Goal: Task Accomplishment & Management: Complete application form

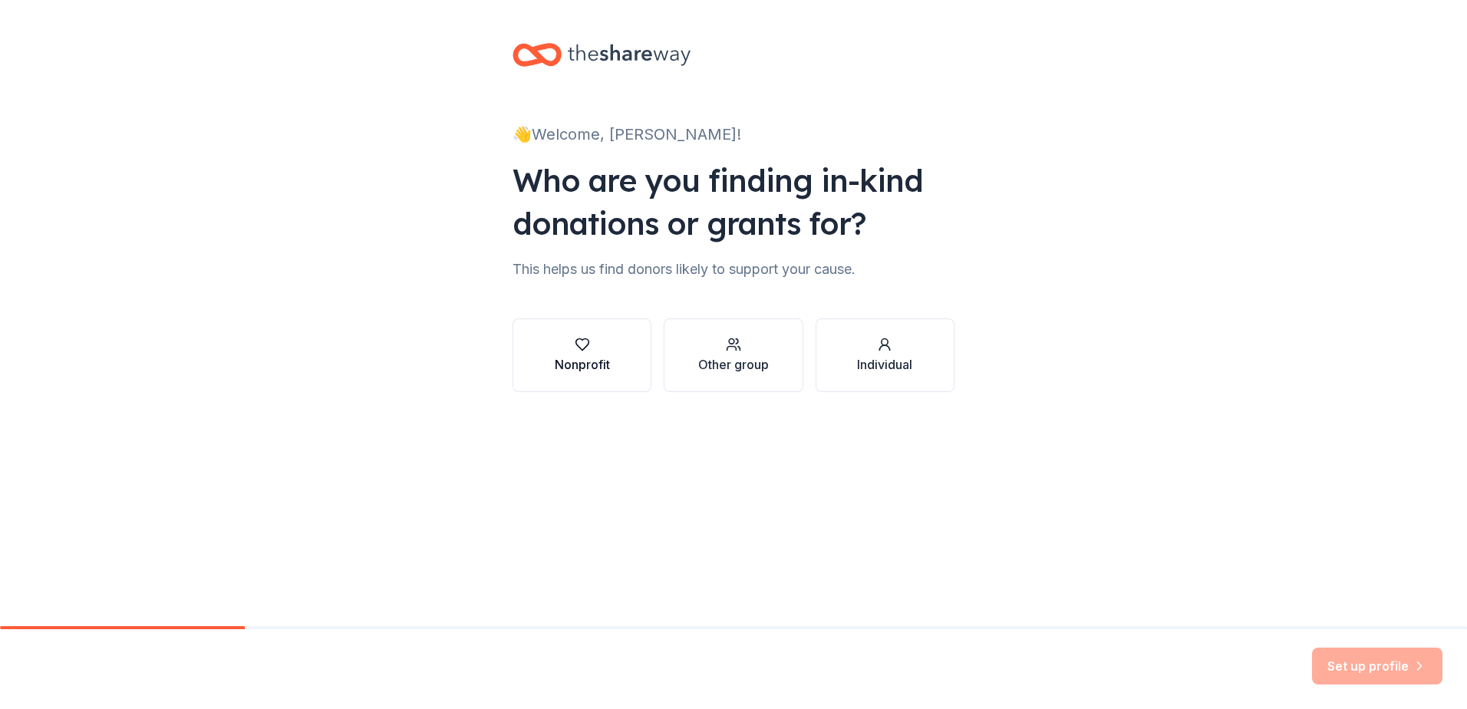
click at [588, 348] on icon "button" at bounding box center [582, 344] width 15 height 15
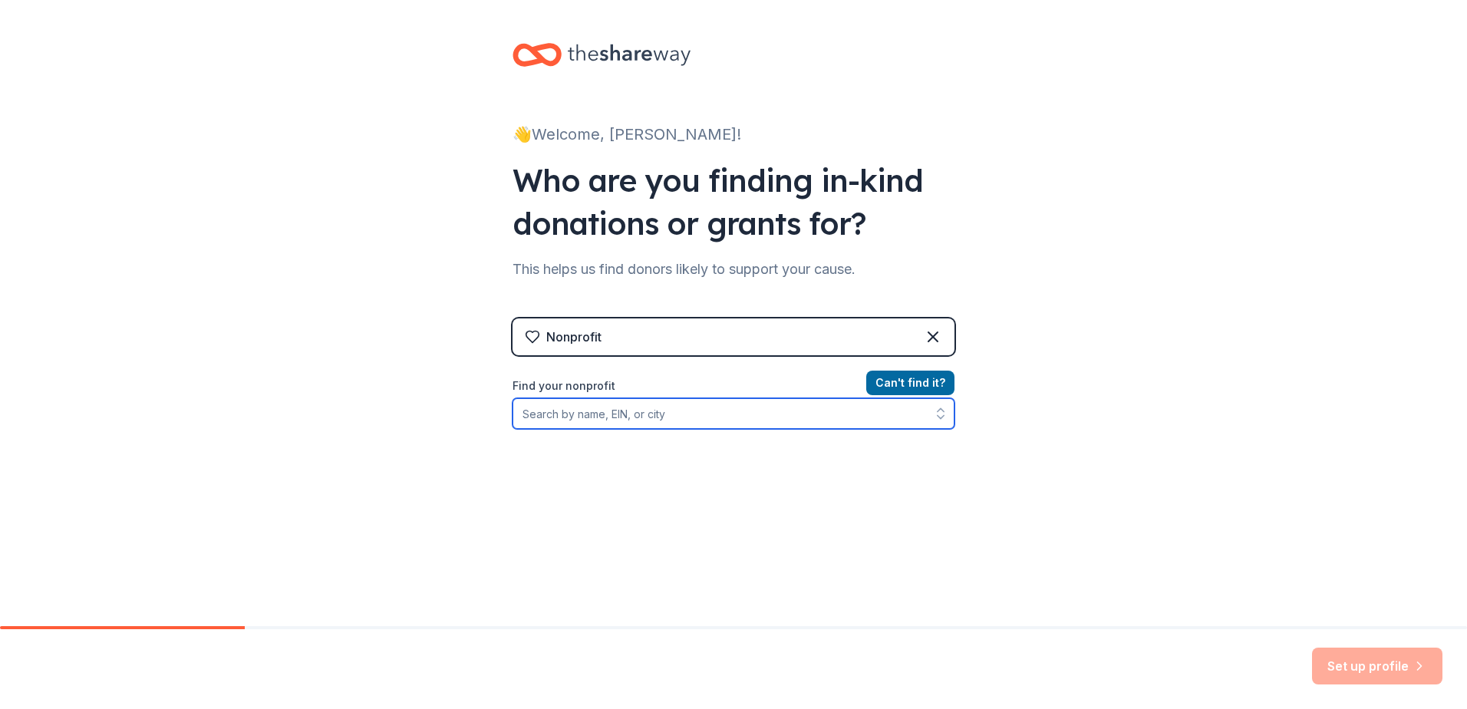
click at [576, 421] on input "Find your nonprofit" at bounding box center [733, 413] width 442 height 31
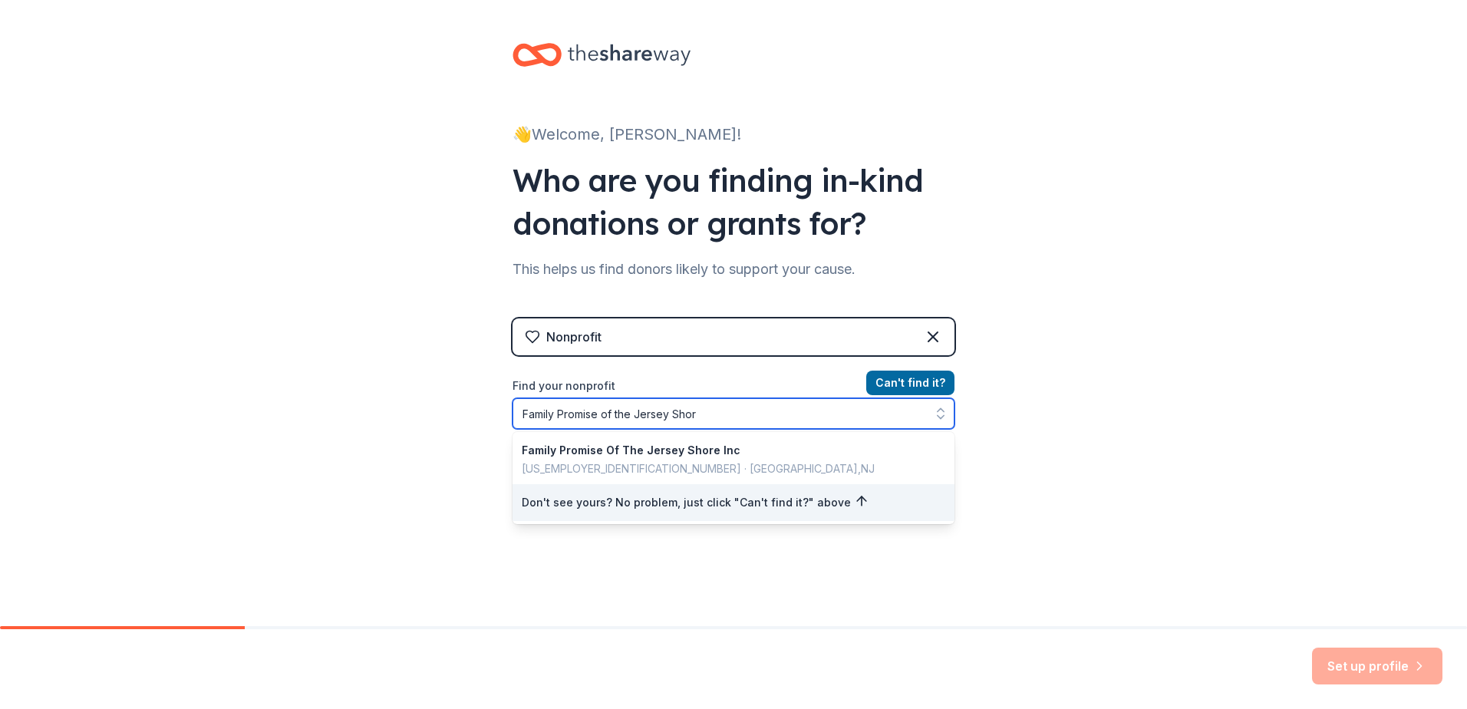
type input "Family Promise of the Jersey Shore"
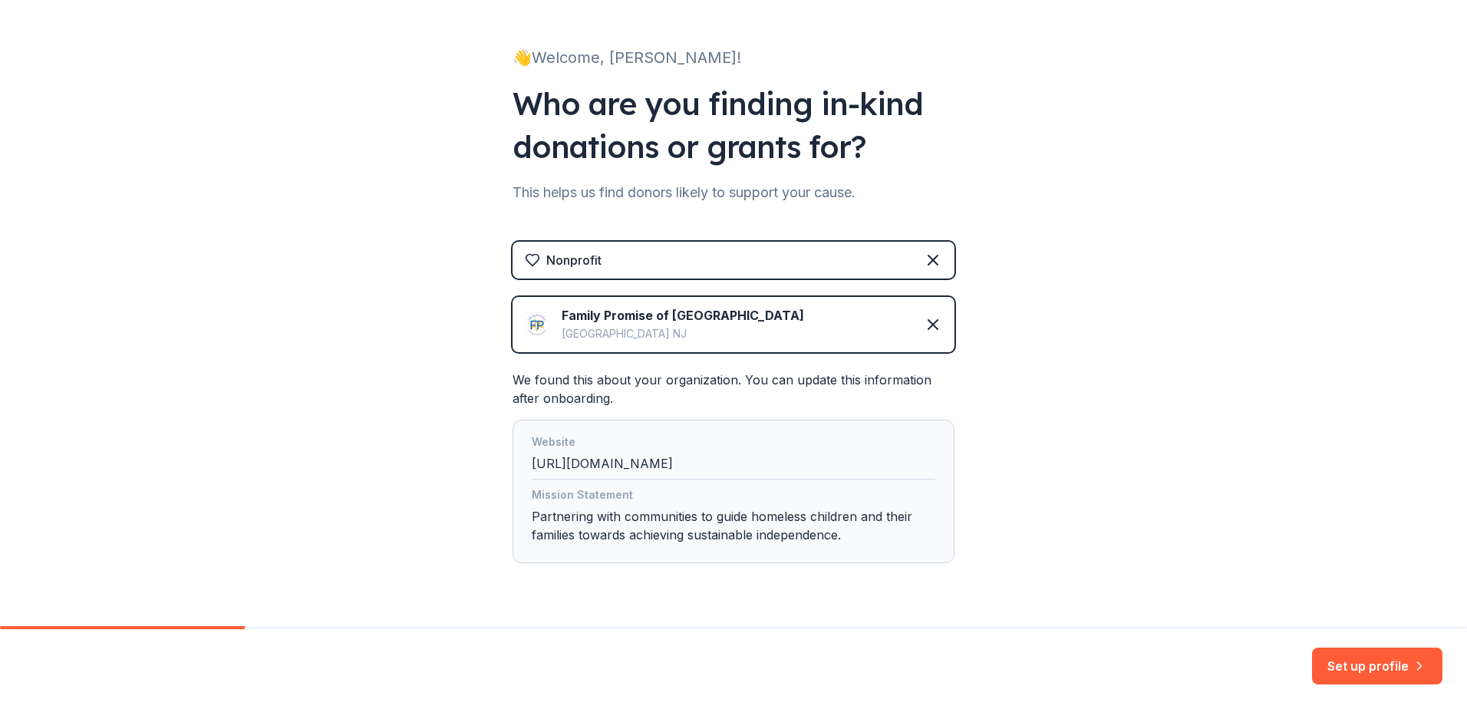
scroll to position [118, 0]
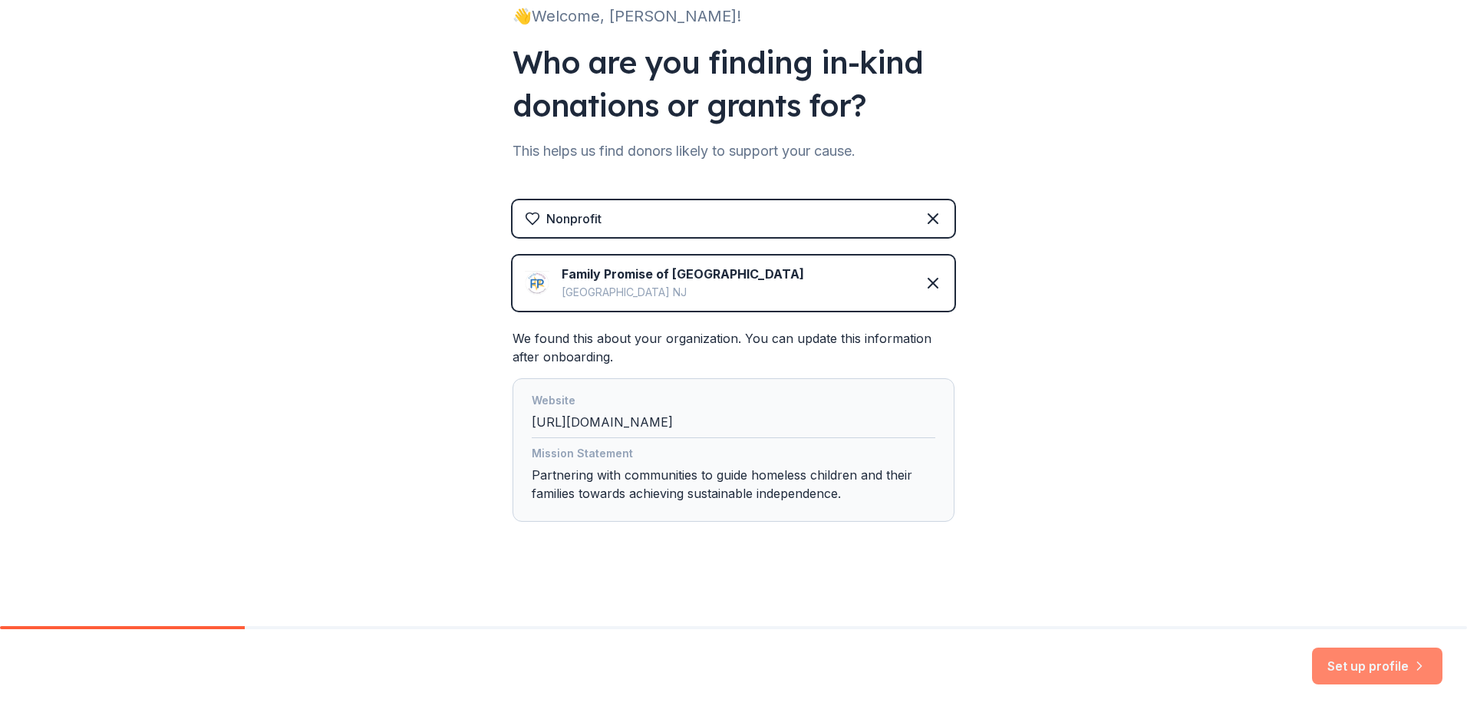
click at [1359, 664] on button "Set up profile" at bounding box center [1377, 665] width 130 height 37
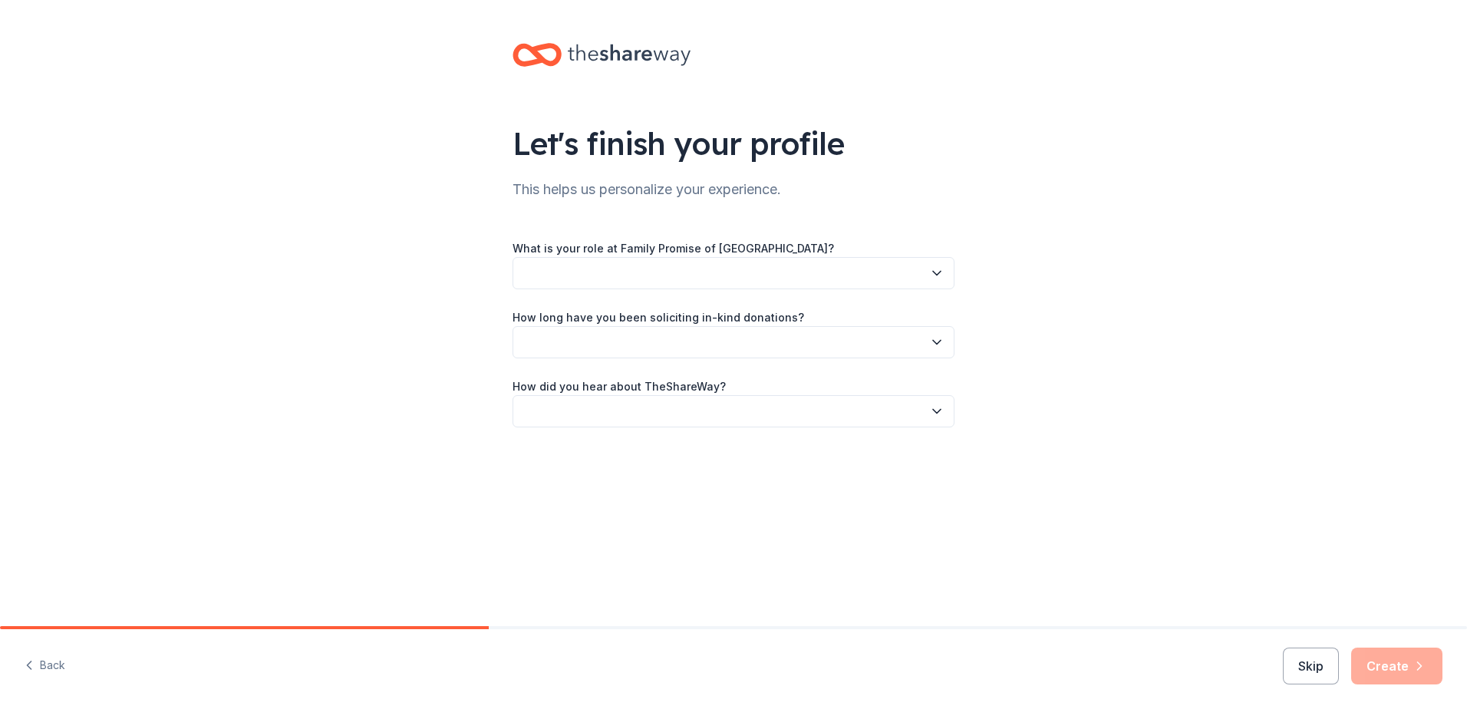
click at [710, 272] on button "button" at bounding box center [733, 273] width 442 height 32
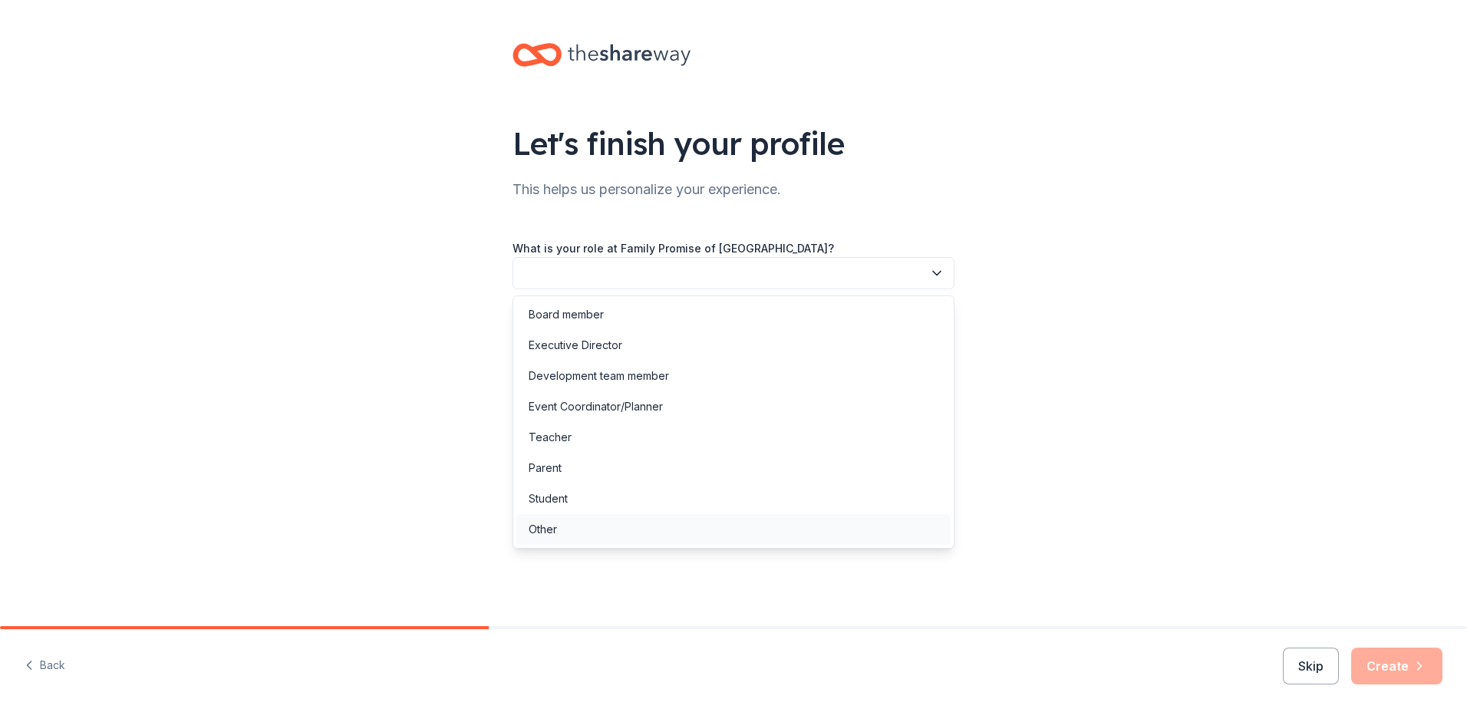
click at [552, 524] on div "Other" at bounding box center [543, 529] width 28 height 18
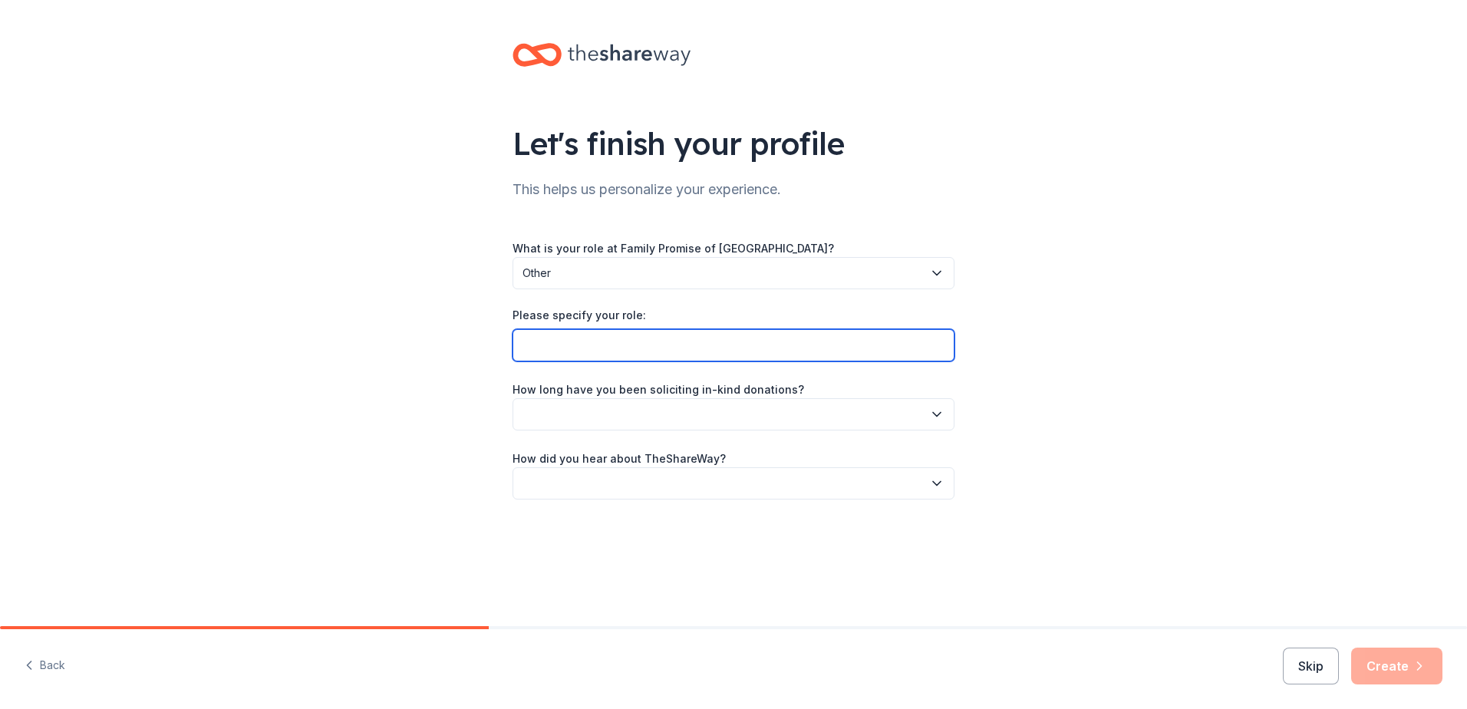
click at [580, 347] on input "Please specify your role:" at bounding box center [733, 345] width 442 height 32
type input "Volunteer"
click at [588, 409] on button "button" at bounding box center [733, 414] width 442 height 32
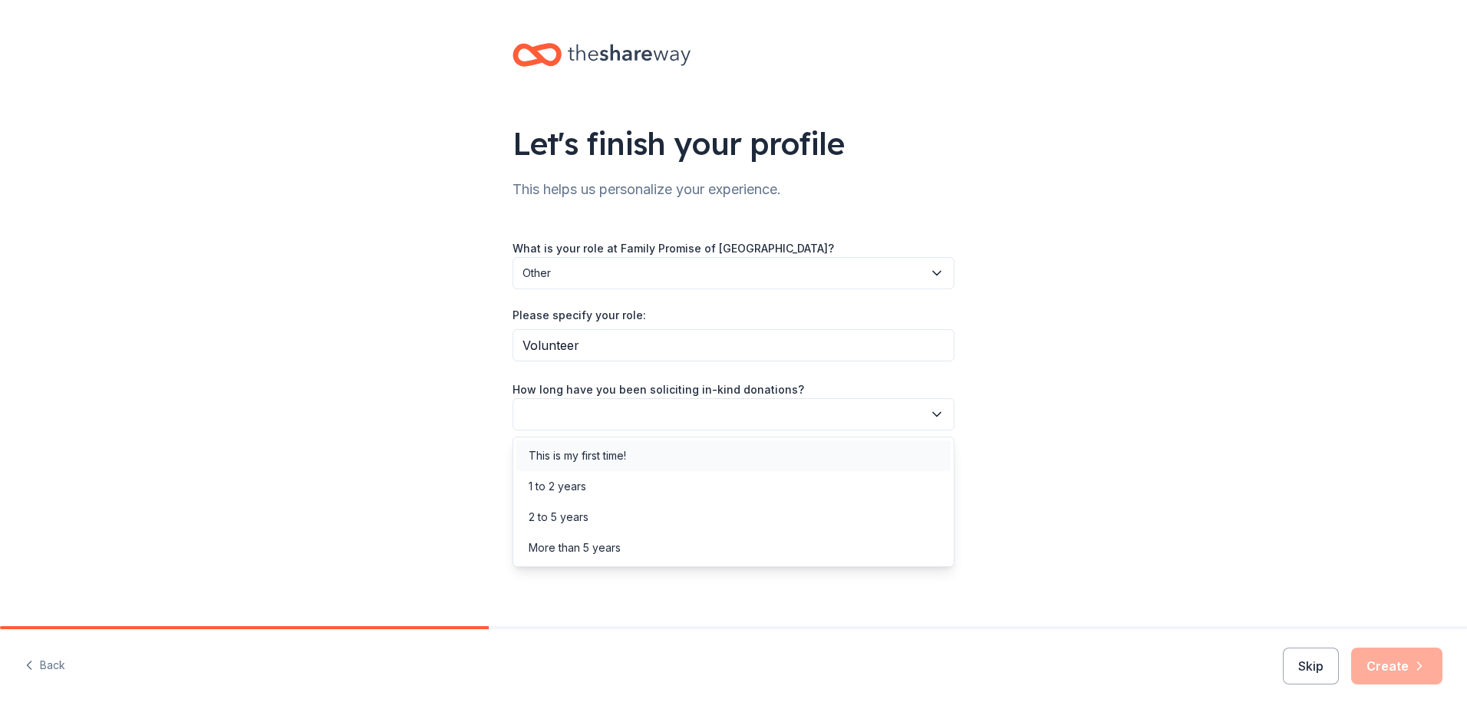
click at [573, 455] on div "This is my first time!" at bounding box center [577, 455] width 97 height 18
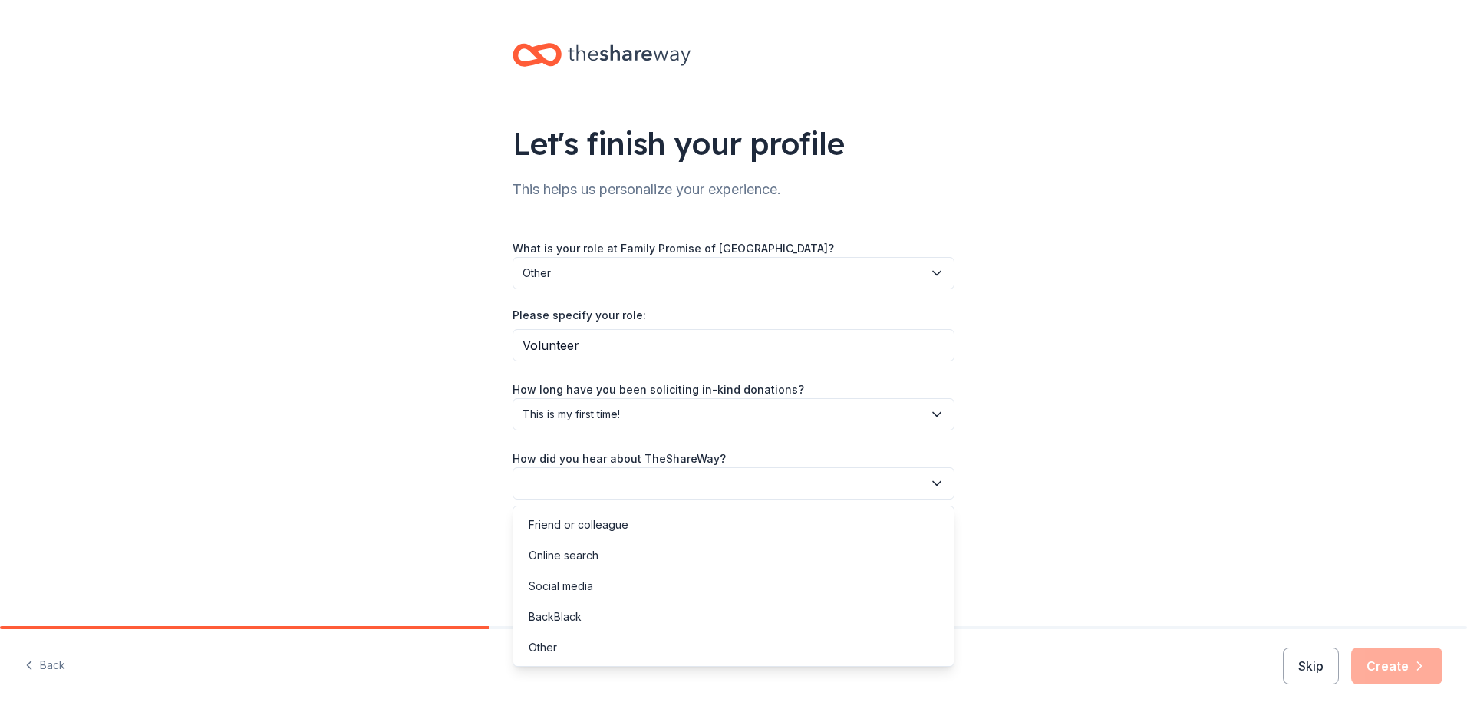
click at [558, 482] on button "button" at bounding box center [733, 483] width 442 height 32
click at [568, 552] on div "Online search" at bounding box center [564, 555] width 70 height 18
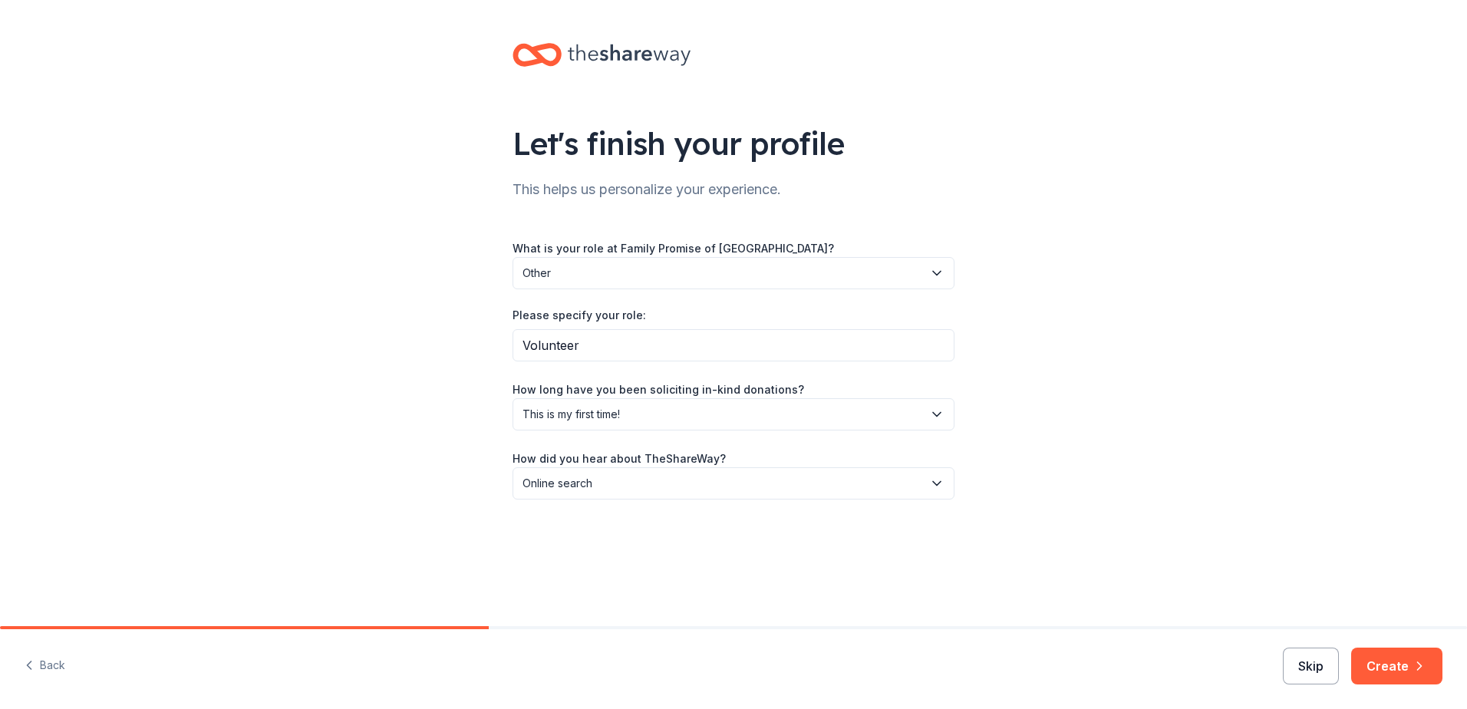
drag, startPoint x: 1383, startPoint y: 667, endPoint x: 1317, endPoint y: 682, distance: 67.6
click at [1377, 703] on div "Back Skip Create" at bounding box center [733, 669] width 1467 height 80
click at [1378, 666] on button "Create" at bounding box center [1396, 665] width 91 height 37
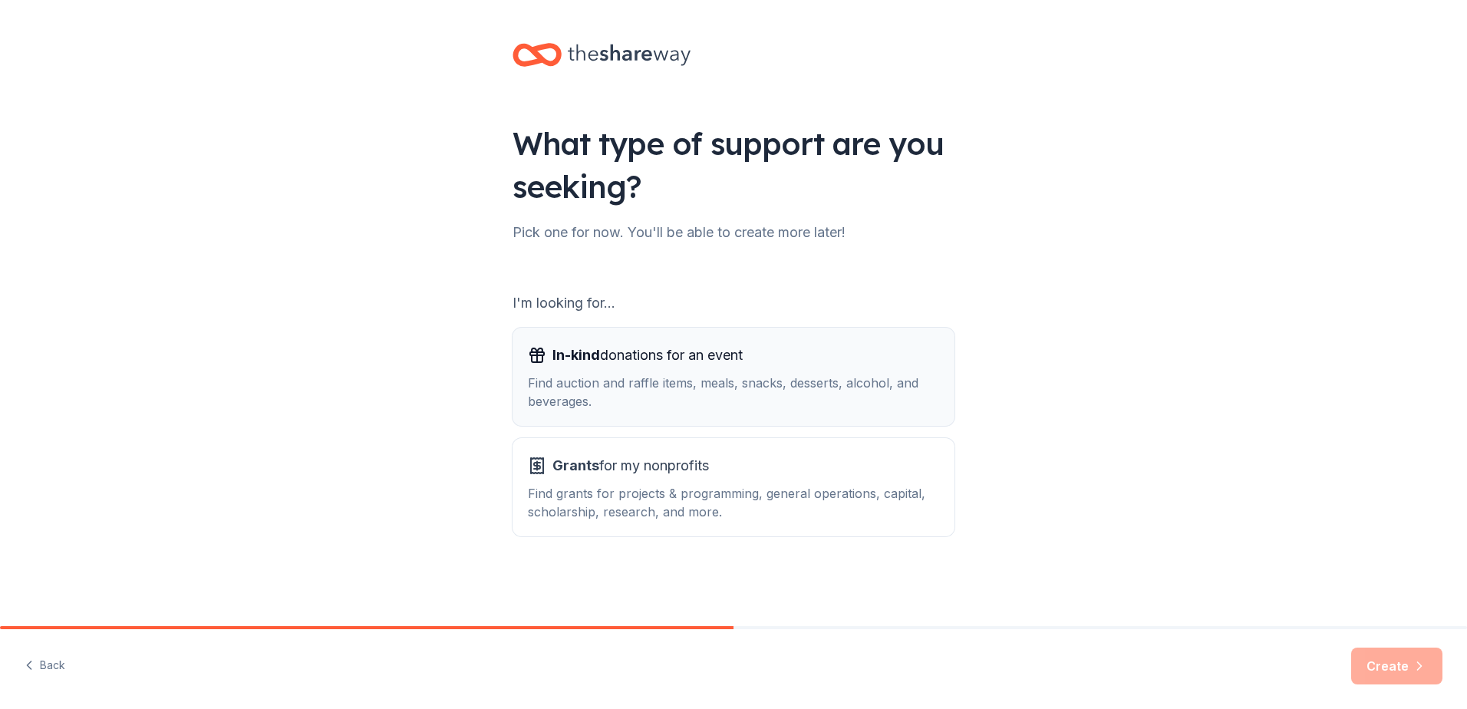
click at [623, 359] on span "In-kind donations for an event" at bounding box center [647, 355] width 190 height 25
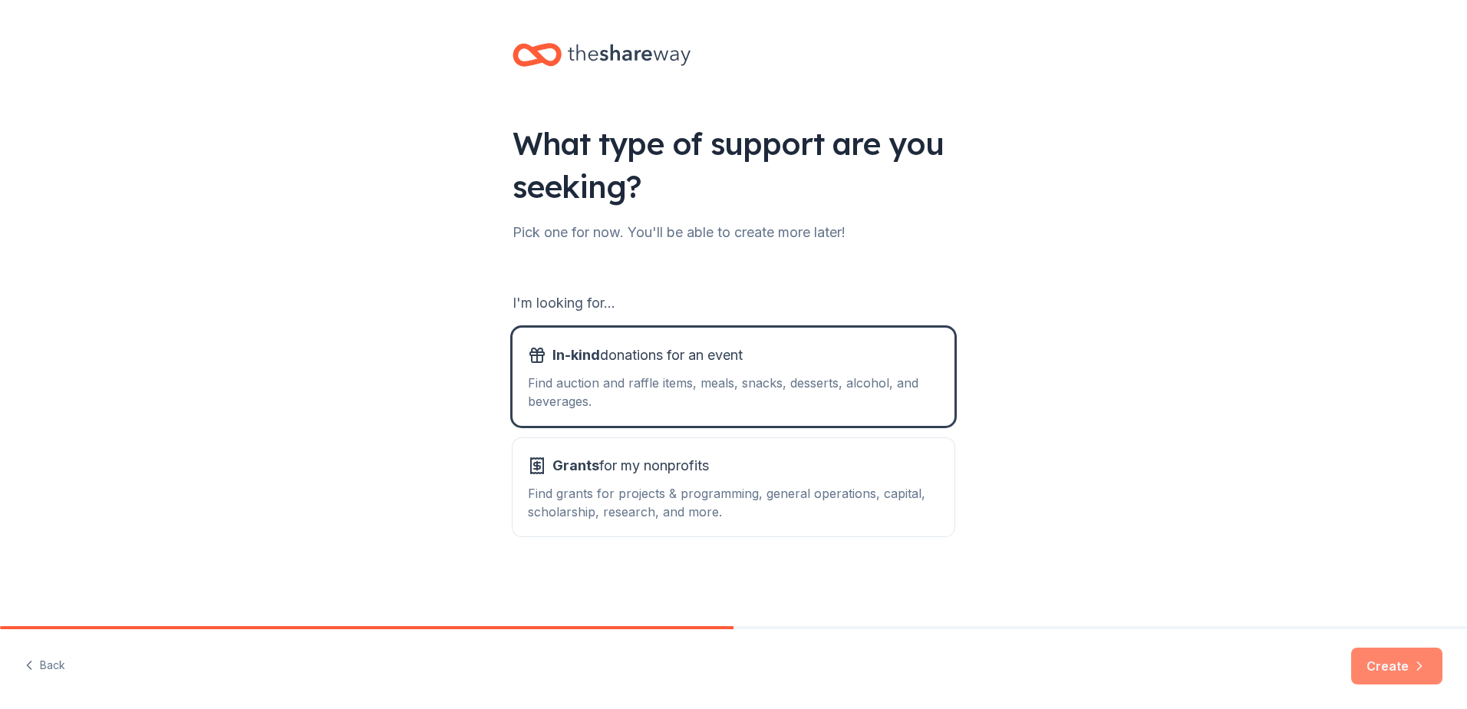
click at [1392, 667] on button "Create" at bounding box center [1396, 665] width 91 height 37
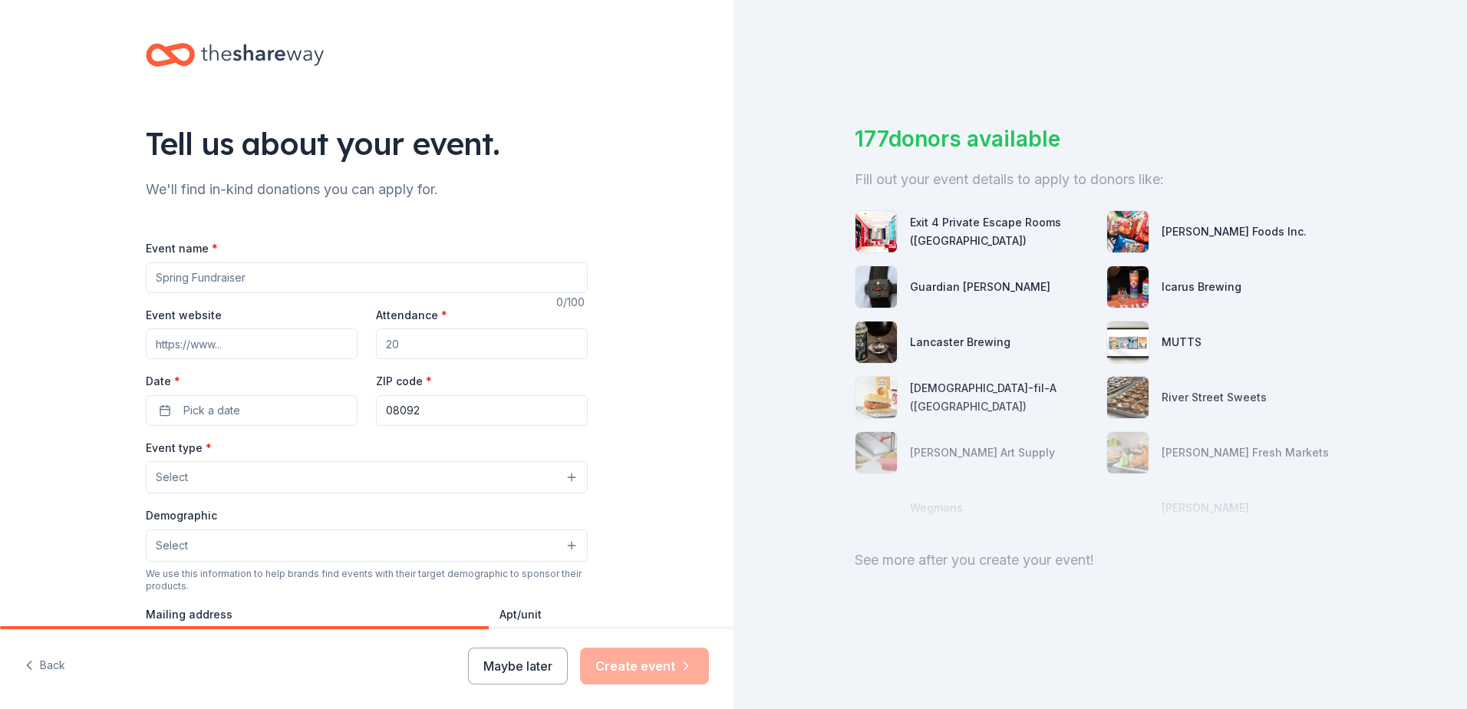
click at [239, 283] on input "Event name *" at bounding box center [367, 277] width 442 height 31
type input "12th Annual Gift Auction Fundraiser"
click at [200, 347] on input "Event website" at bounding box center [252, 343] width 212 height 31
drag, startPoint x: 404, startPoint y: 345, endPoint x: 336, endPoint y: 344, distance: 68.3
click at [336, 344] on div "Event website Attendance * Date * Pick a date ZIP code * 08092" at bounding box center [367, 365] width 442 height 120
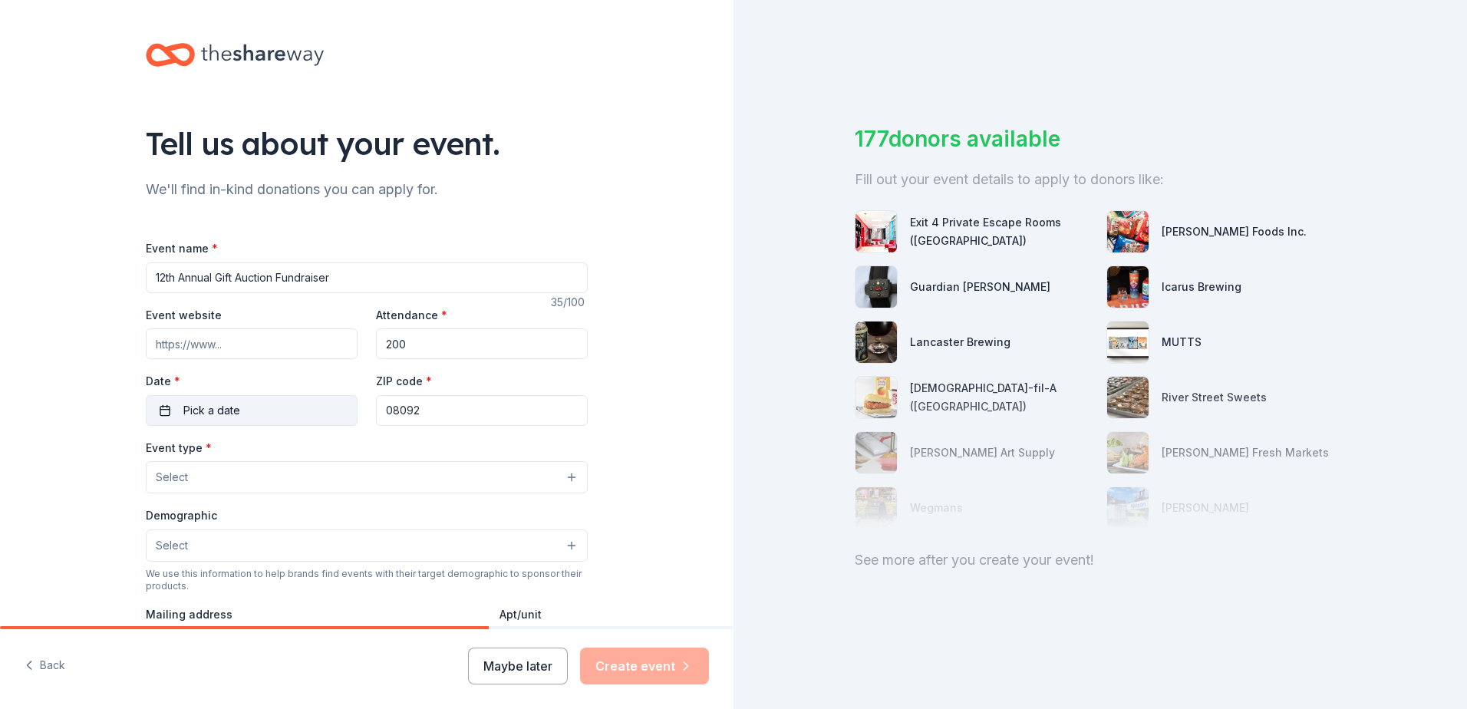
type input "200"
click at [193, 413] on span "Pick a date" at bounding box center [211, 410] width 57 height 18
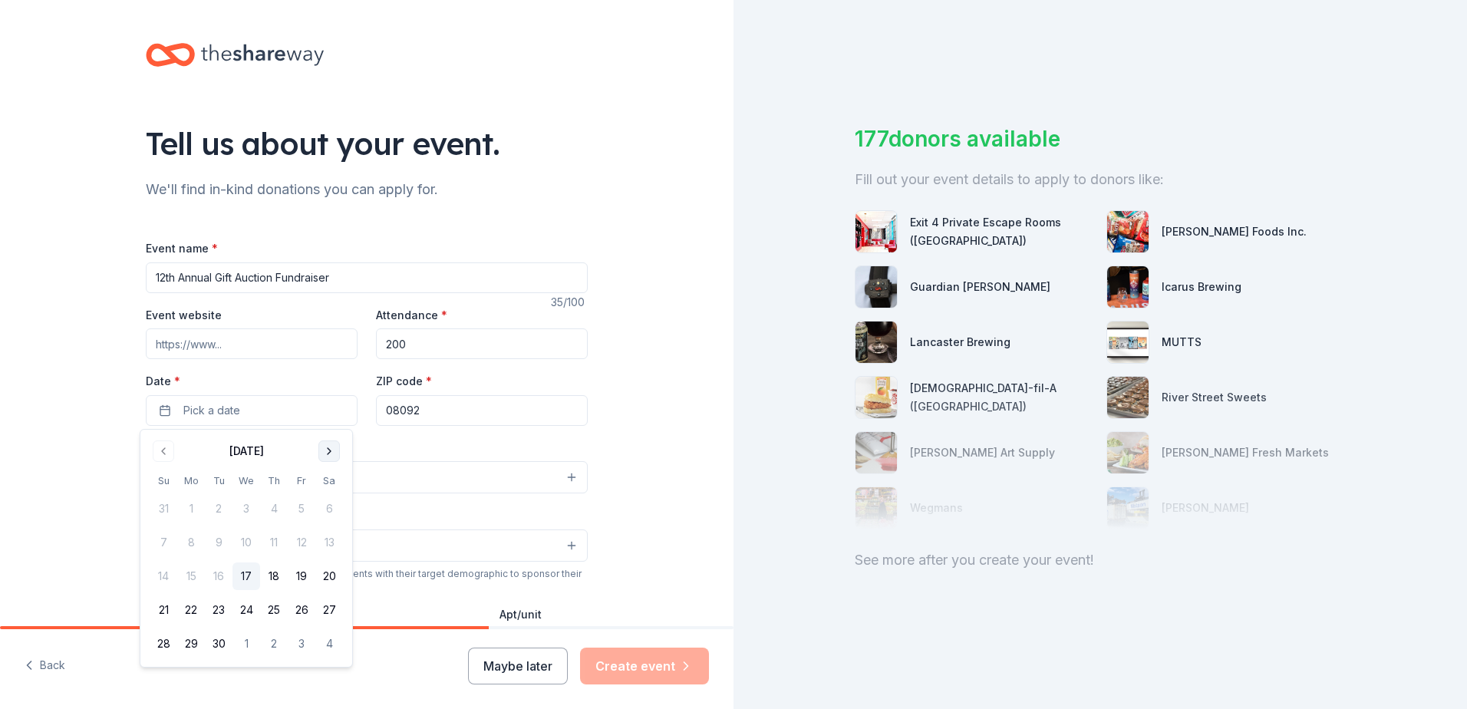
click at [328, 449] on button "Go to next month" at bounding box center [328, 450] width 21 height 21
click at [334, 540] on button "8" at bounding box center [329, 543] width 28 height 28
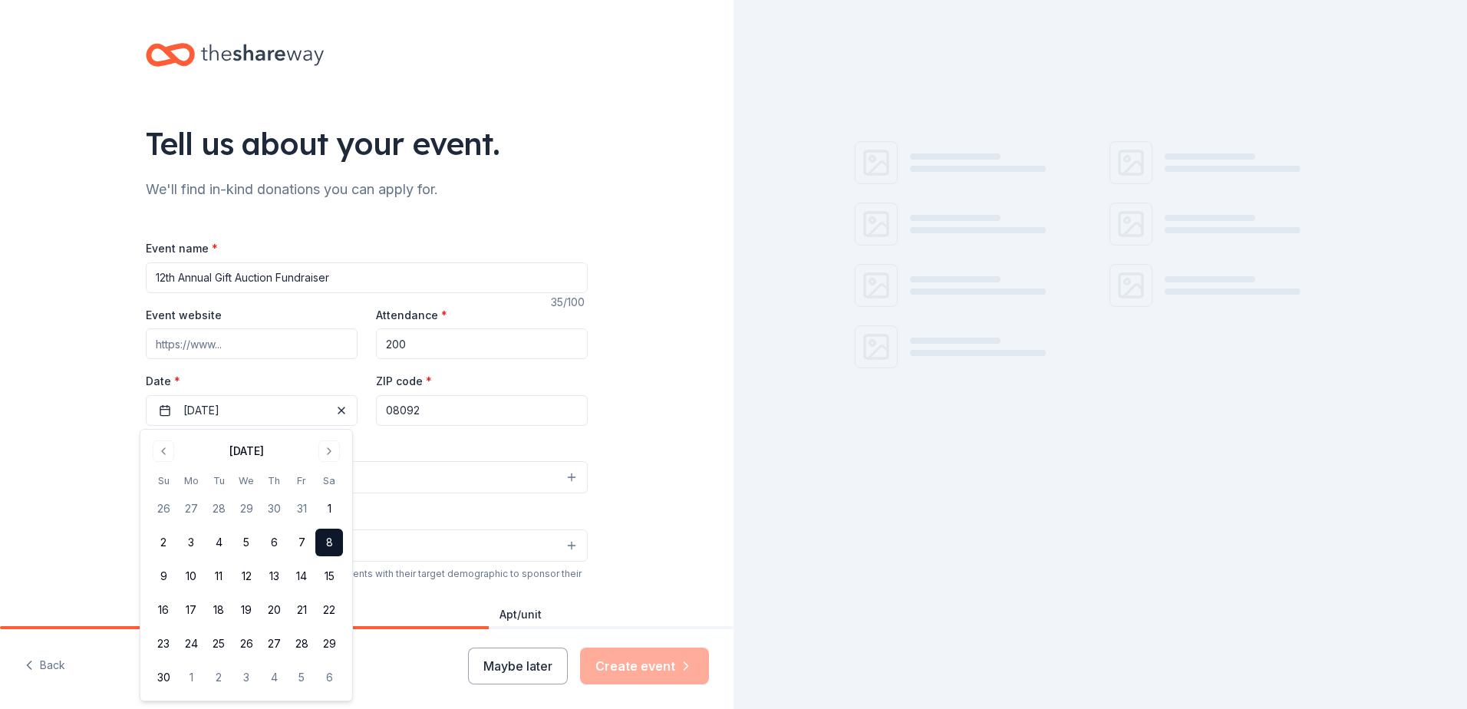
click at [386, 460] on div "Event type * Select" at bounding box center [367, 466] width 442 height 56
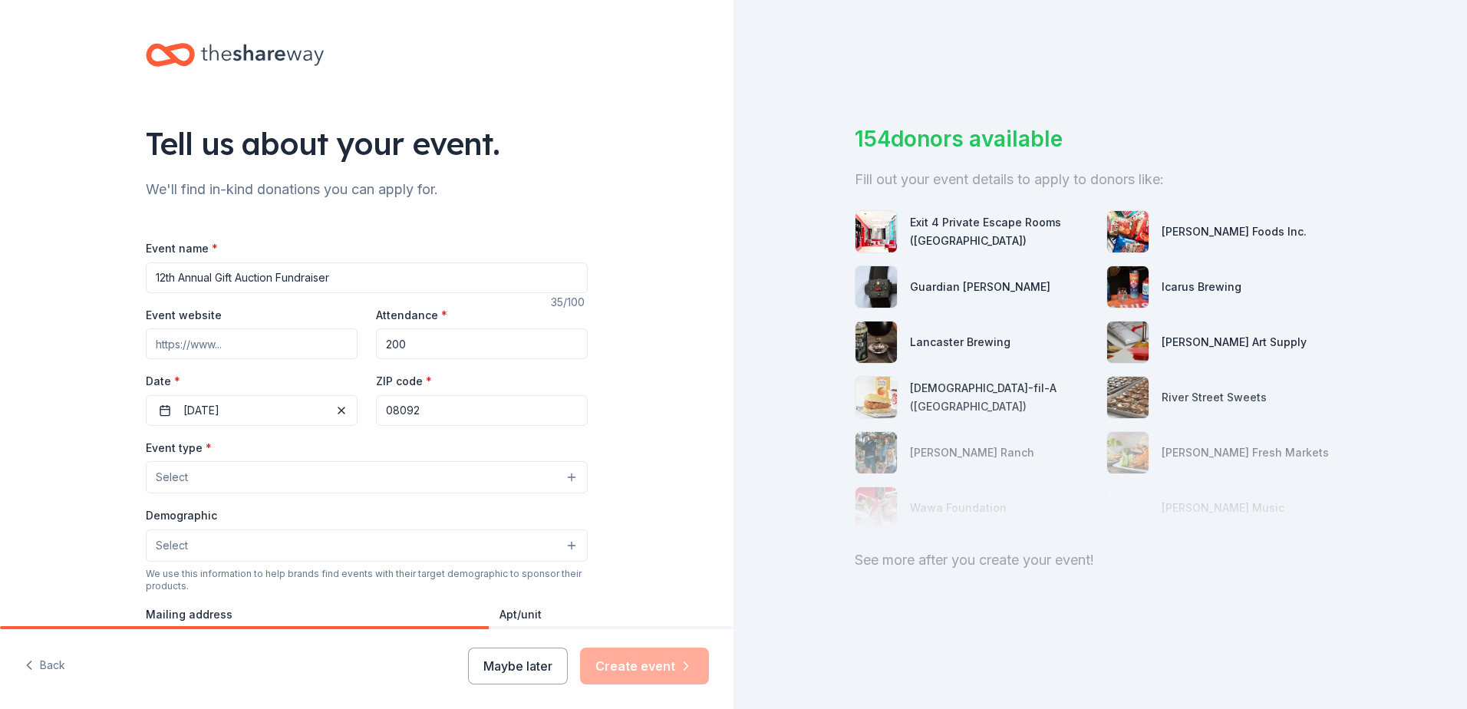
click at [206, 482] on button "Select" at bounding box center [367, 477] width 442 height 32
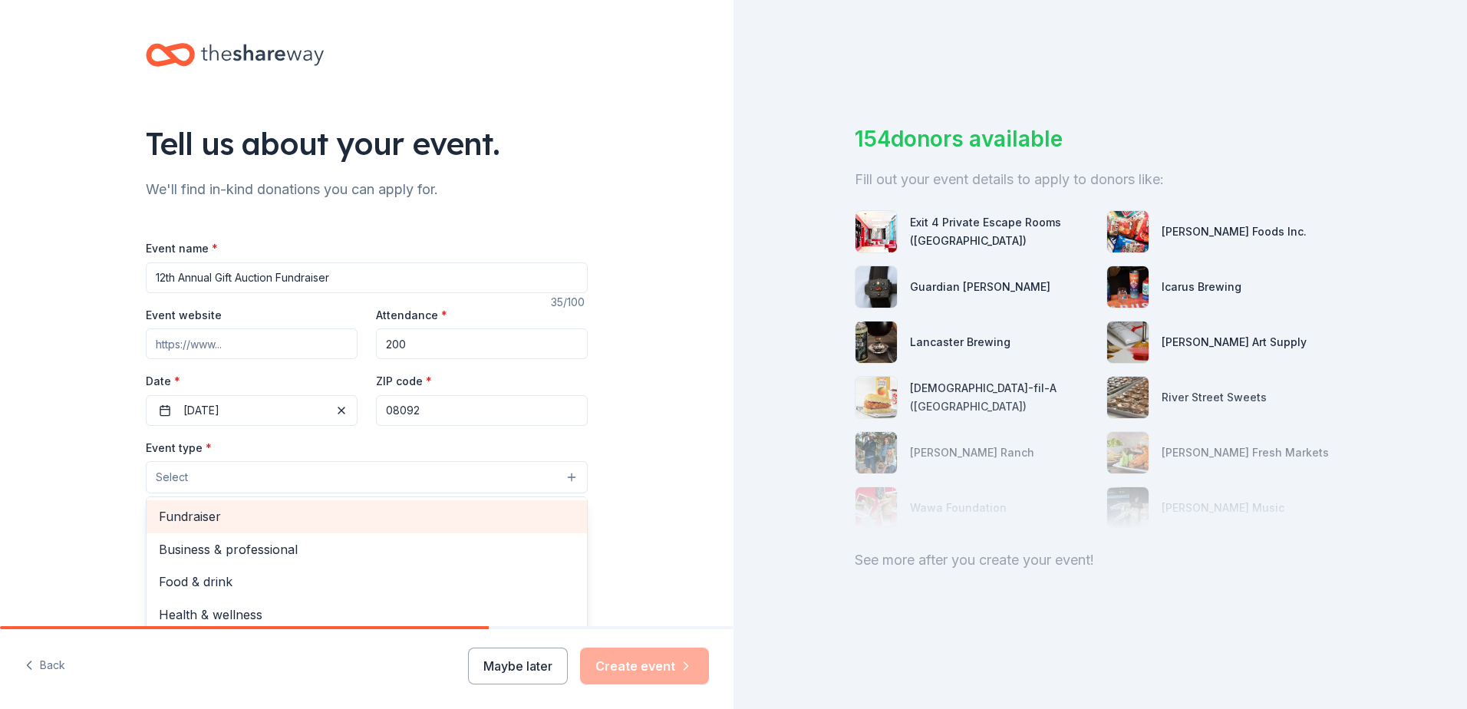
click at [216, 510] on span "Fundraiser" at bounding box center [367, 516] width 416 height 20
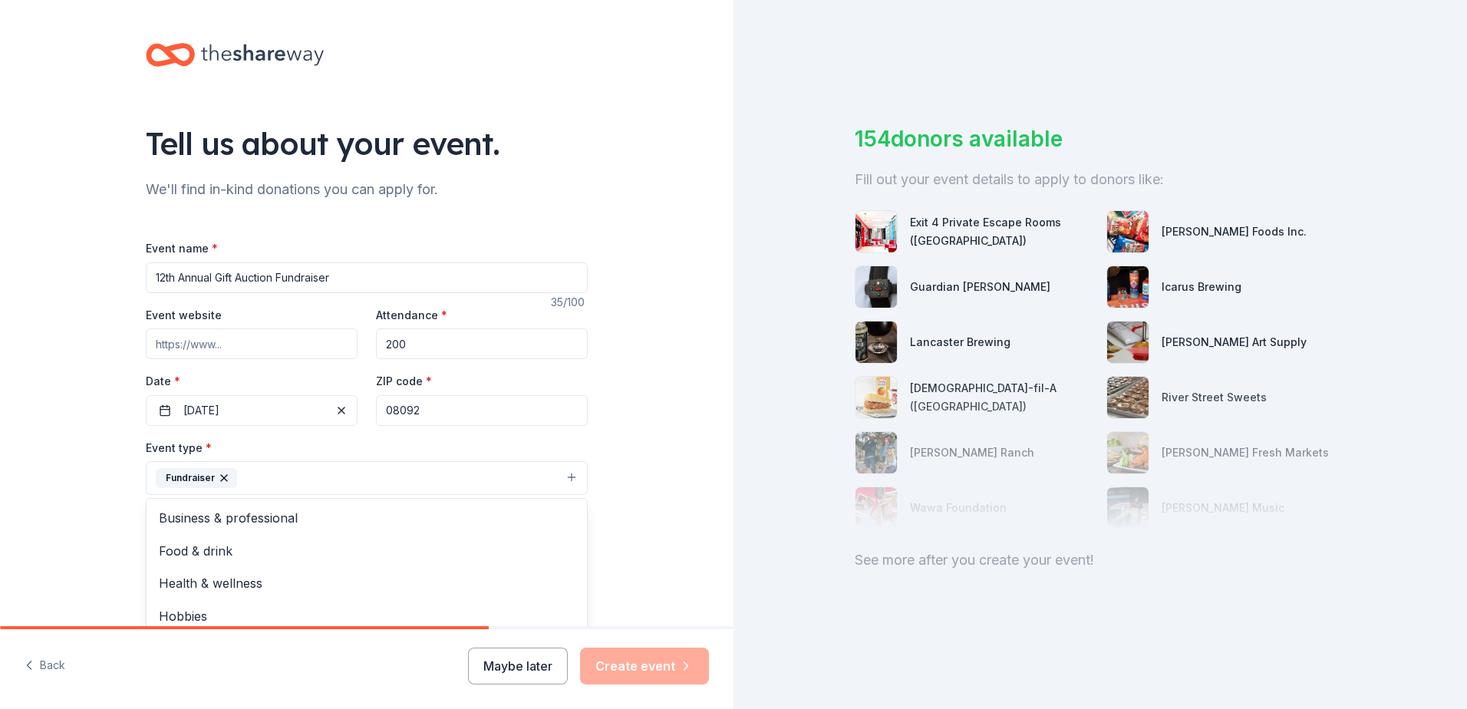
click at [5, 439] on div "Tell us about your event. We'll find in-kind donations you can apply for. Event…" at bounding box center [366, 511] width 733 height 1023
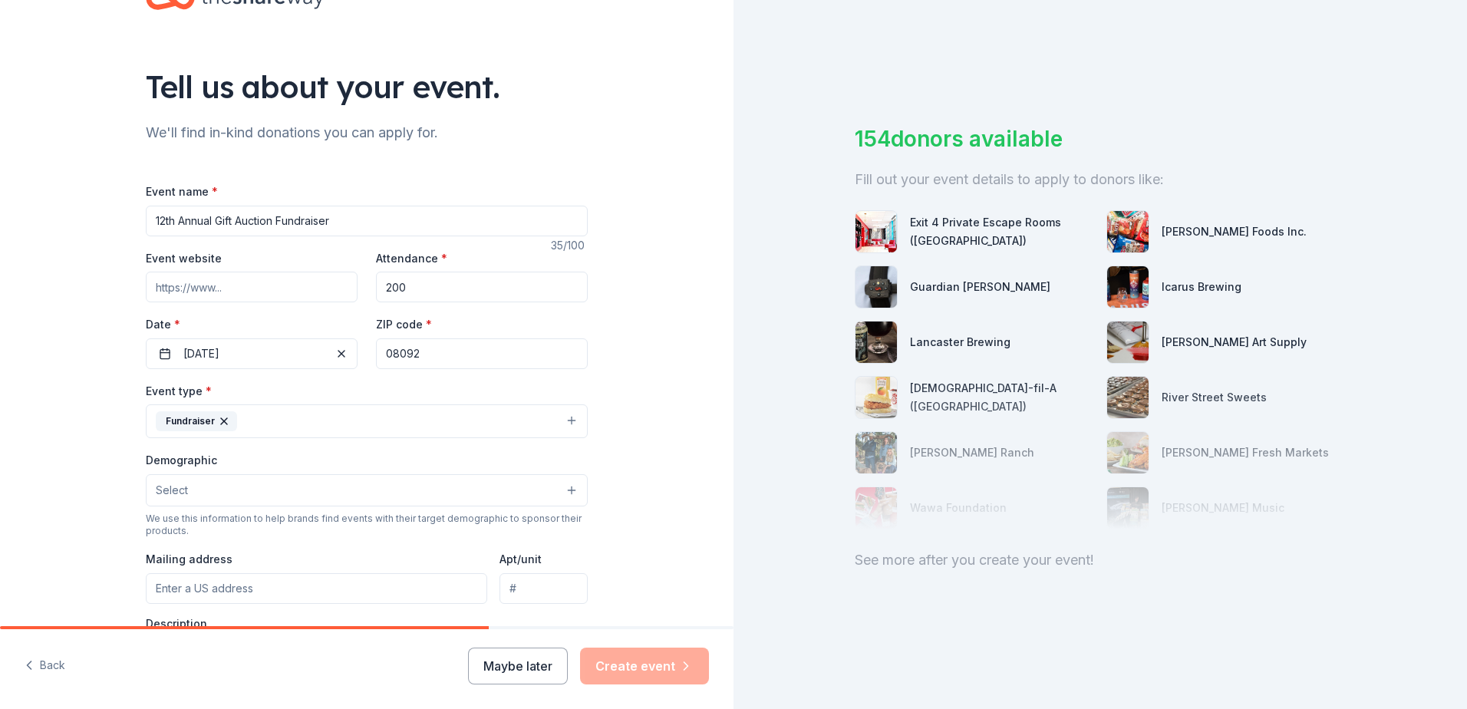
scroll to position [230, 0]
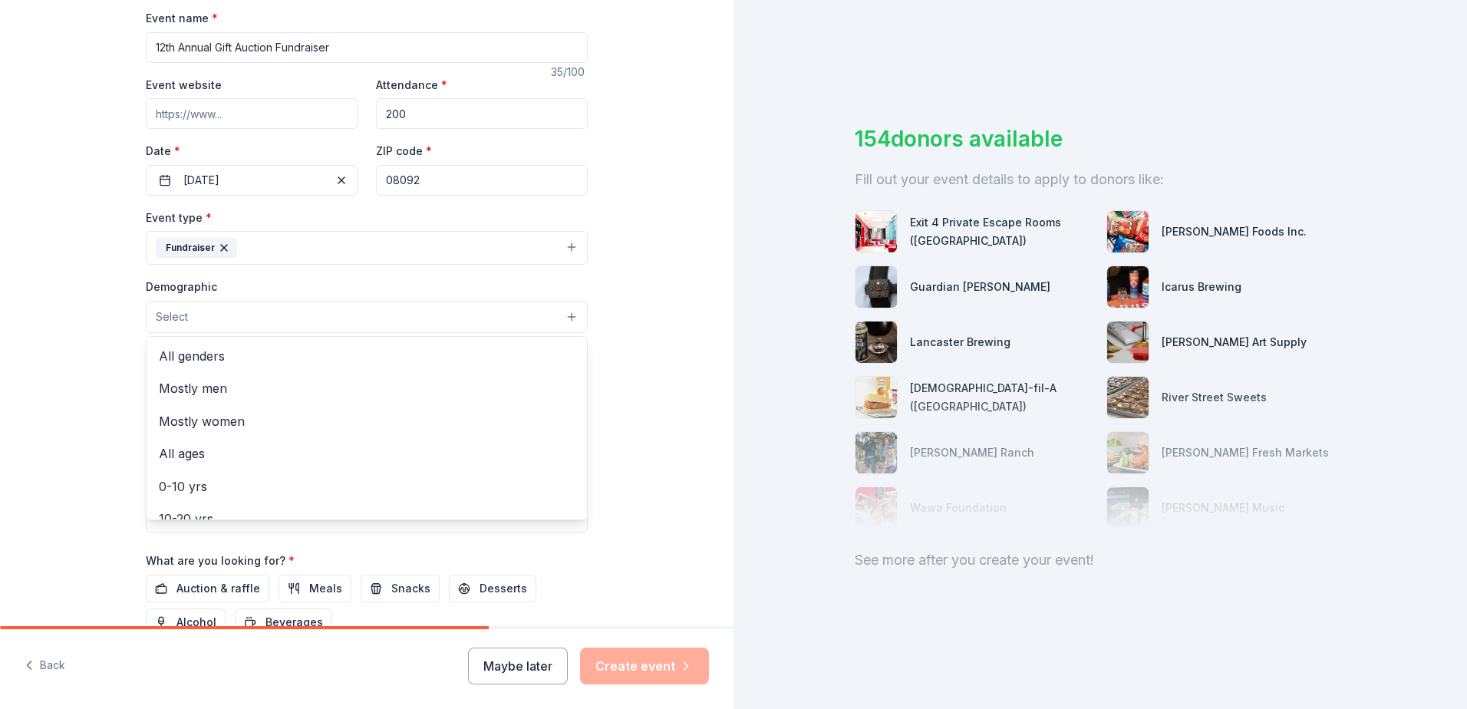
click at [179, 321] on span "Select" at bounding box center [172, 317] width 32 height 18
click at [181, 351] on span "All genders" at bounding box center [367, 356] width 416 height 20
click at [100, 367] on div "Tell us about your event. We'll find in-kind donations you can apply for. Event…" at bounding box center [366, 282] width 733 height 1024
click at [562, 315] on button "All genders" at bounding box center [367, 318] width 442 height 34
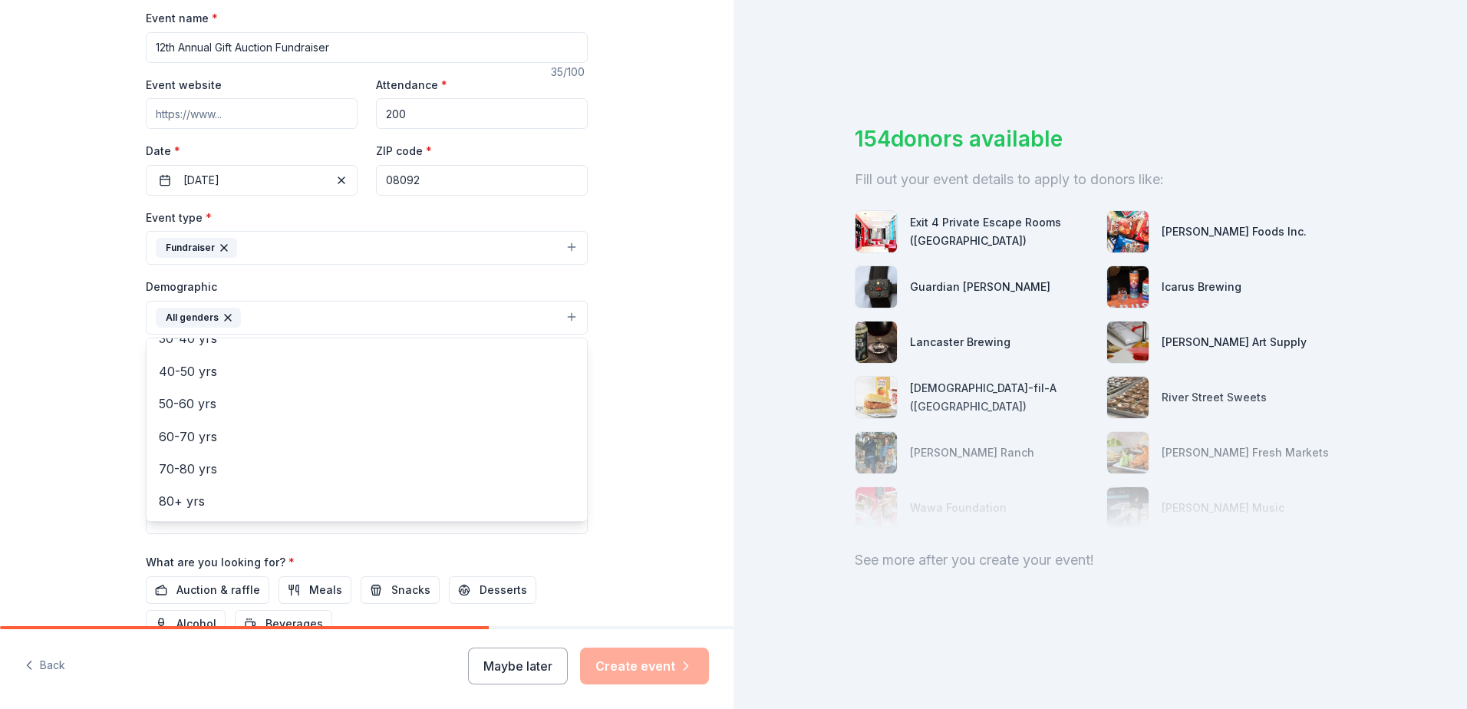
click at [621, 328] on div "Tell us about your event. We'll find in-kind donations you can apply for. Event…" at bounding box center [366, 282] width 733 height 1024
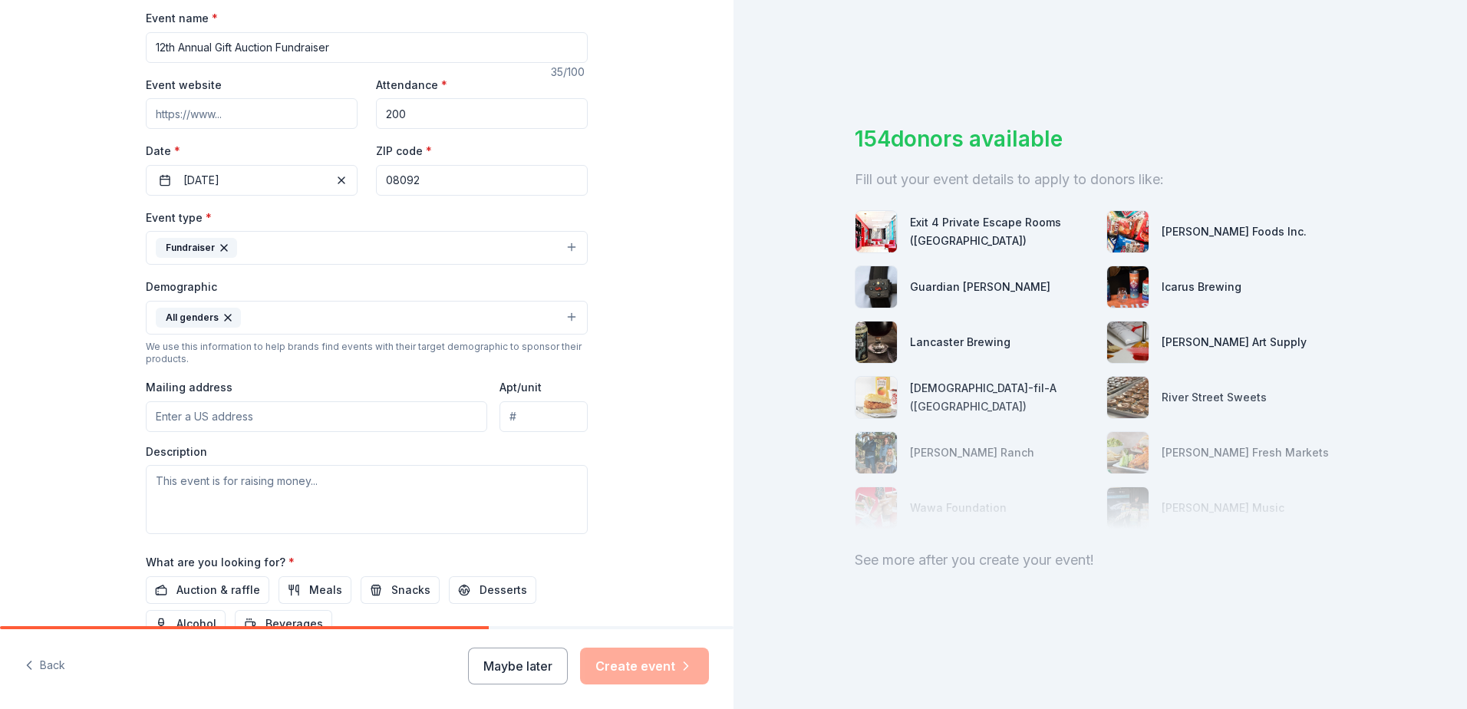
click at [562, 318] on button "All genders" at bounding box center [367, 318] width 442 height 34
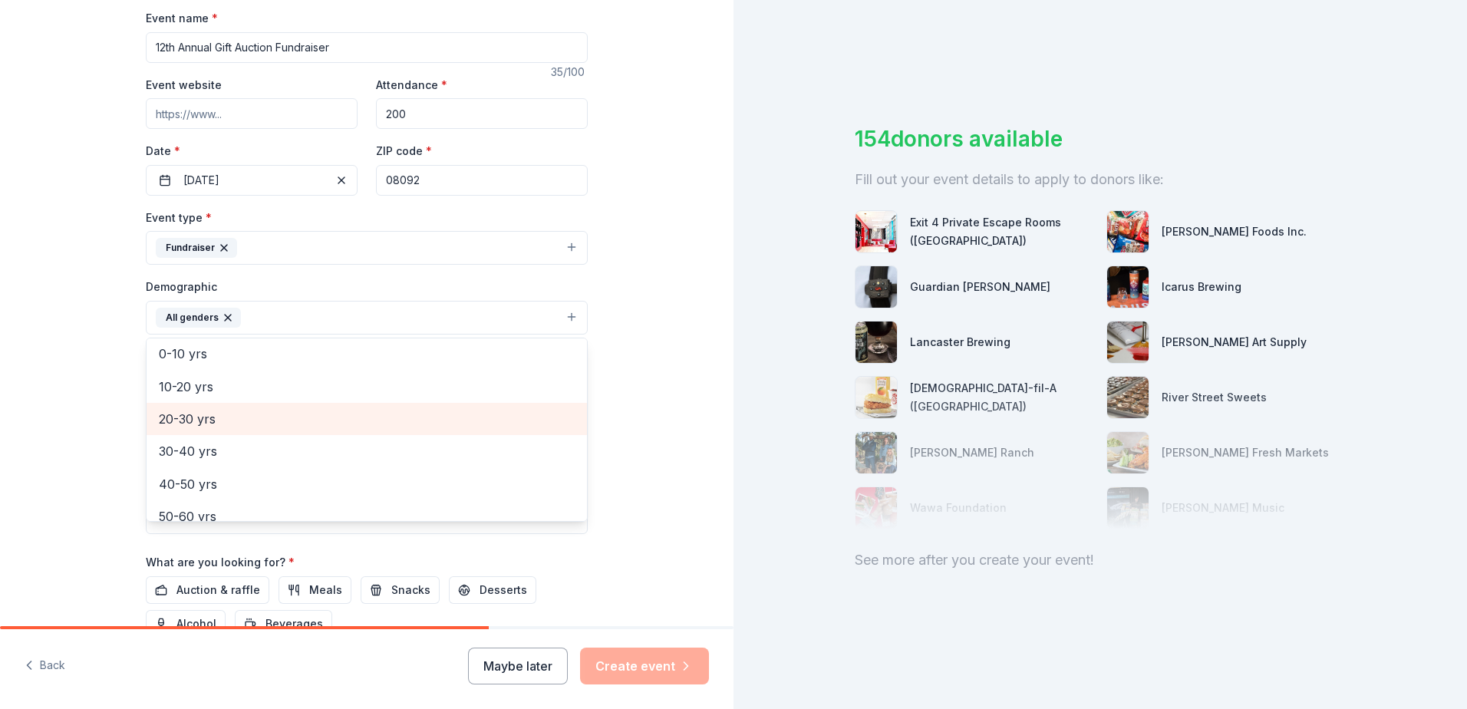
scroll to position [77, 0]
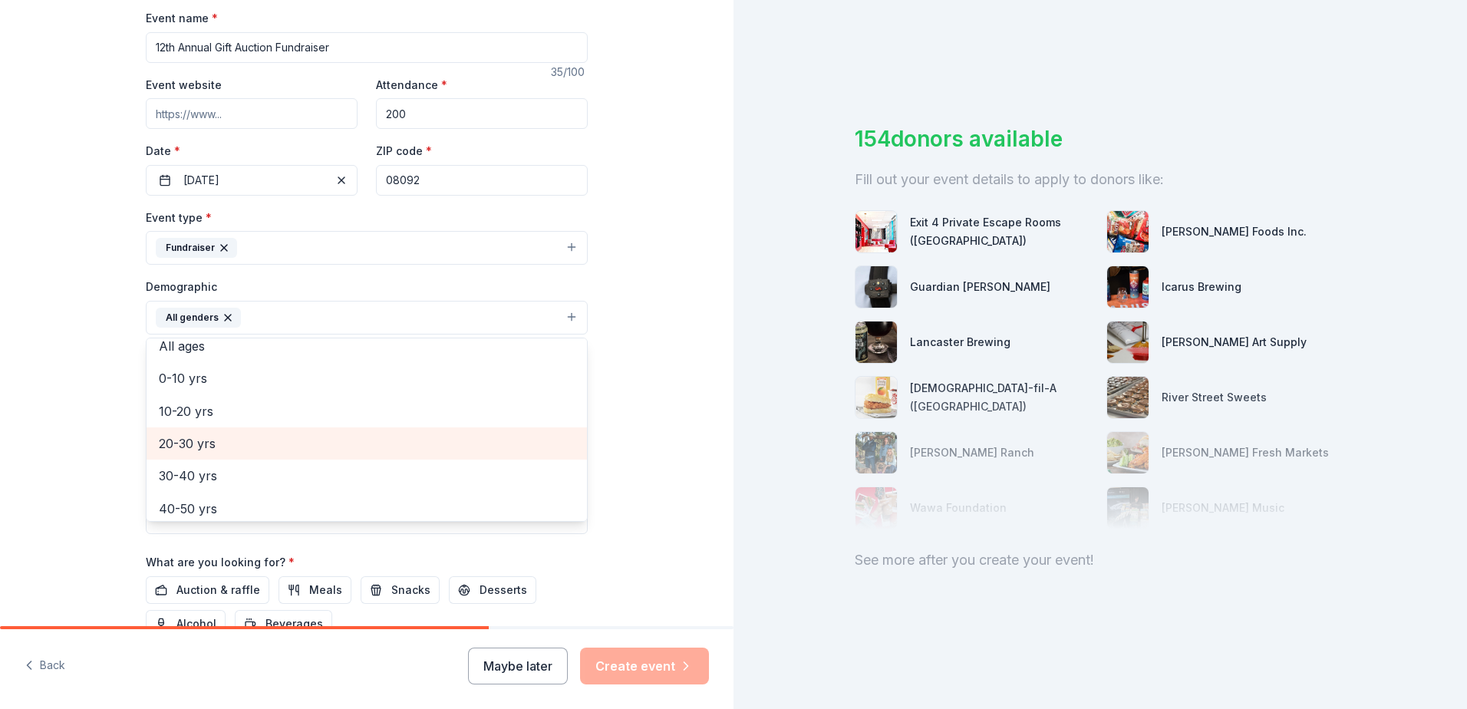
click at [231, 437] on span "20-30 yrs" at bounding box center [367, 443] width 416 height 20
click at [212, 443] on span "30-40 yrs" at bounding box center [367, 443] width 416 height 20
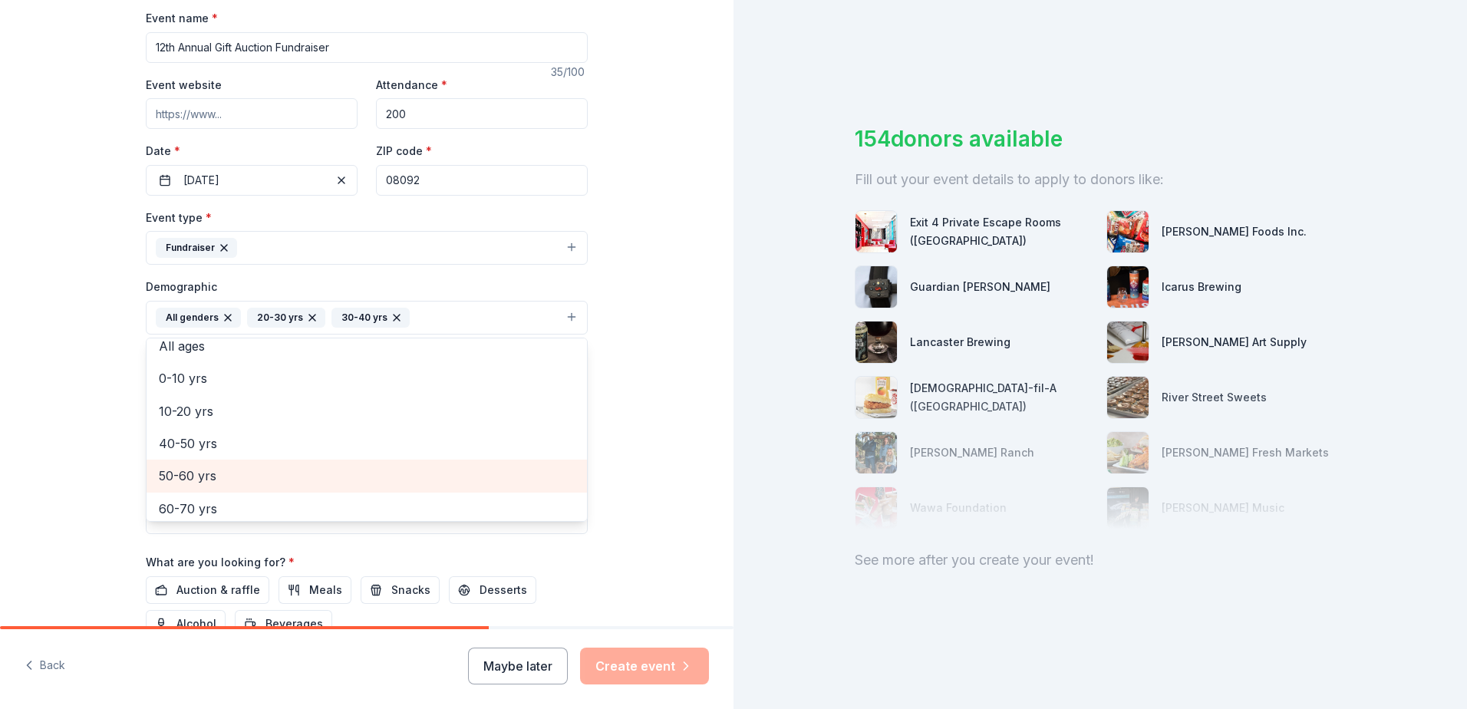
click at [206, 471] on span "50-60 yrs" at bounding box center [367, 476] width 416 height 20
click at [206, 473] on span "60-70 yrs" at bounding box center [367, 476] width 416 height 20
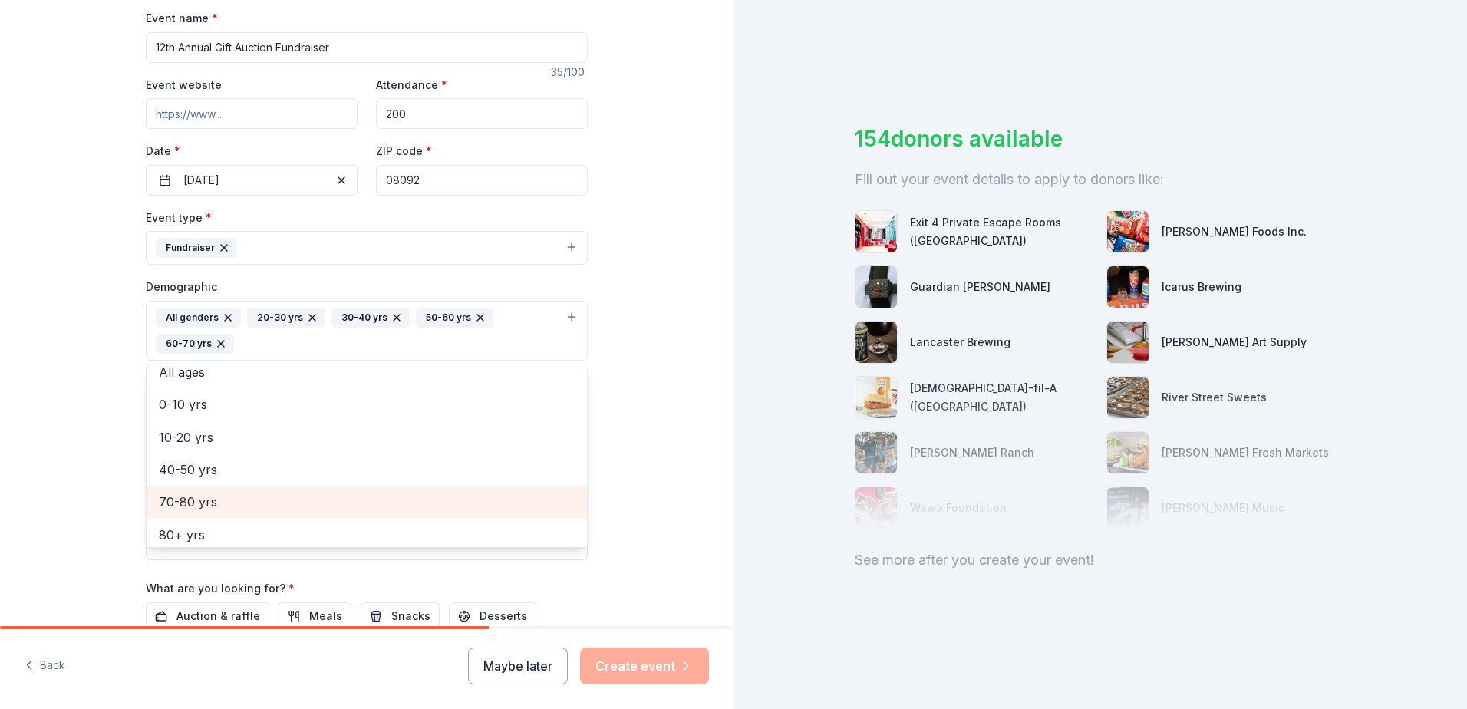
click at [203, 501] on span "70-80 yrs" at bounding box center [367, 502] width 416 height 20
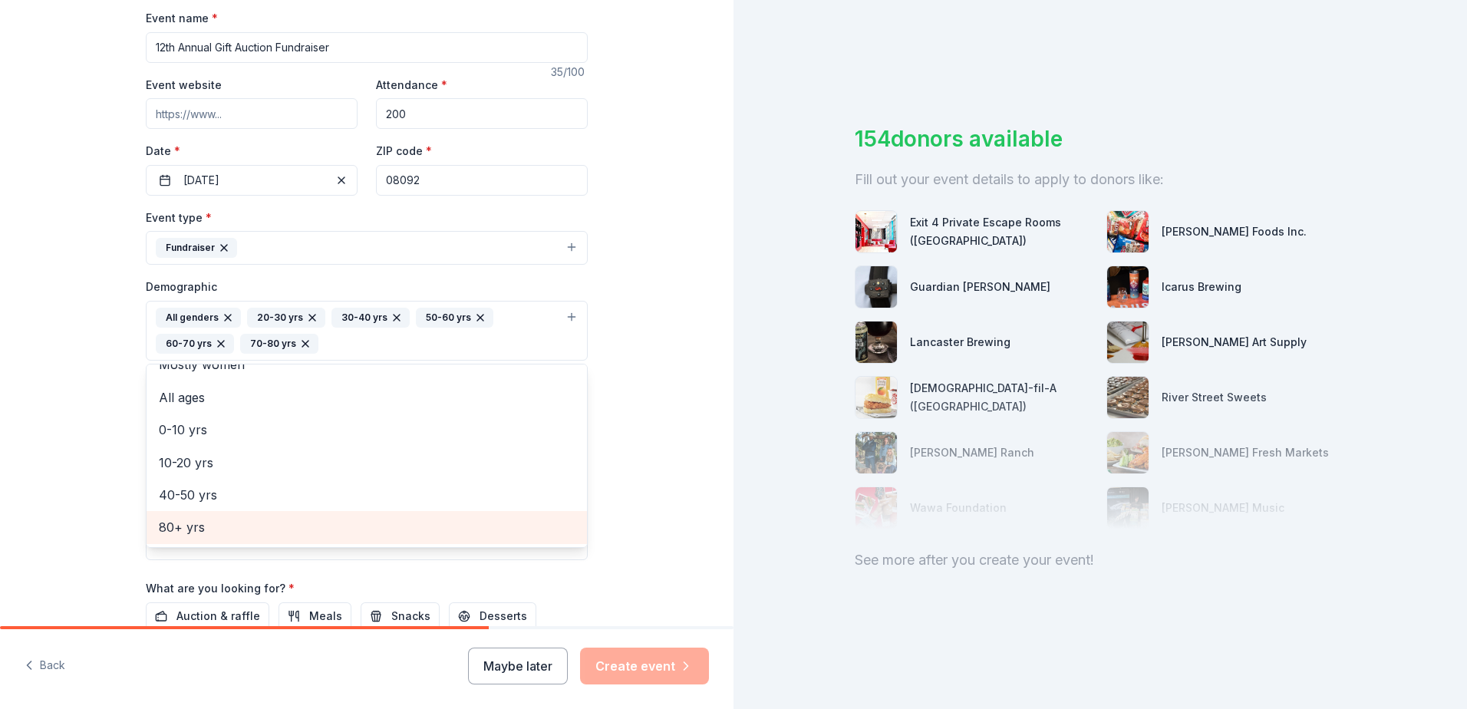
click at [184, 526] on span "80+ yrs" at bounding box center [367, 527] width 416 height 20
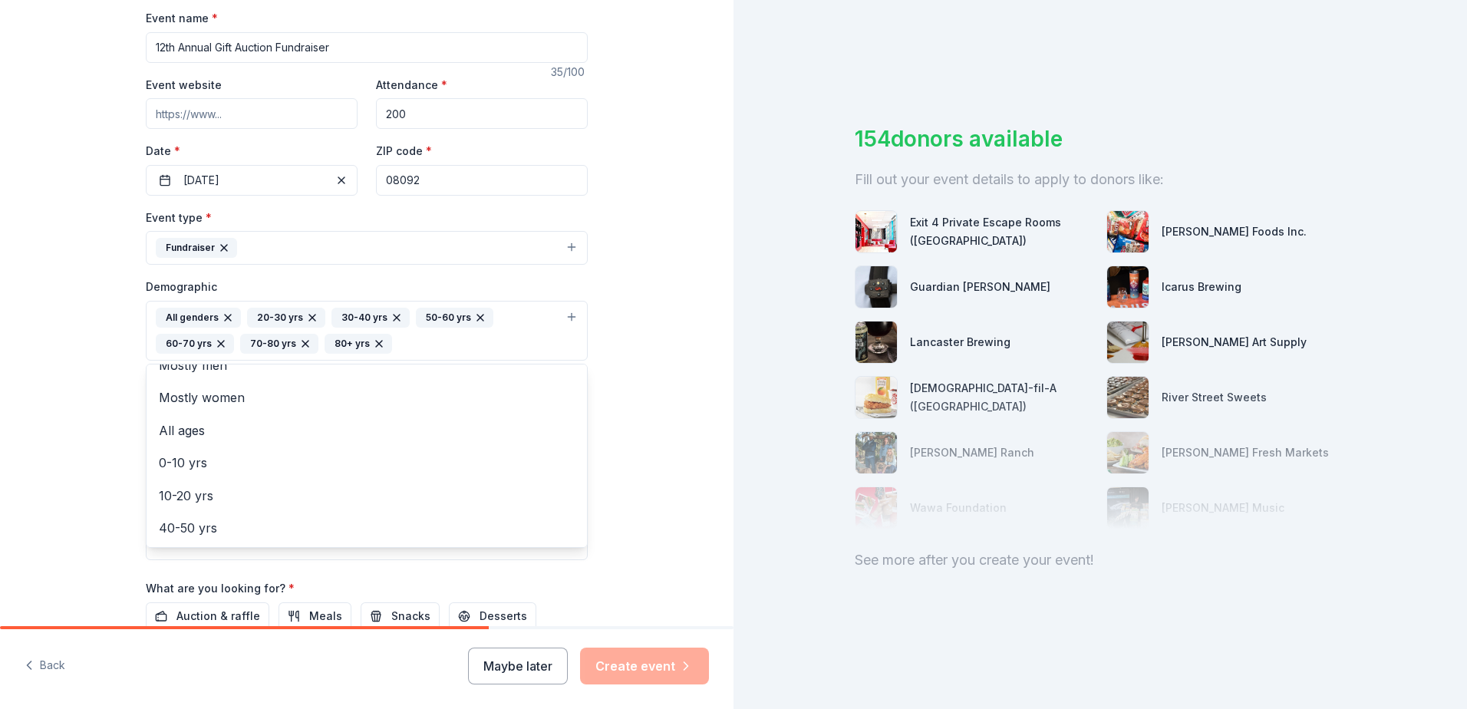
click at [604, 343] on div "Tell us about your event. We'll find in-kind donations you can apply for. Event…" at bounding box center [366, 295] width 491 height 1050
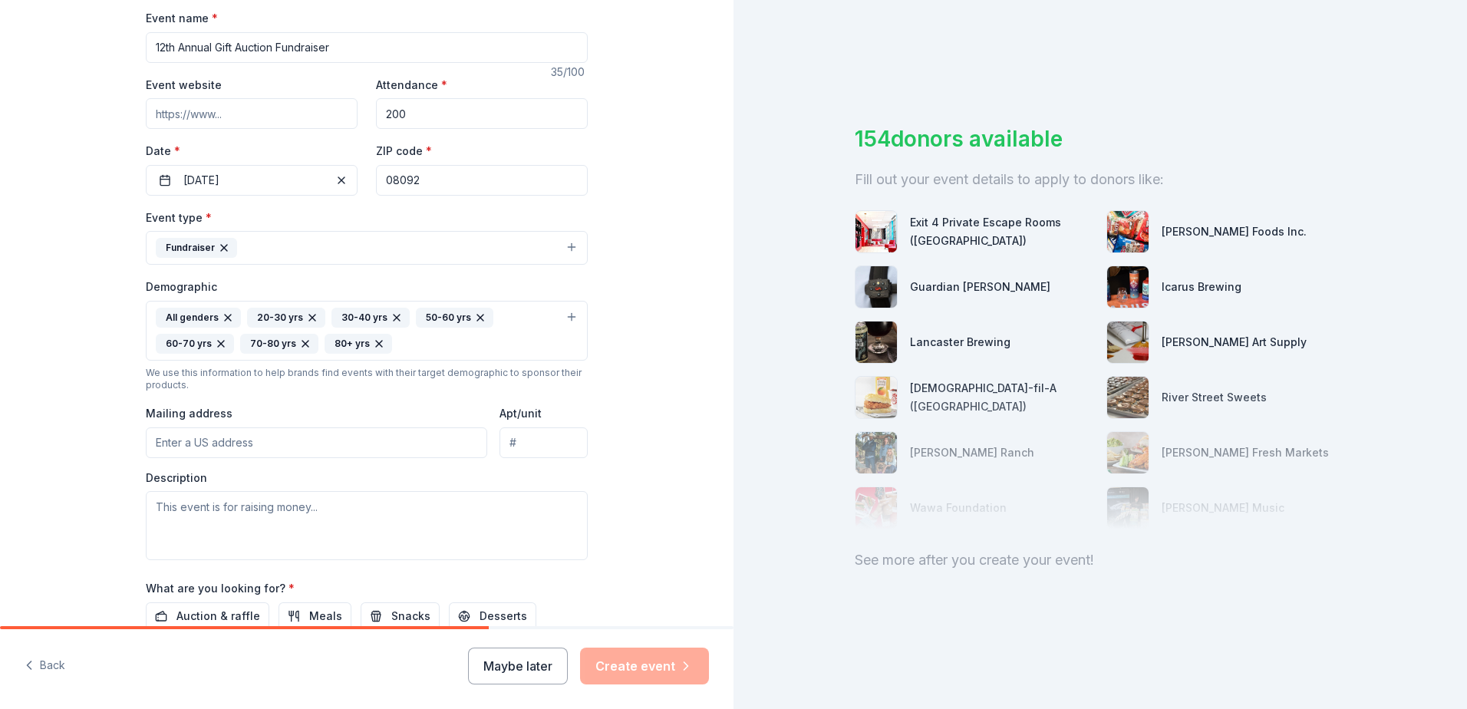
click at [226, 446] on input "Mailing address" at bounding box center [316, 442] width 341 height 31
type input "P.O. BOX 83"
click at [499, 440] on input "P.O. BOX 83" at bounding box center [543, 442] width 88 height 31
type input "3"
click at [361, 436] on input "P.O. BOX 83" at bounding box center [316, 442] width 341 height 31
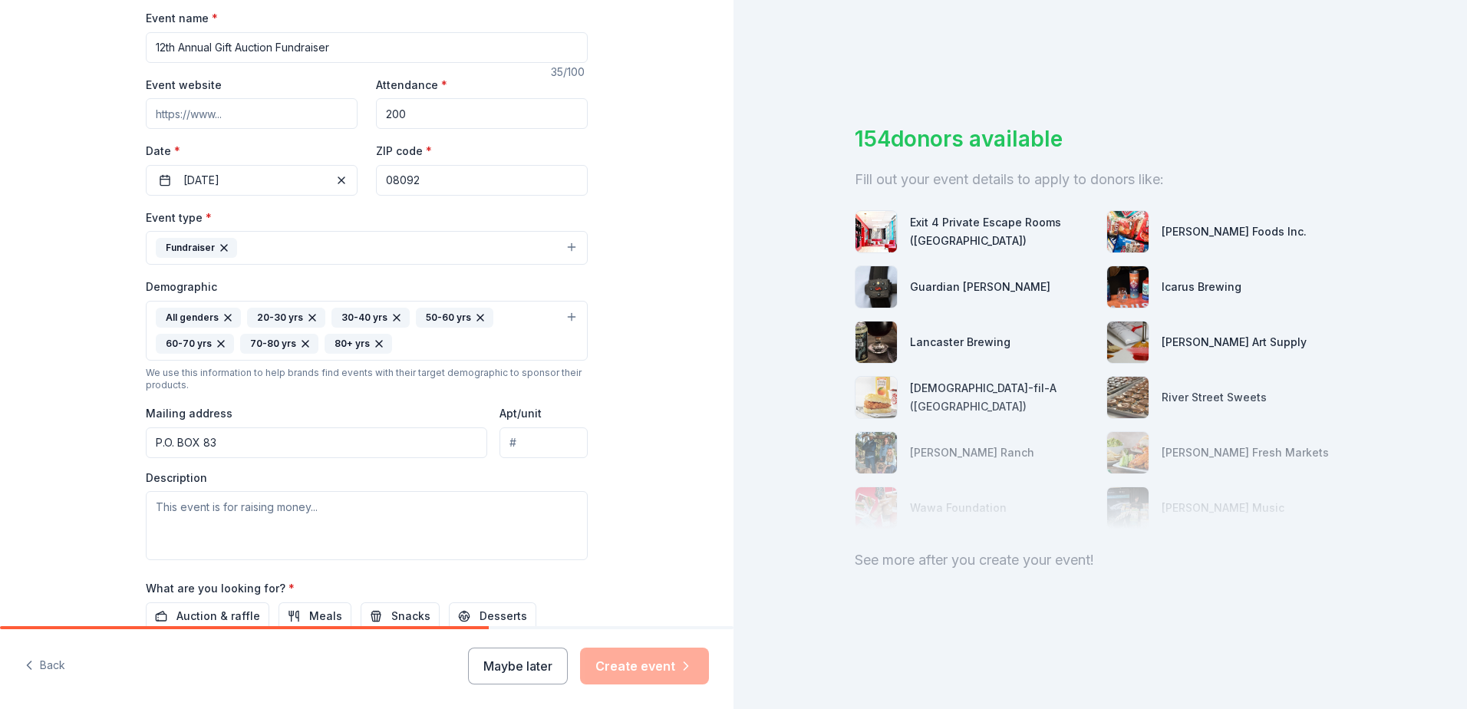
click at [600, 369] on div "Tell us about your event. We'll find in-kind donations you can apply for. Event…" at bounding box center [366, 295] width 491 height 1050
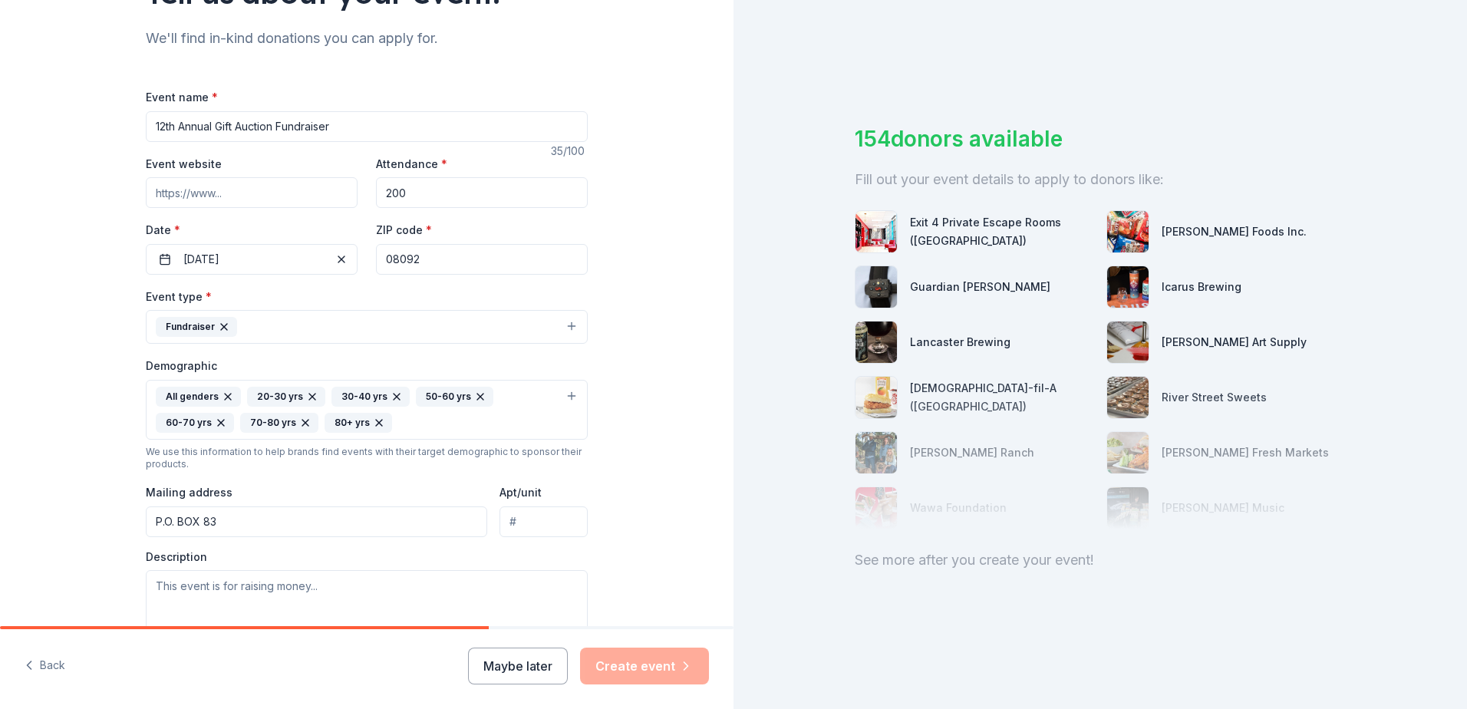
scroll to position [77, 0]
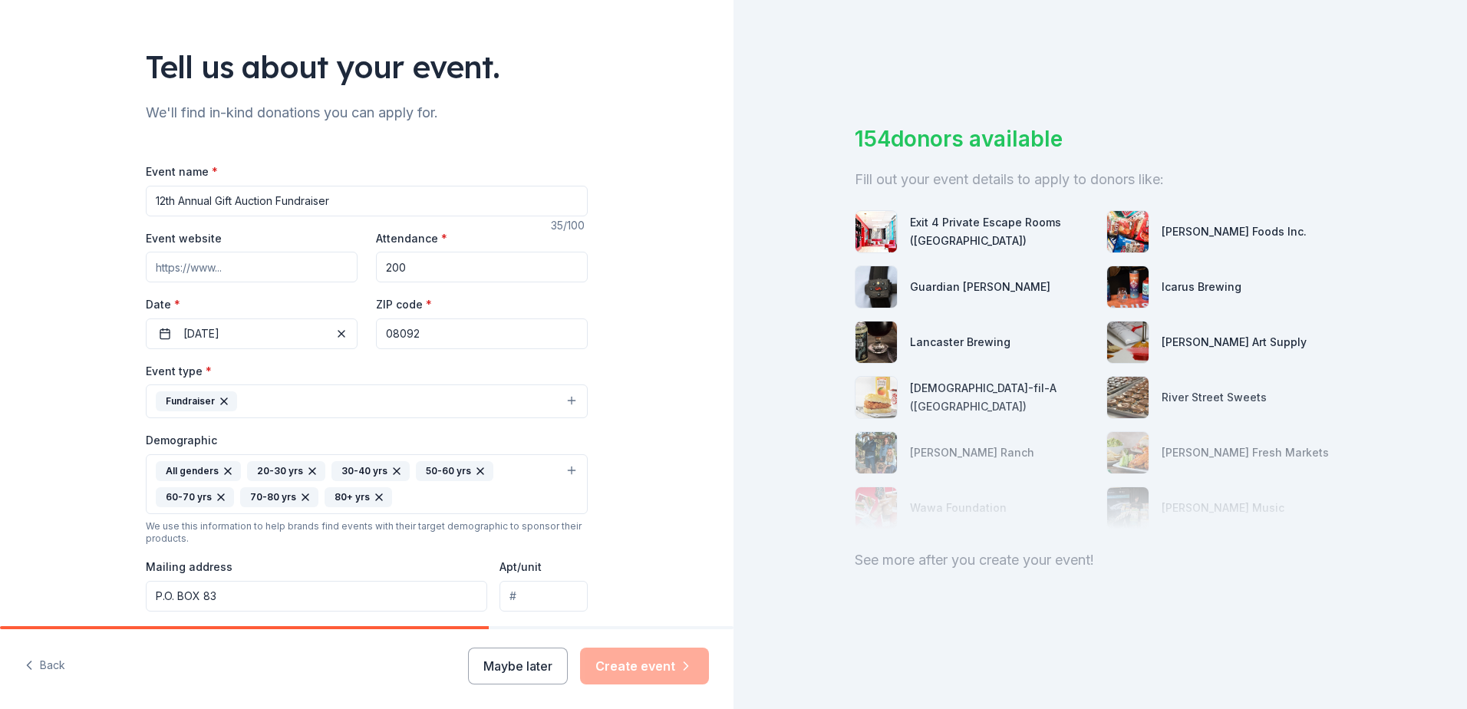
click at [225, 273] on input "Event website" at bounding box center [252, 267] width 212 height 31
paste input "https://www.familypromisesoc.org/"
type input "https://www.familypromisesoc.org/"
click at [444, 363] on div "Event type * Fundraiser" at bounding box center [367, 390] width 442 height 58
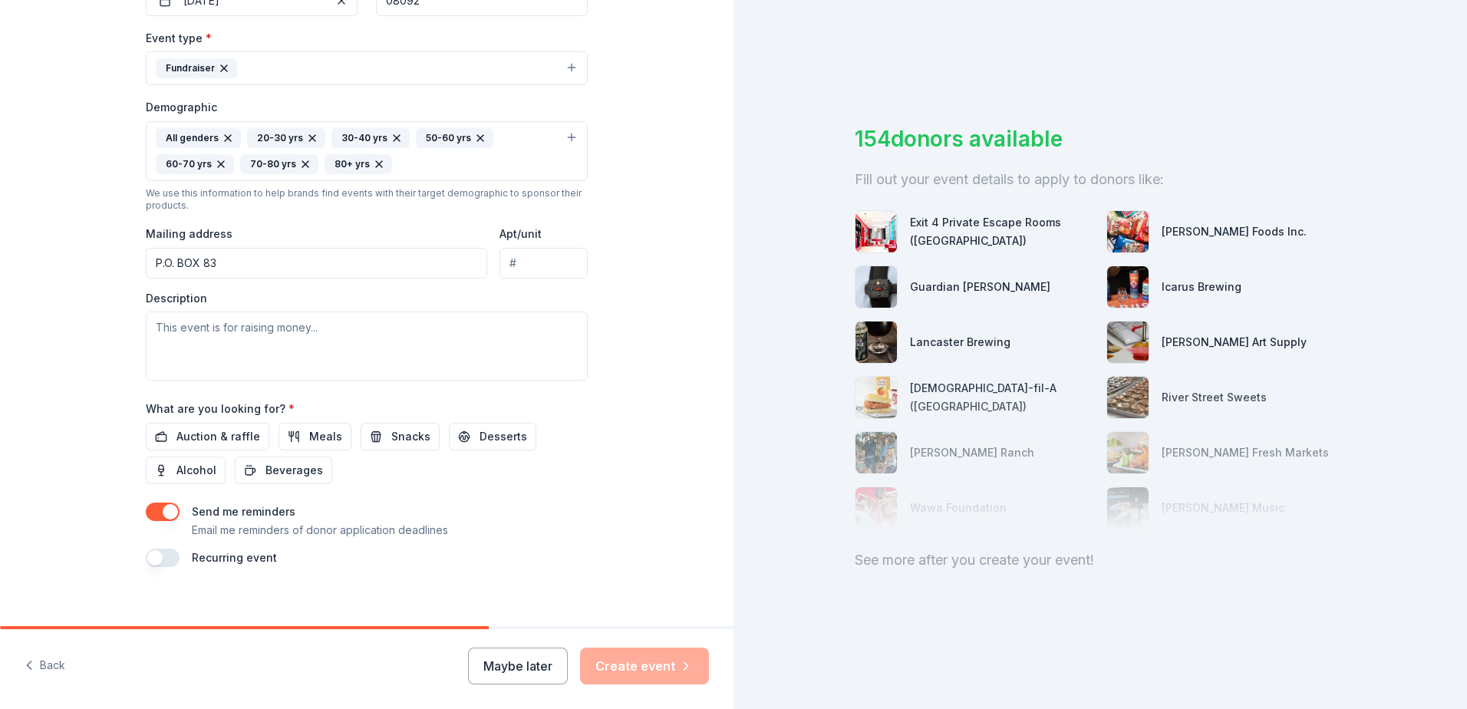
scroll to position [424, 0]
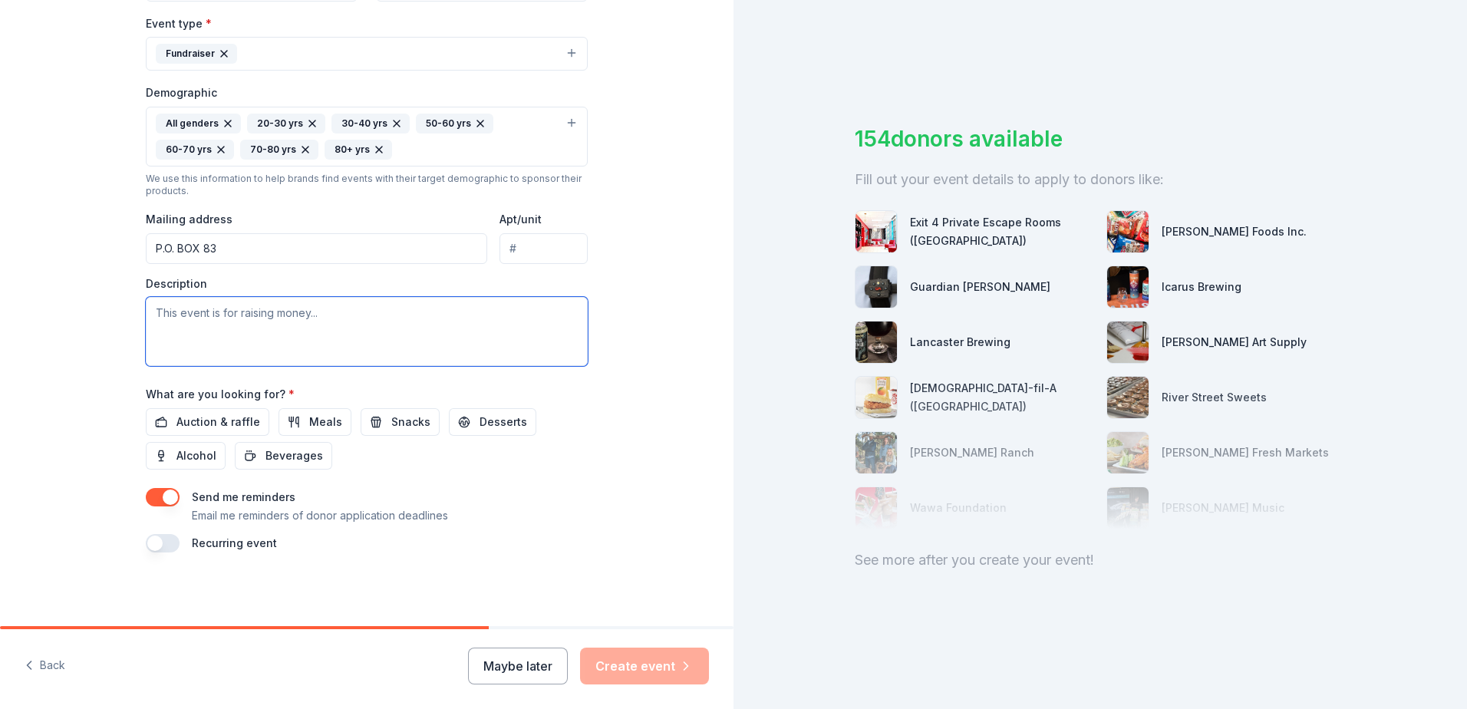
click at [147, 313] on textarea at bounding box center [367, 331] width 442 height 69
paste textarea "Family Promise of the Jersey Shore helps local families and individuals experie…"
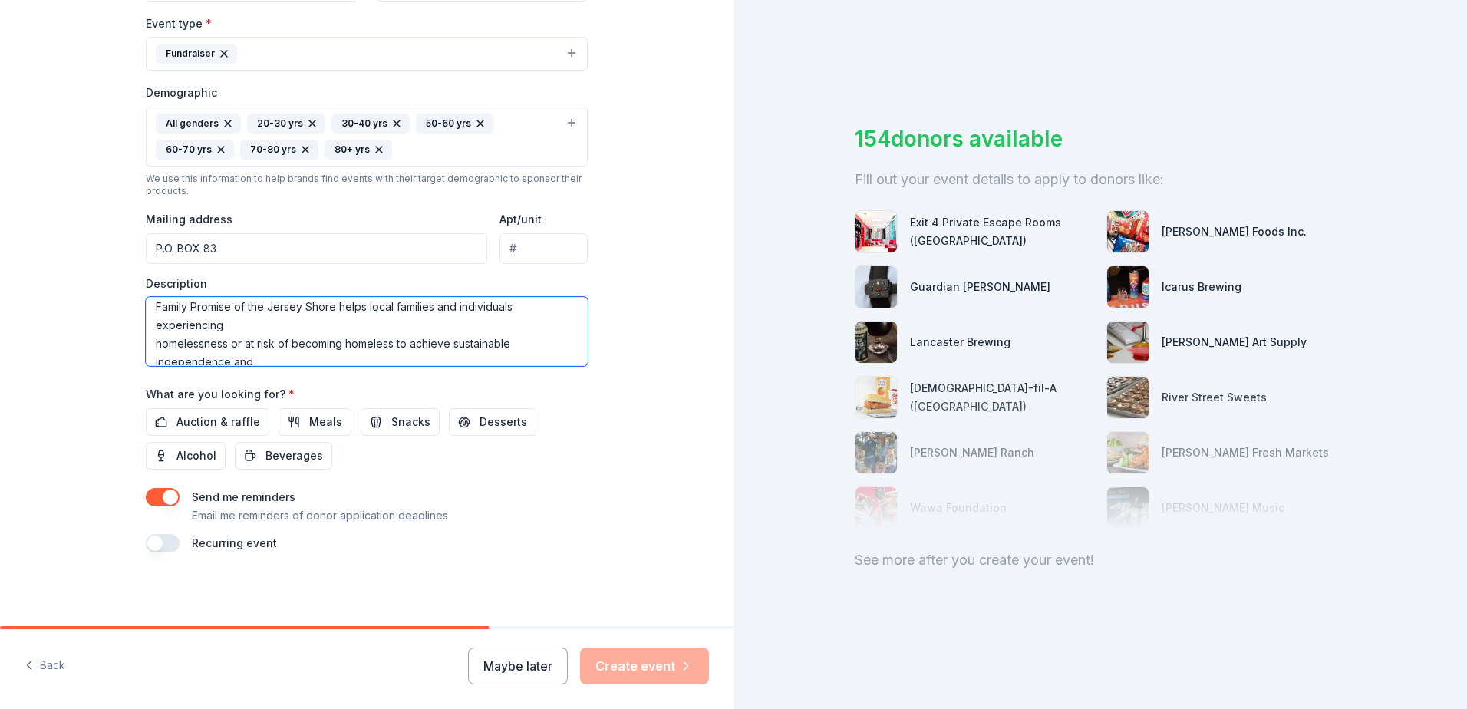
scroll to position [0, 0]
click at [407, 327] on textarea "Family Promise of the Jersey Shore helps local families and individuals experie…" at bounding box center [367, 331] width 442 height 69
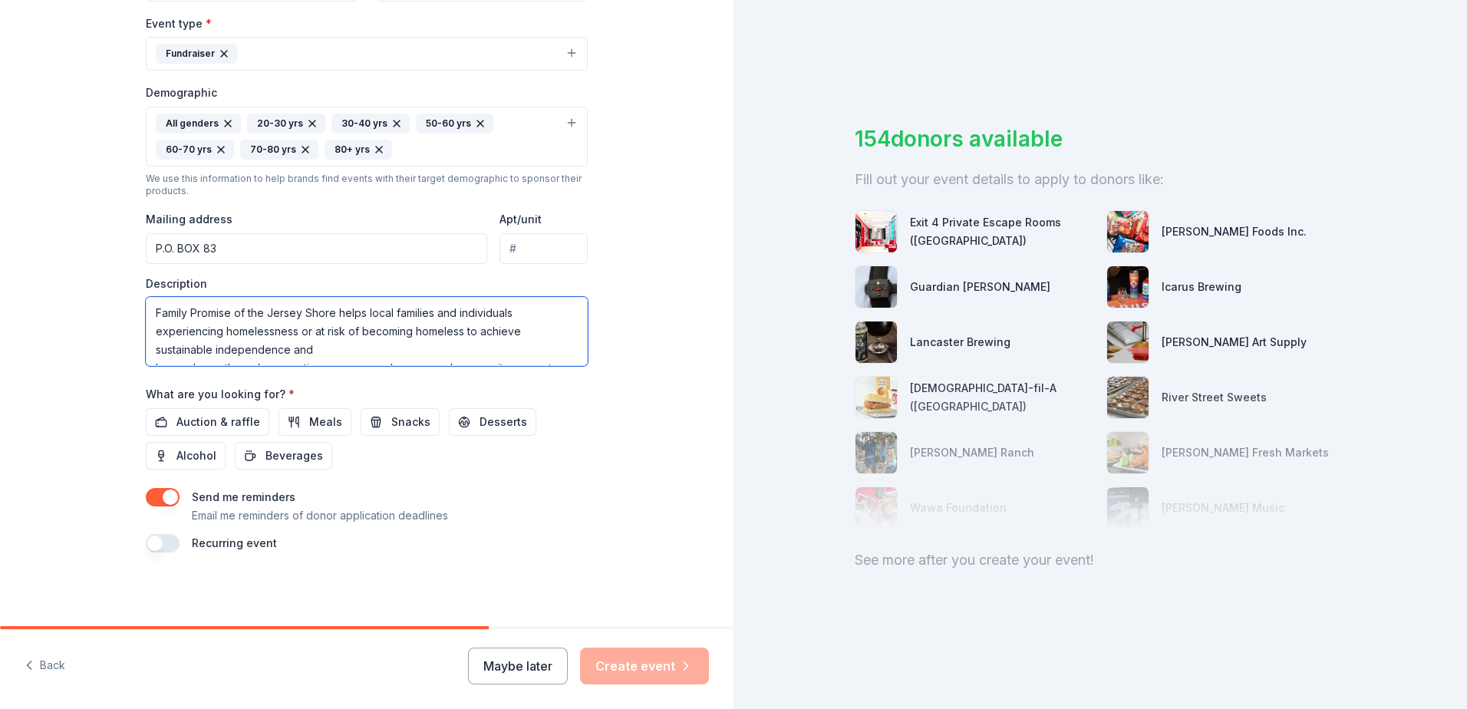
click at [394, 350] on textarea "Family Promise of the Jersey Shore helps local families and individuals experie…" at bounding box center [367, 331] width 442 height 69
click at [540, 348] on textarea "Family Promise of the Jersey Shore helps local families and individuals experie…" at bounding box center [367, 331] width 442 height 69
click at [529, 331] on textarea "Family Promise of the Jersey Shore helps local families and individuals experie…" at bounding box center [367, 331] width 442 height 69
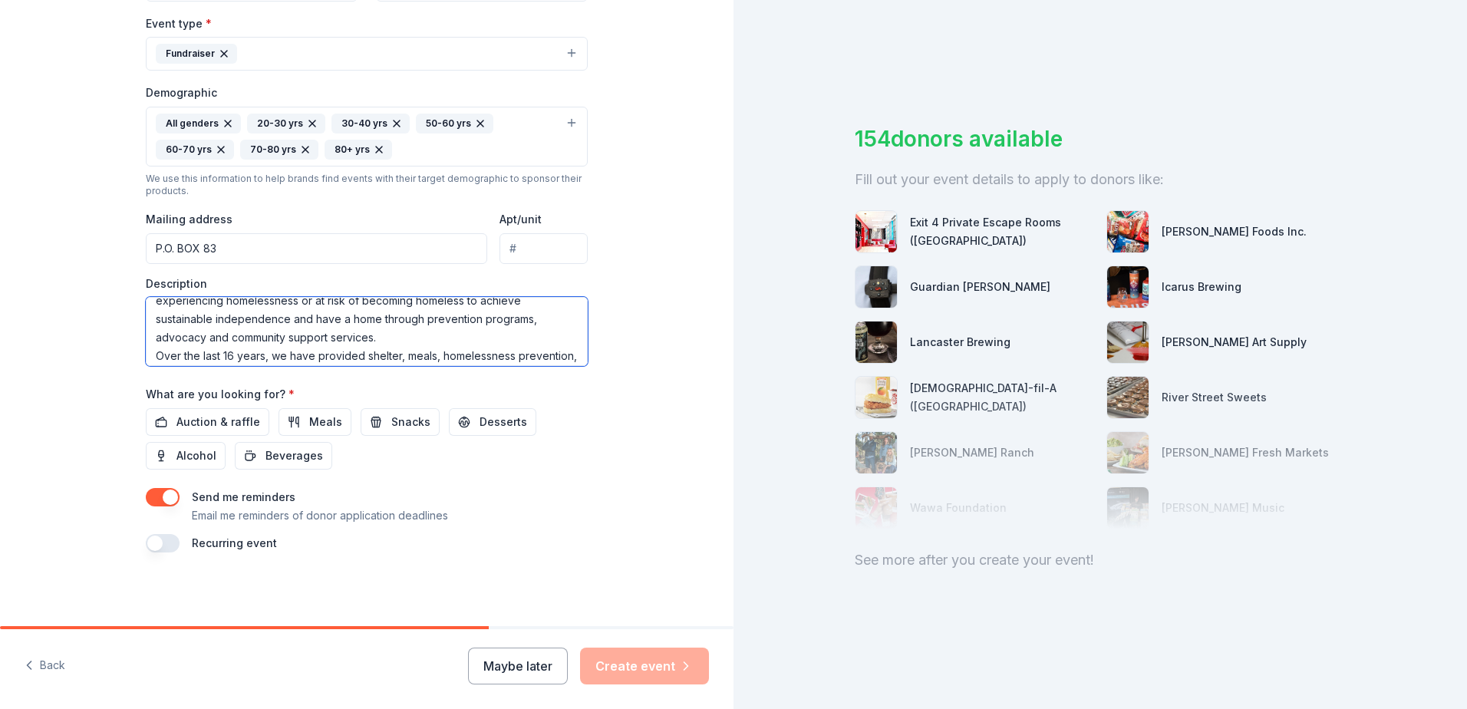
click at [466, 344] on textarea "Family Promise of the Jersey Shore helps local families and individuals experie…" at bounding box center [367, 331] width 442 height 69
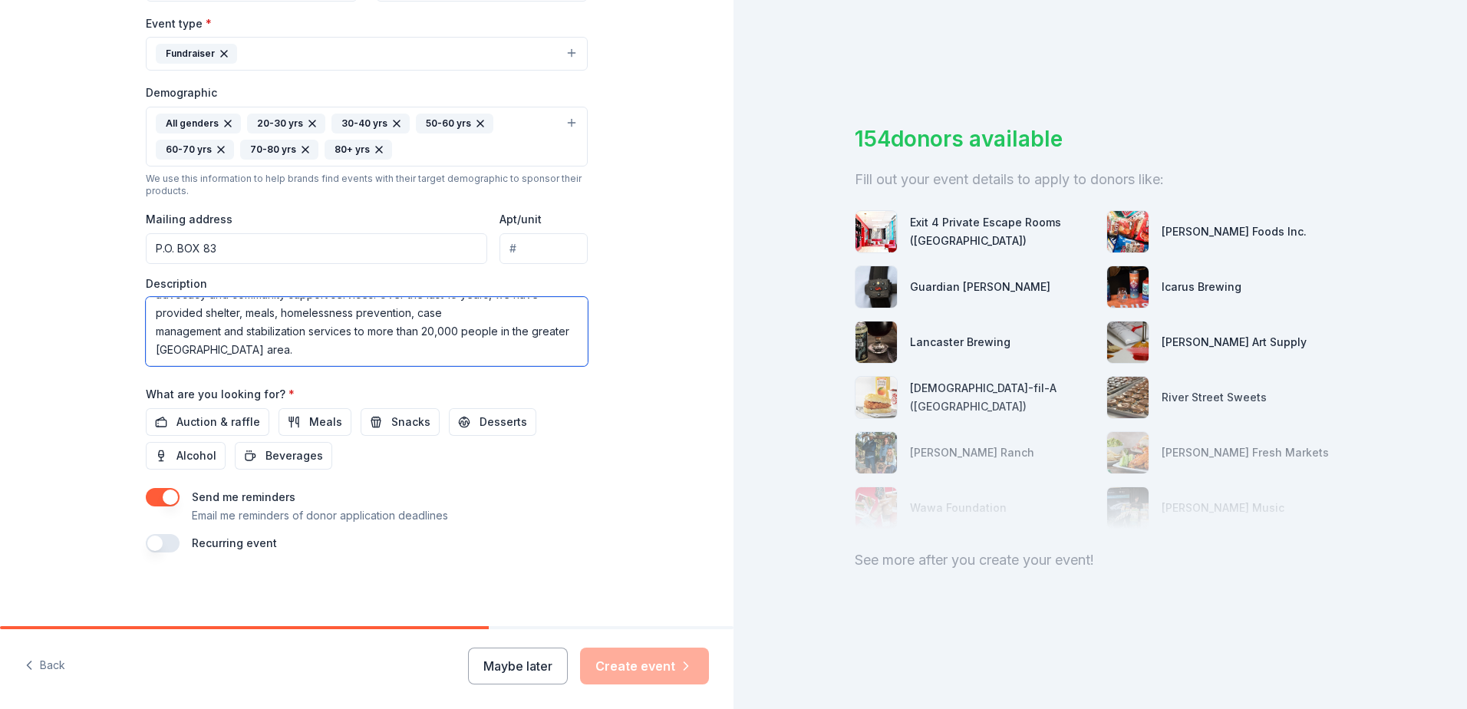
scroll to position [61, 0]
click at [474, 328] on textarea "Family Promise of the Jersey Shore helps local families and individuals experie…" at bounding box center [367, 331] width 442 height 69
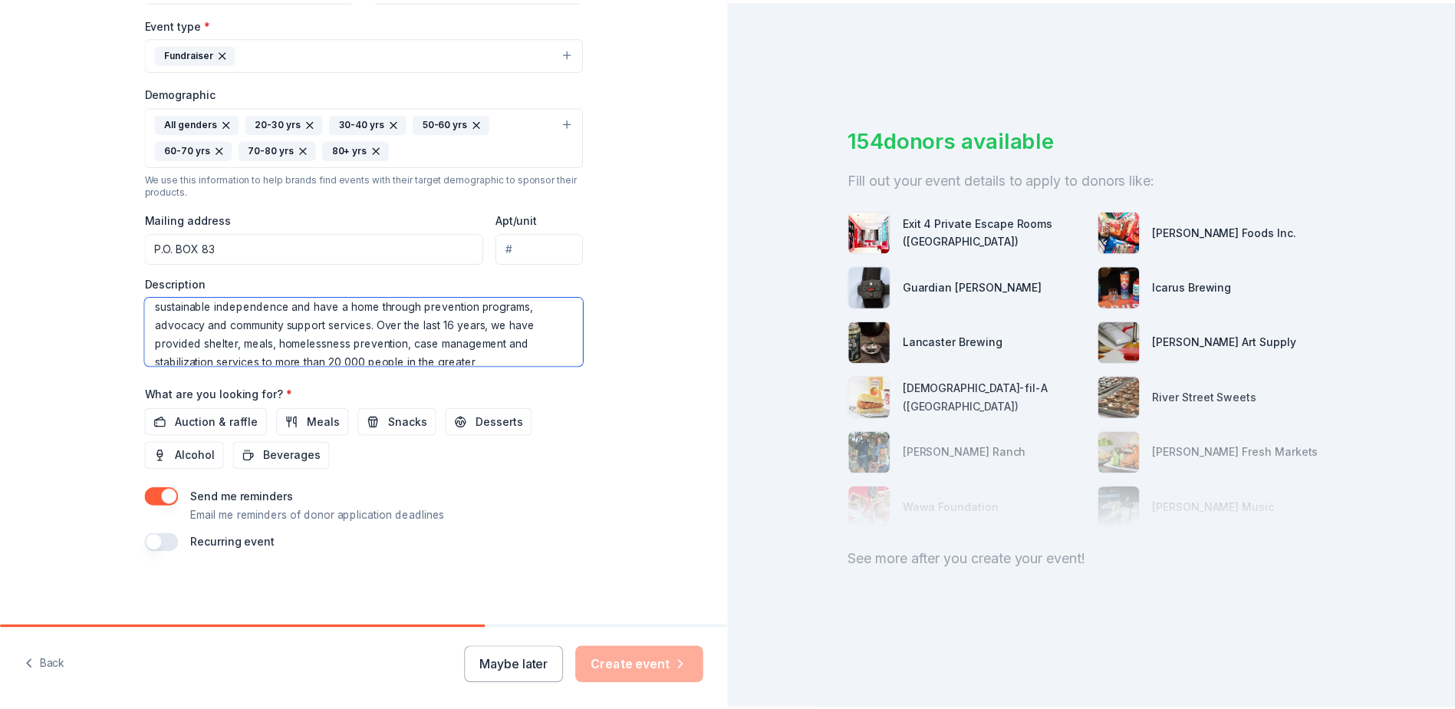
scroll to position [74, 0]
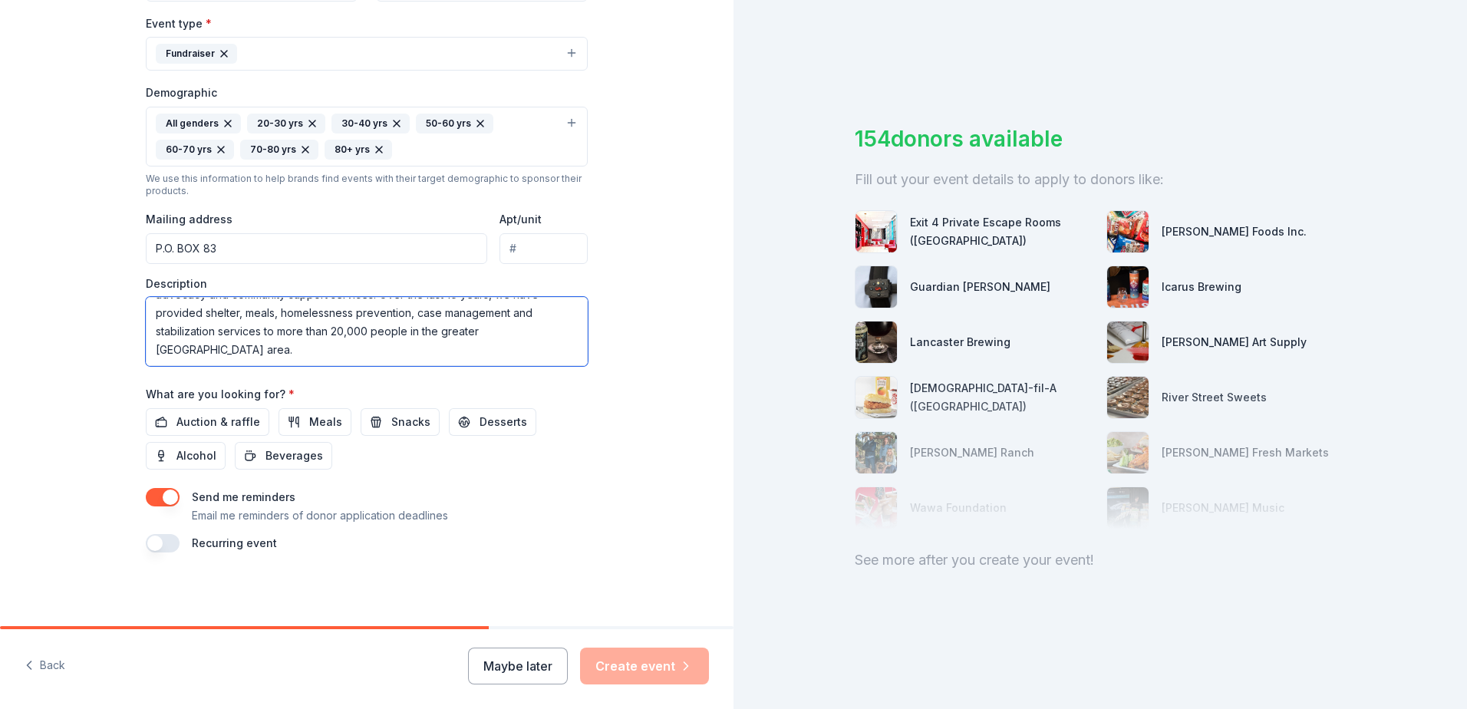
type textarea "Family Promise of the Jersey Shore helps local families and individuals experie…"
click at [615, 400] on div "Tell us about your event. We'll find in-kind donations you can apply for. Event…" at bounding box center [366, 101] width 733 height 1050
click at [191, 417] on span "Auction & raffle" at bounding box center [218, 422] width 84 height 18
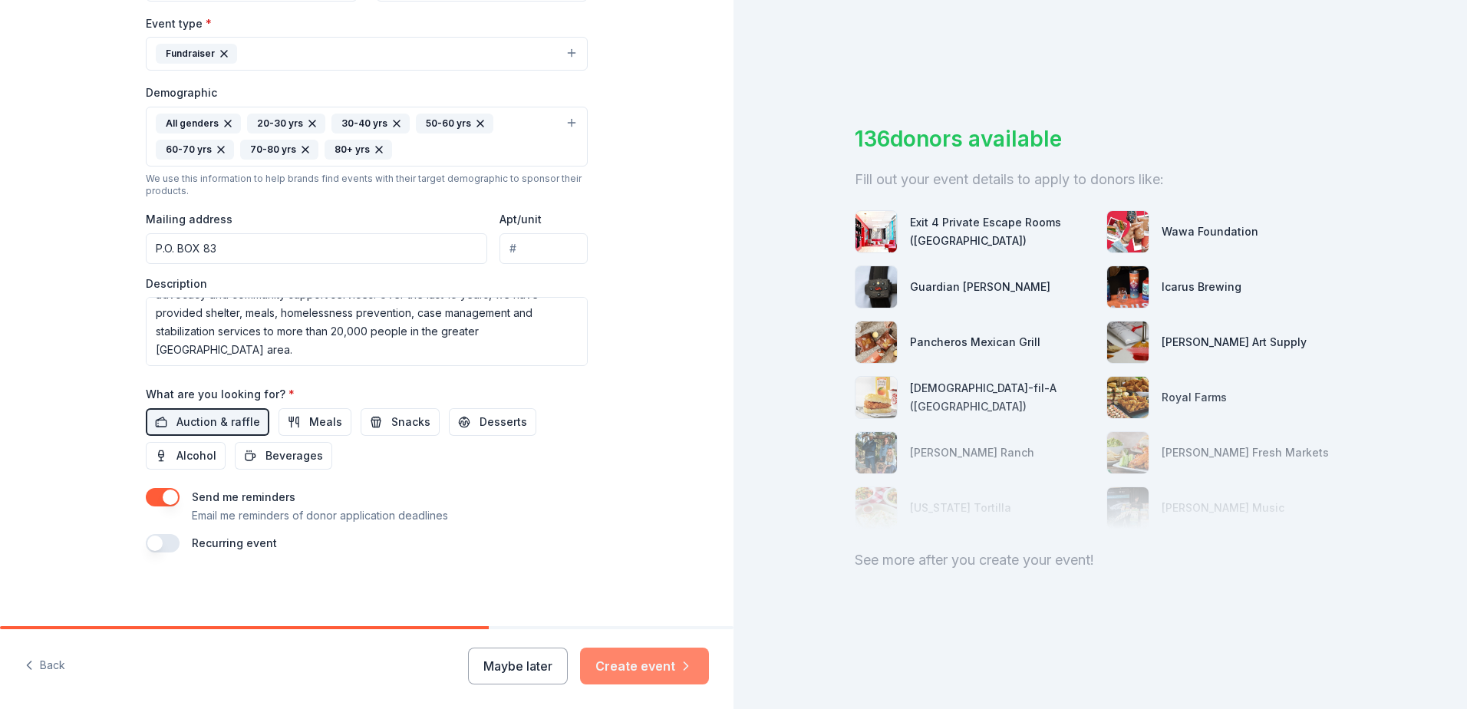
click at [647, 664] on button "Create event" at bounding box center [644, 665] width 129 height 37
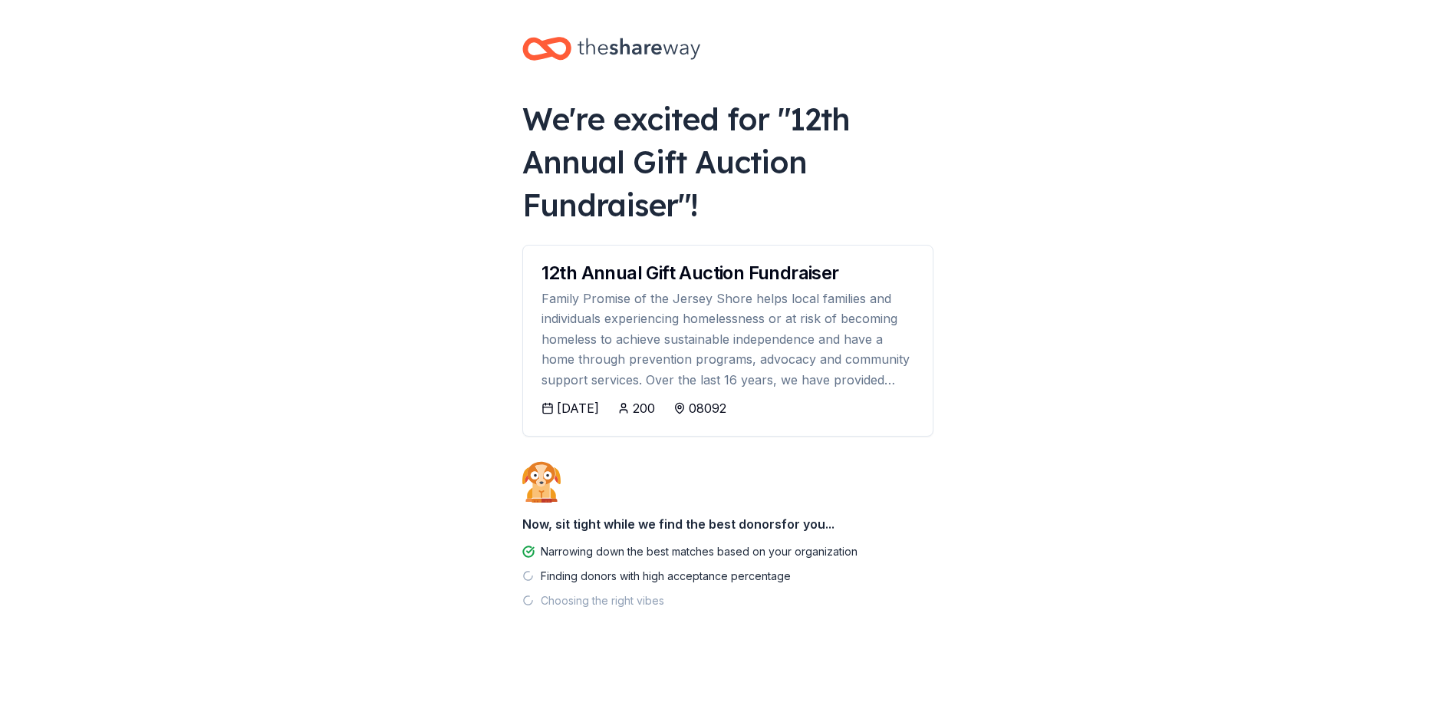
scroll to position [2, 0]
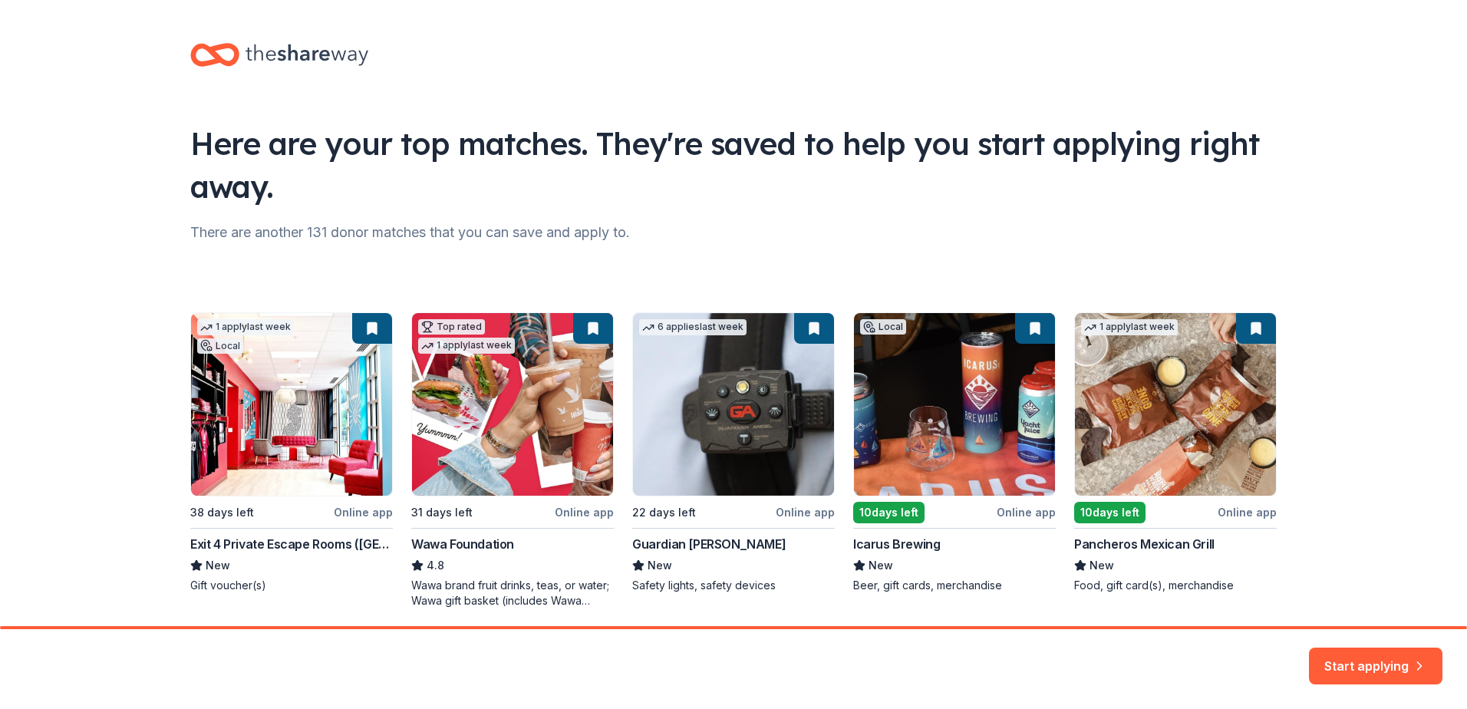
click at [539, 375] on div "1 apply last week Local 38 days left Online app Exit 4 Private Escape Rooms (To…" at bounding box center [733, 460] width 1086 height 296
click at [1368, 653] on button "Start applying" at bounding box center [1375, 656] width 133 height 37
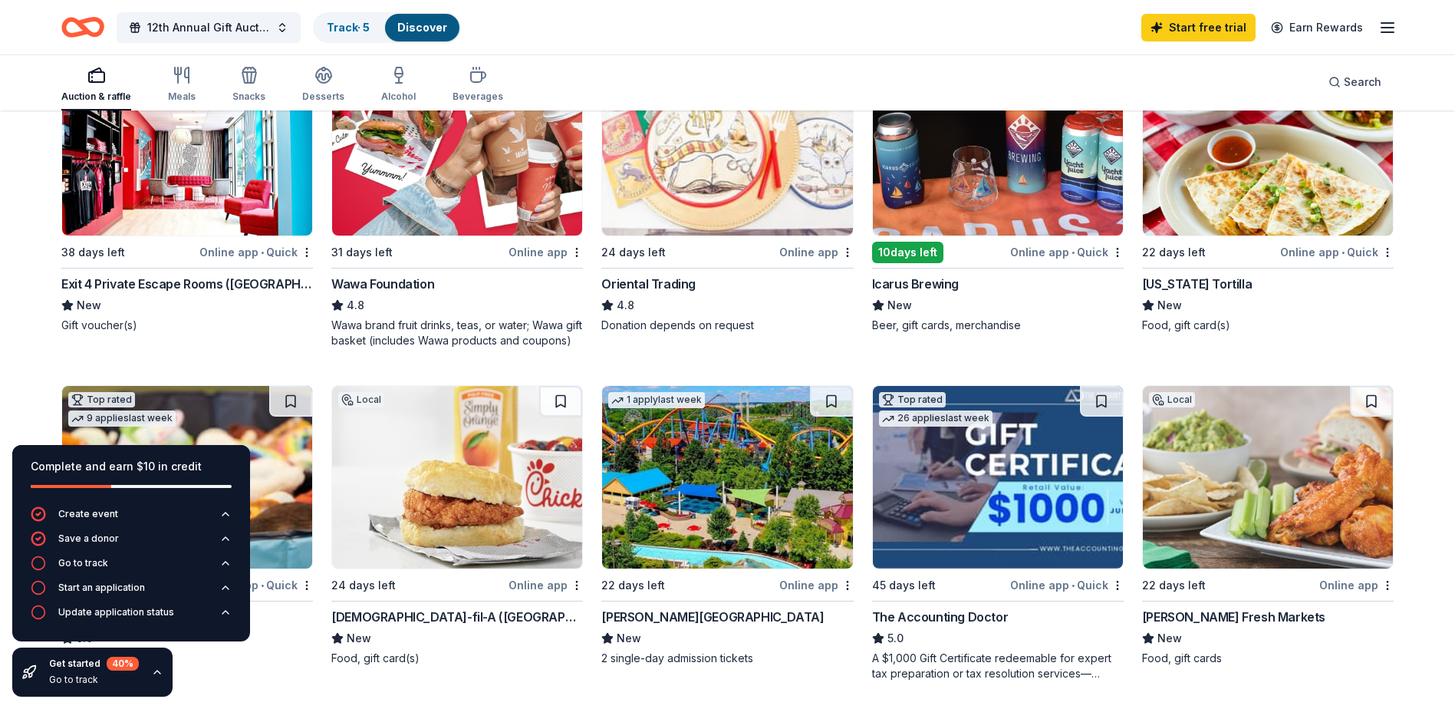
scroll to position [153, 0]
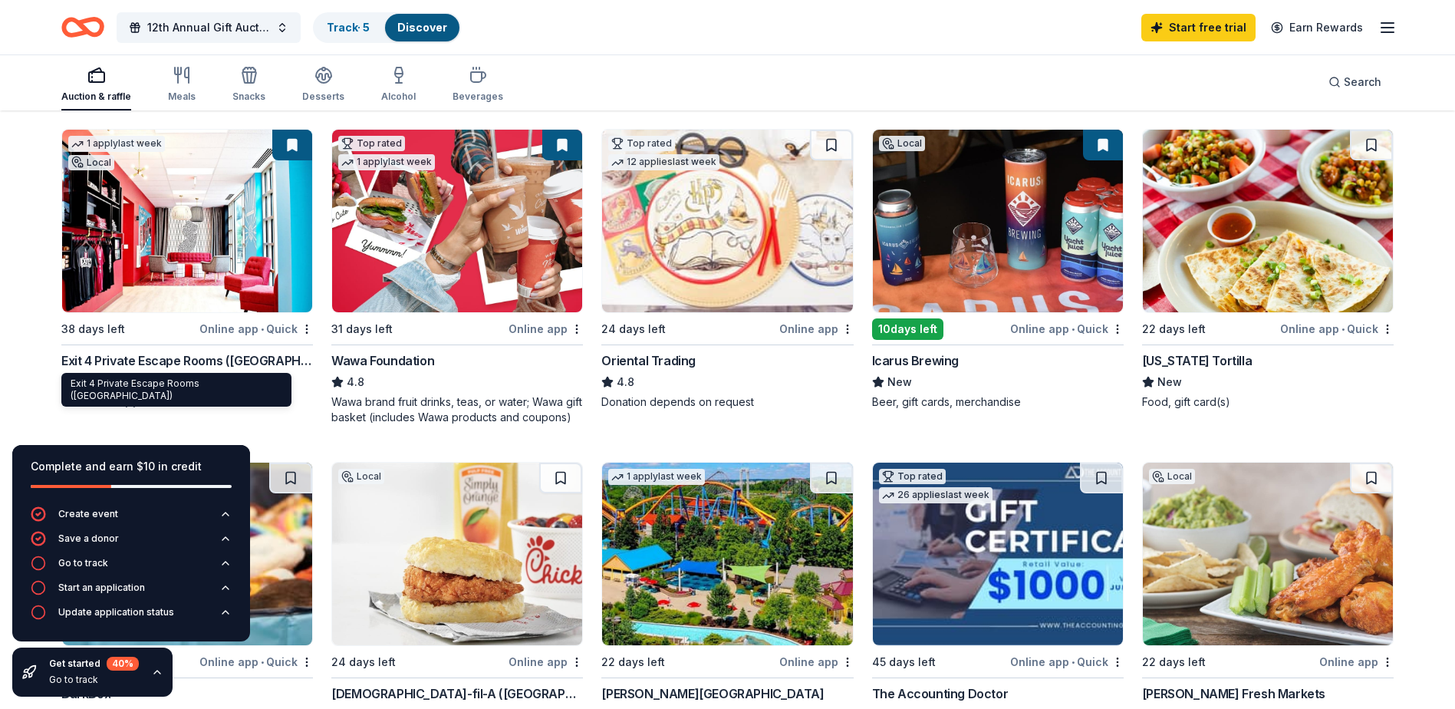
click at [255, 357] on div "Exit 4 Private Escape Rooms (Toms River NJ)" at bounding box center [187, 360] width 252 height 18
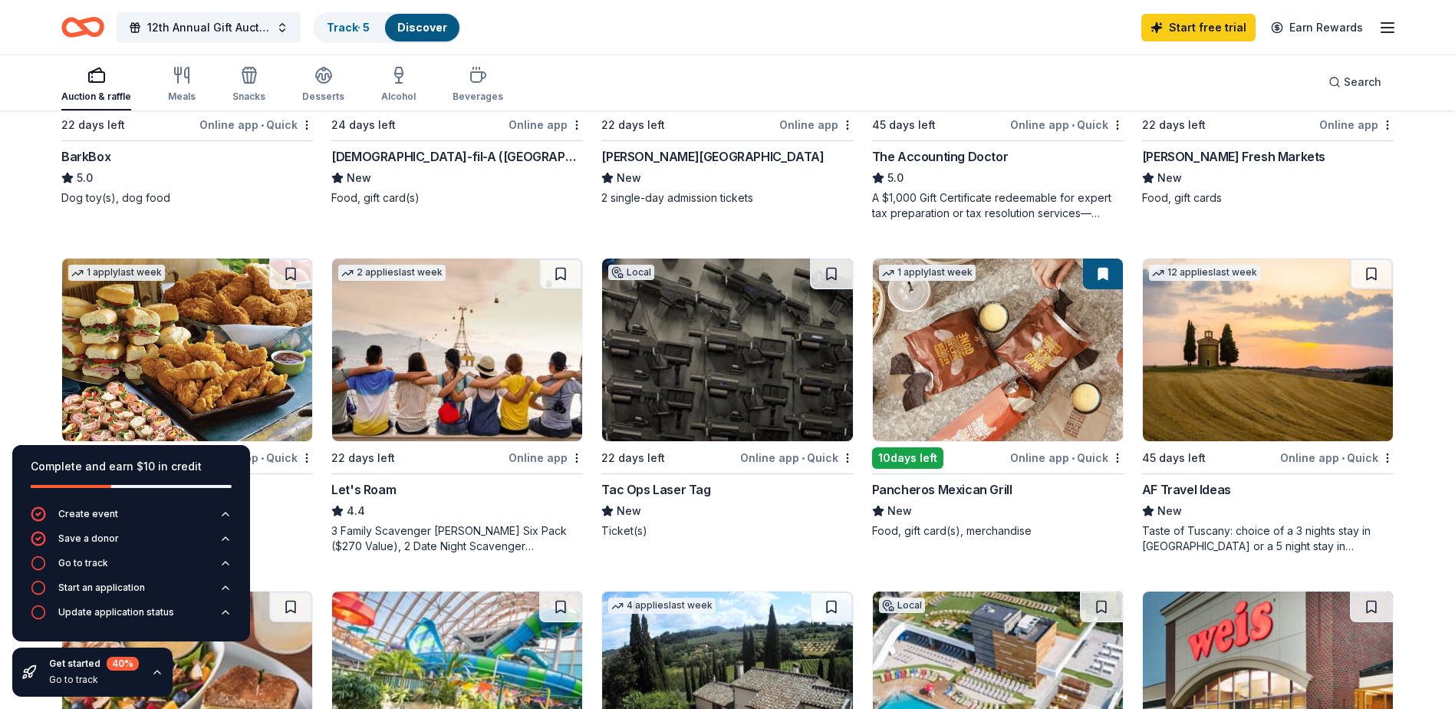
scroll to position [844, 0]
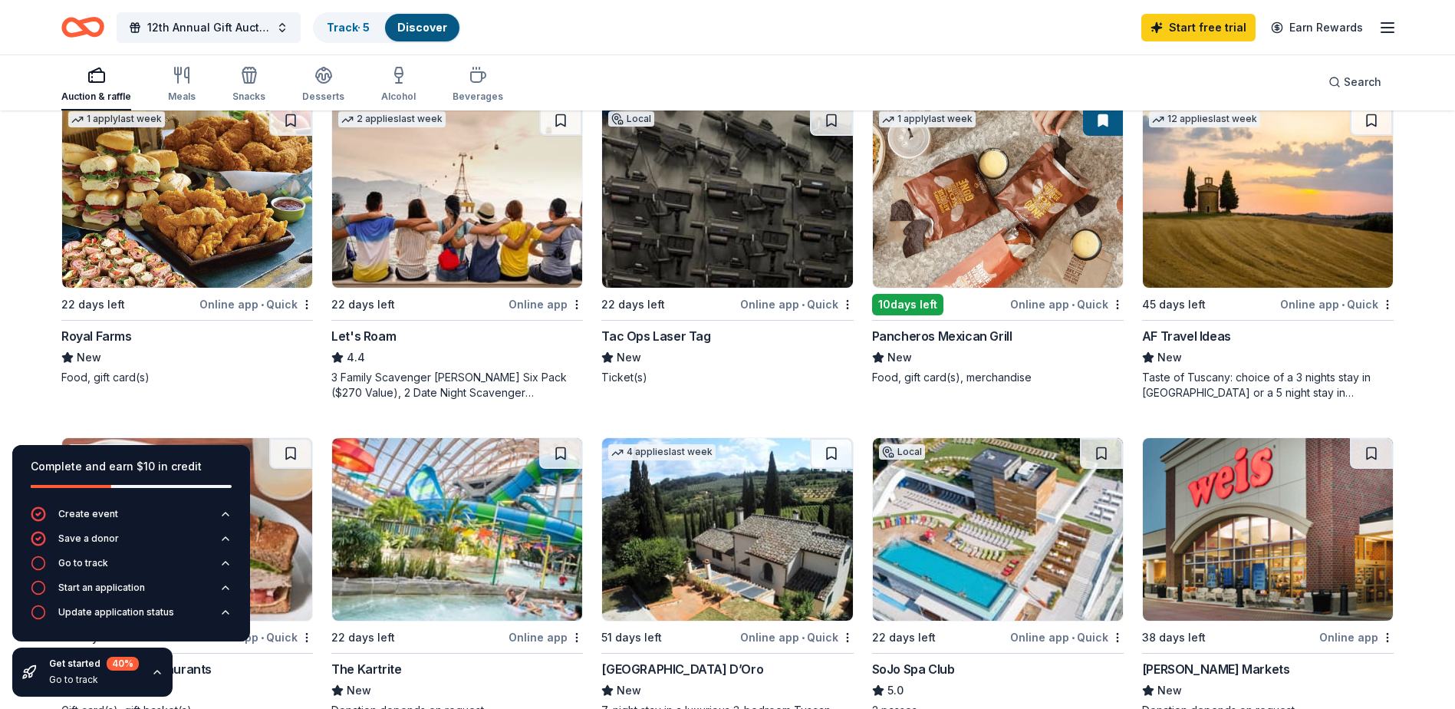
click at [461, 384] on div "3 Family Scavenger [PERSON_NAME] Six Pack ($270 Value), 2 Date Night Scavenger …" at bounding box center [457, 385] width 252 height 31
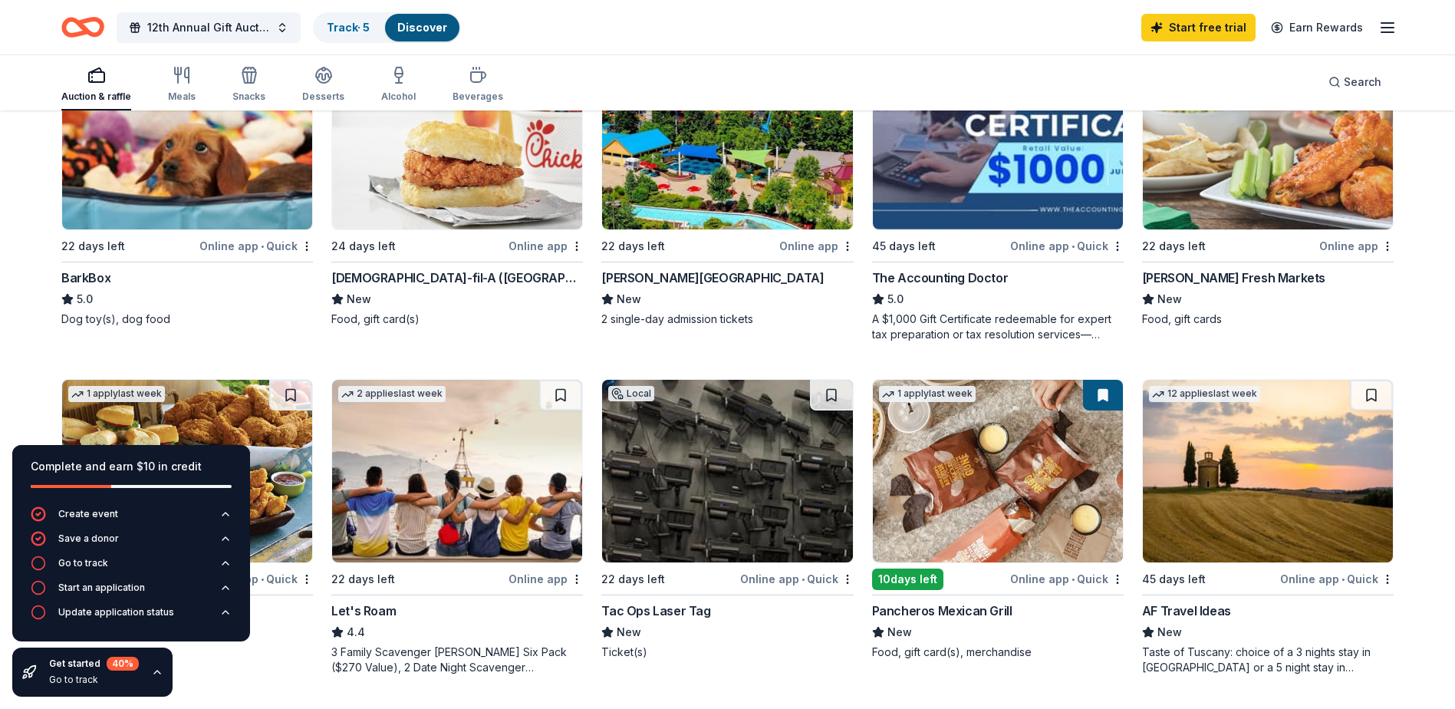
scroll to position [537, 0]
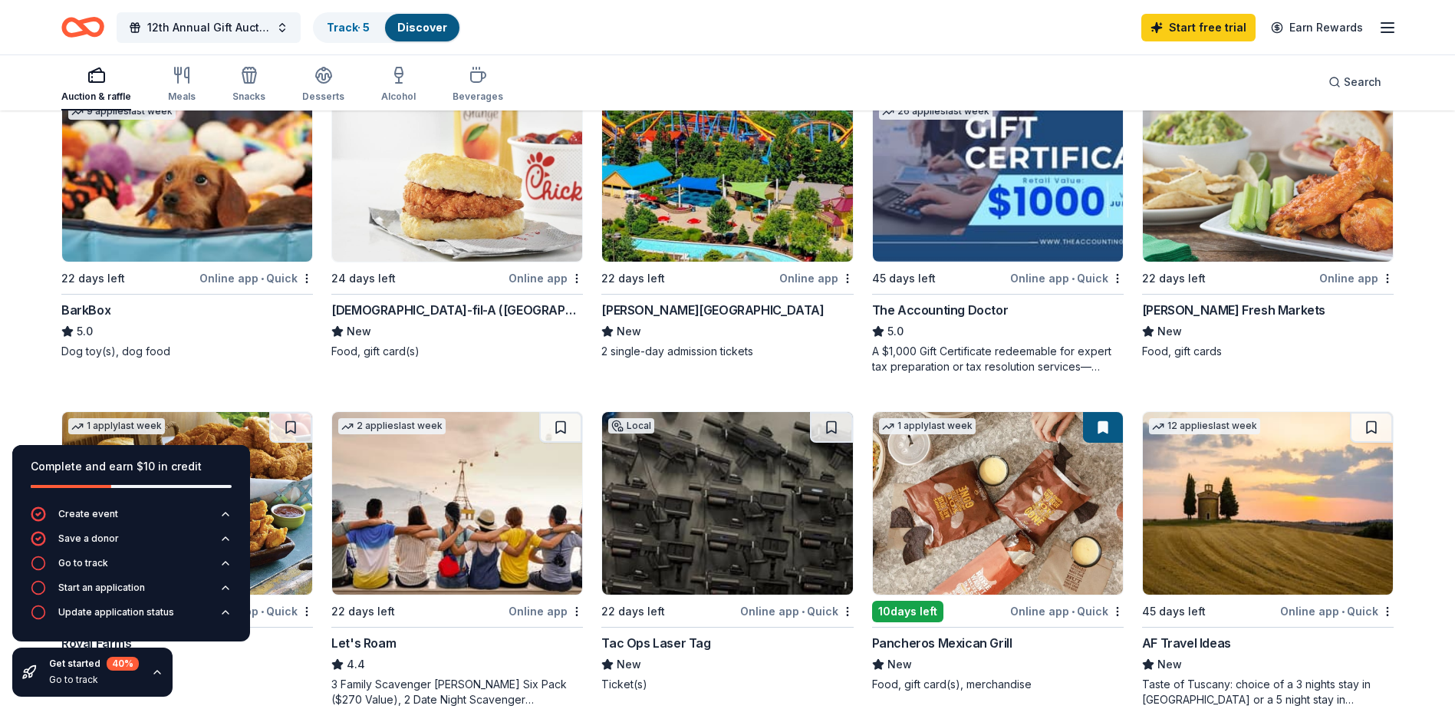
click at [464, 309] on div "Chick-fil-A (Brick Township)" at bounding box center [457, 310] width 252 height 18
click at [947, 351] on div "A $1,000 Gift Certificate redeemable for expert tax preparation or tax resoluti…" at bounding box center [998, 359] width 252 height 31
click at [1225, 305] on div "Murphy's Fresh Markets" at bounding box center [1233, 310] width 183 height 18
click at [697, 305] on div "Dorney Park & Wildwater Kingdom" at bounding box center [712, 310] width 222 height 18
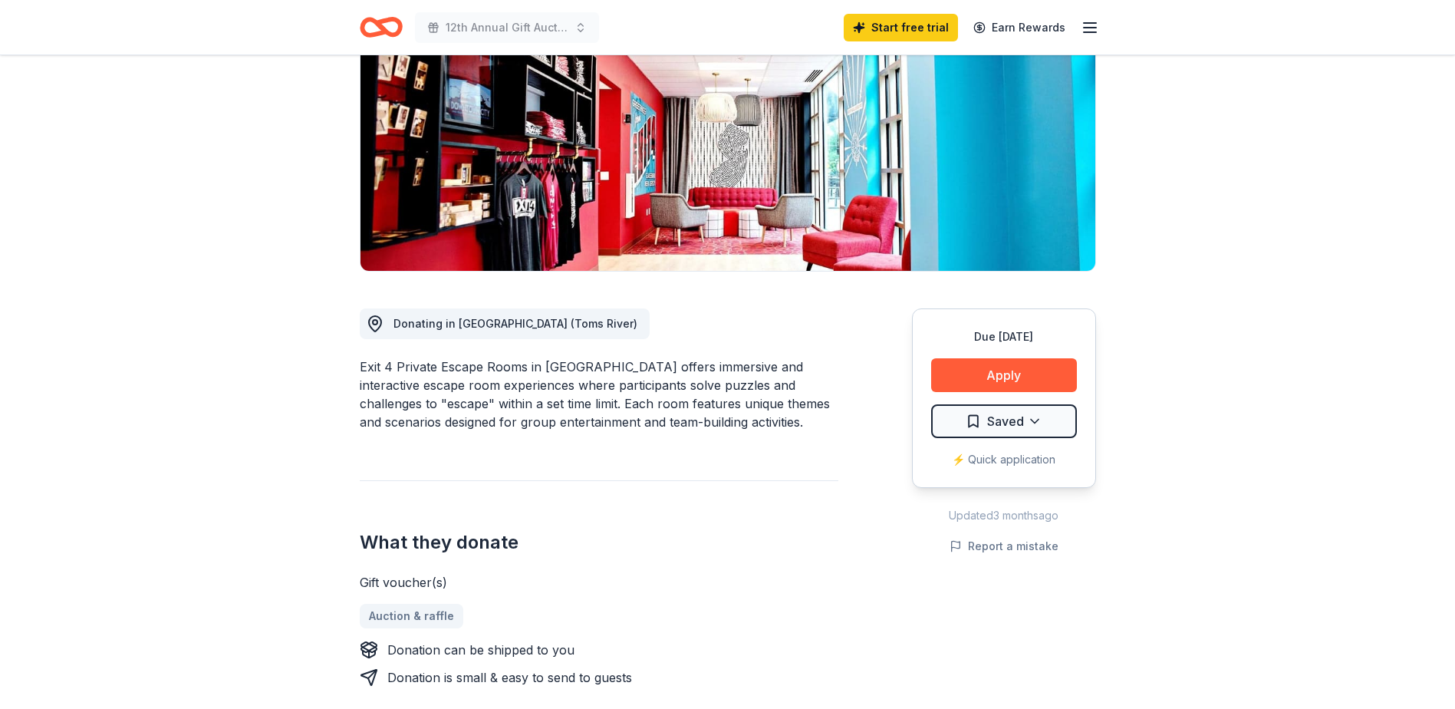
scroll to position [230, 0]
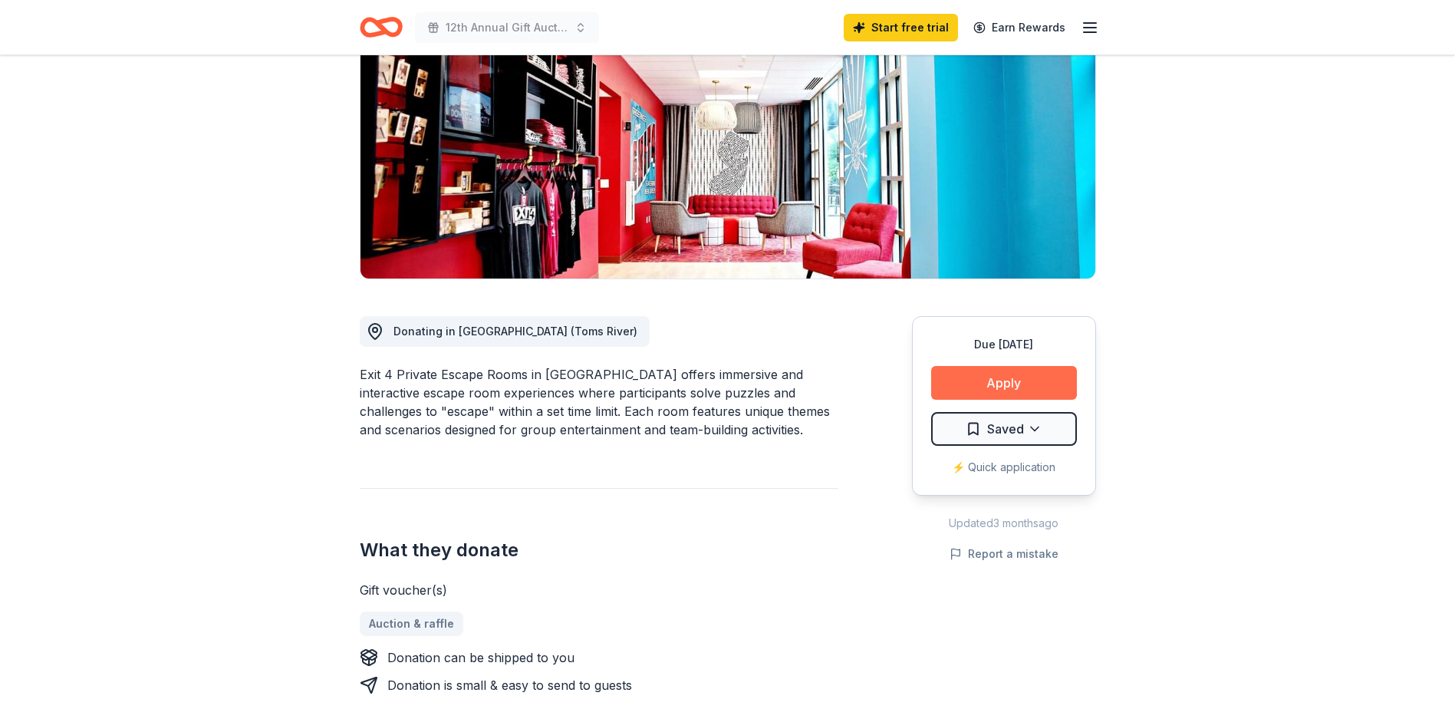
click at [1011, 366] on button "Apply" at bounding box center [1004, 383] width 146 height 34
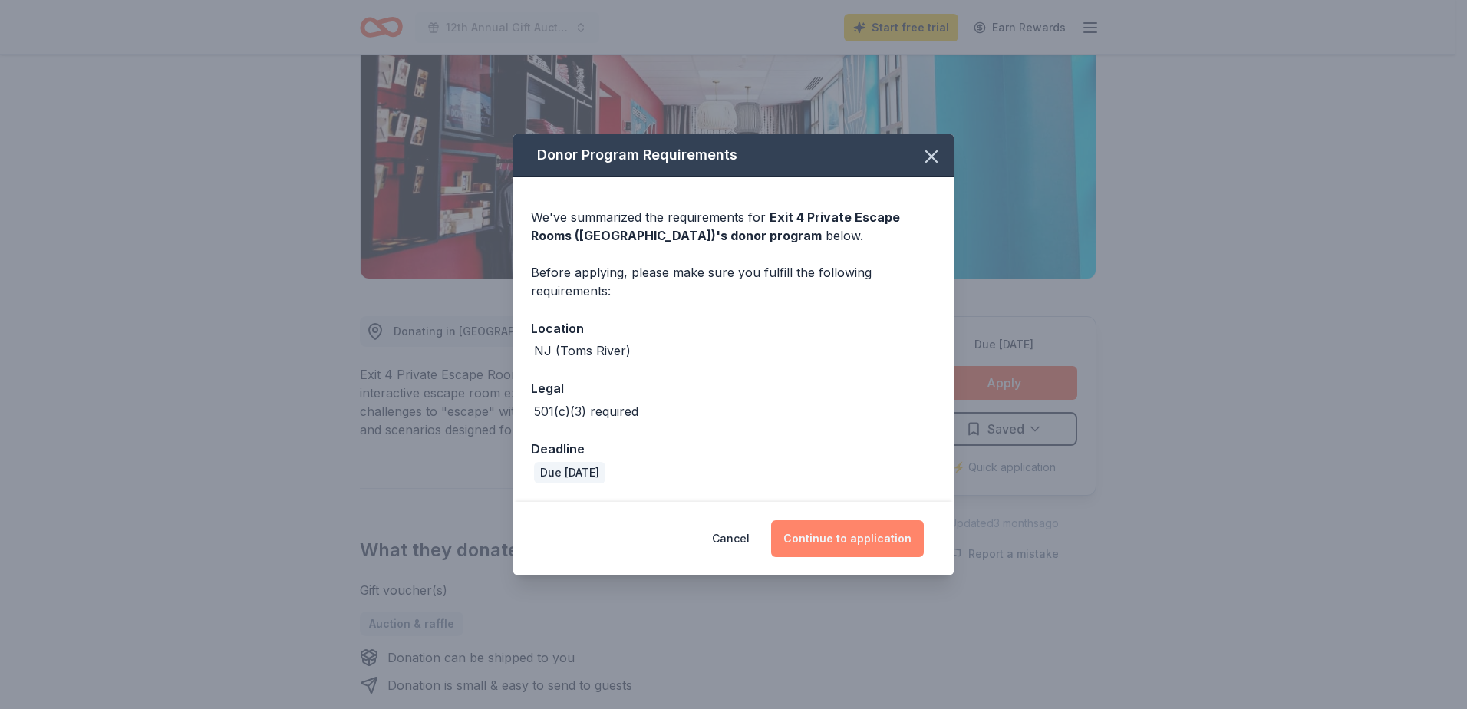
click at [849, 537] on button "Continue to application" at bounding box center [847, 538] width 153 height 37
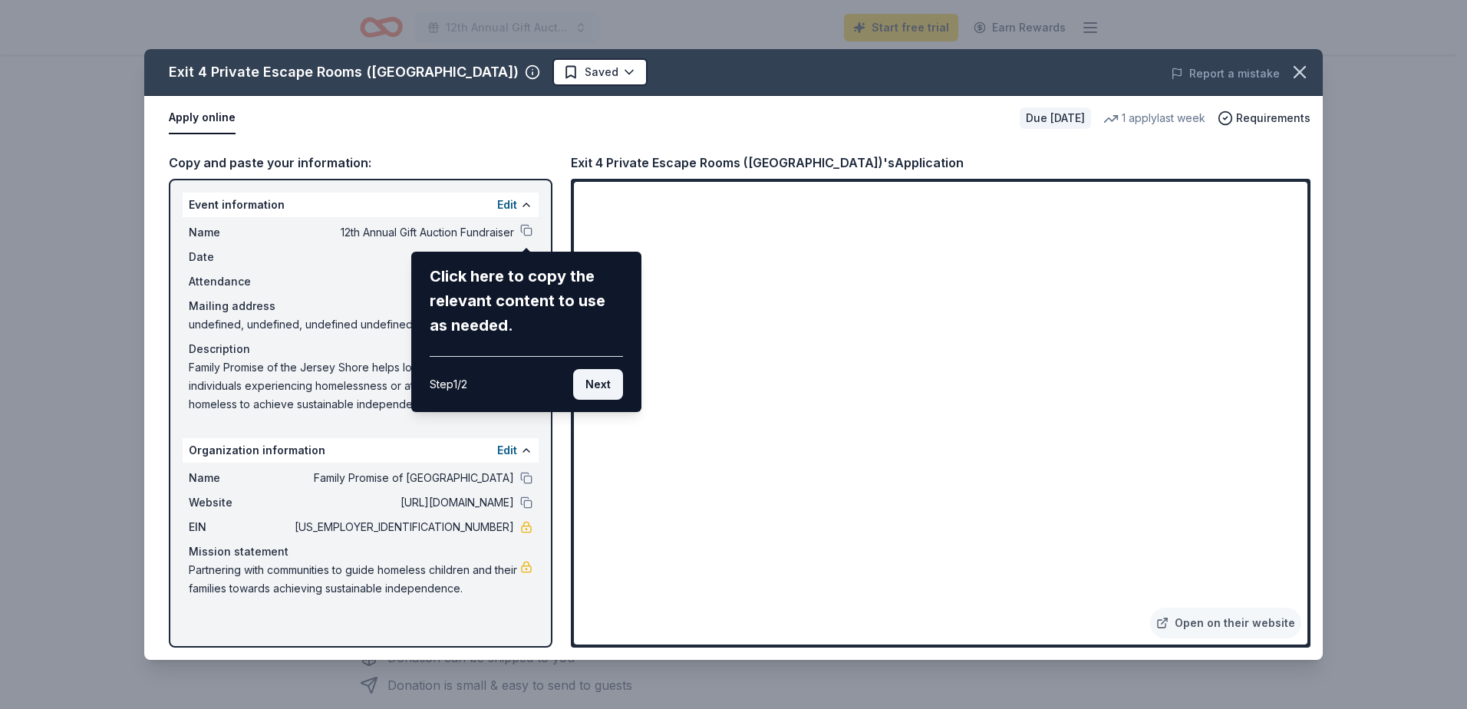
click at [601, 381] on button "Next" at bounding box center [598, 384] width 50 height 31
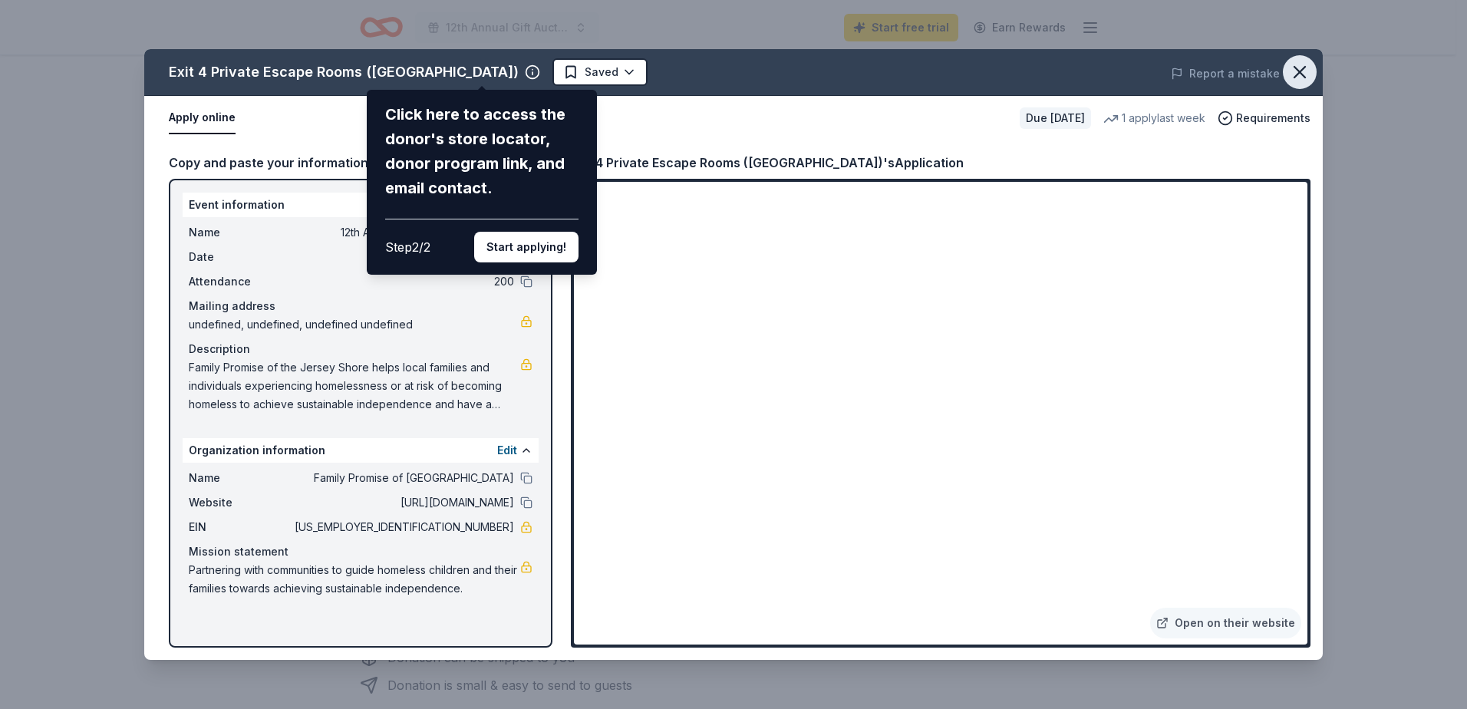
click at [1306, 71] on icon "button" at bounding box center [1299, 71] width 21 height 21
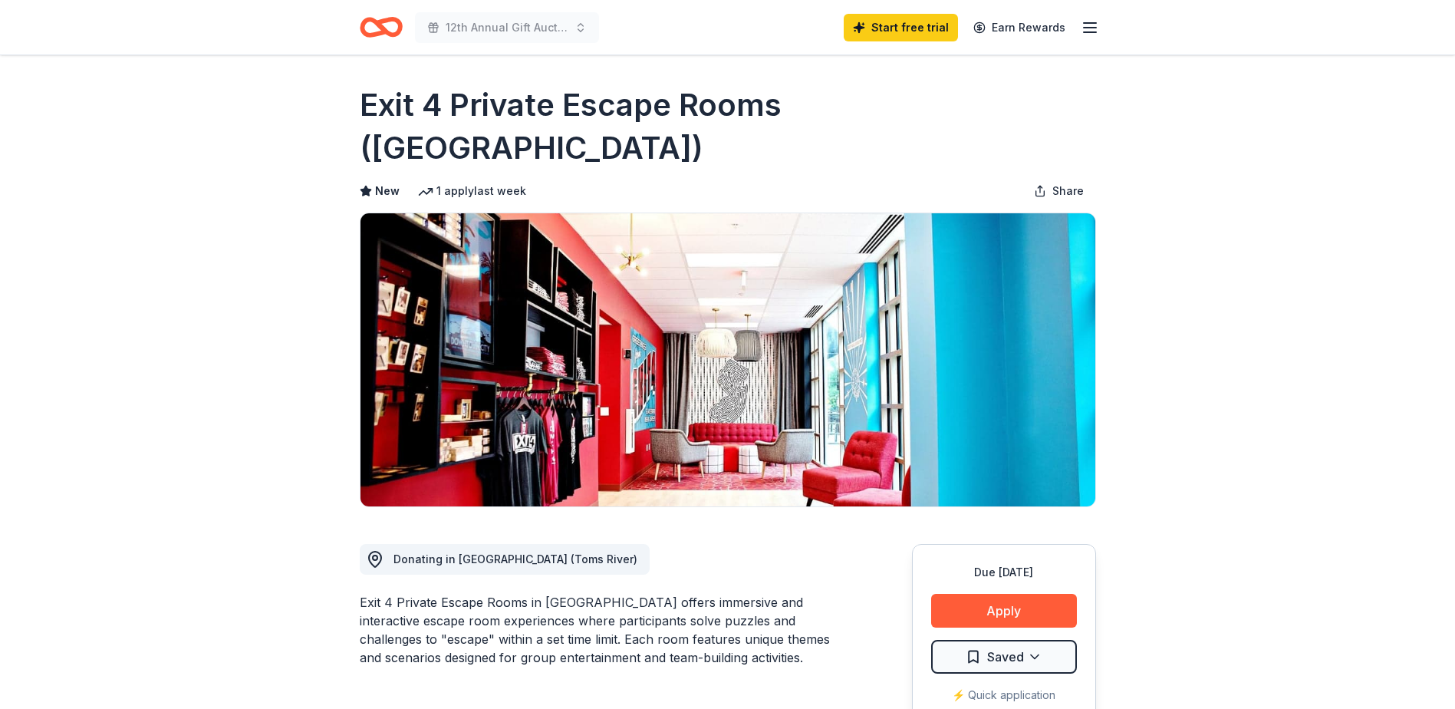
scroll to position [0, 0]
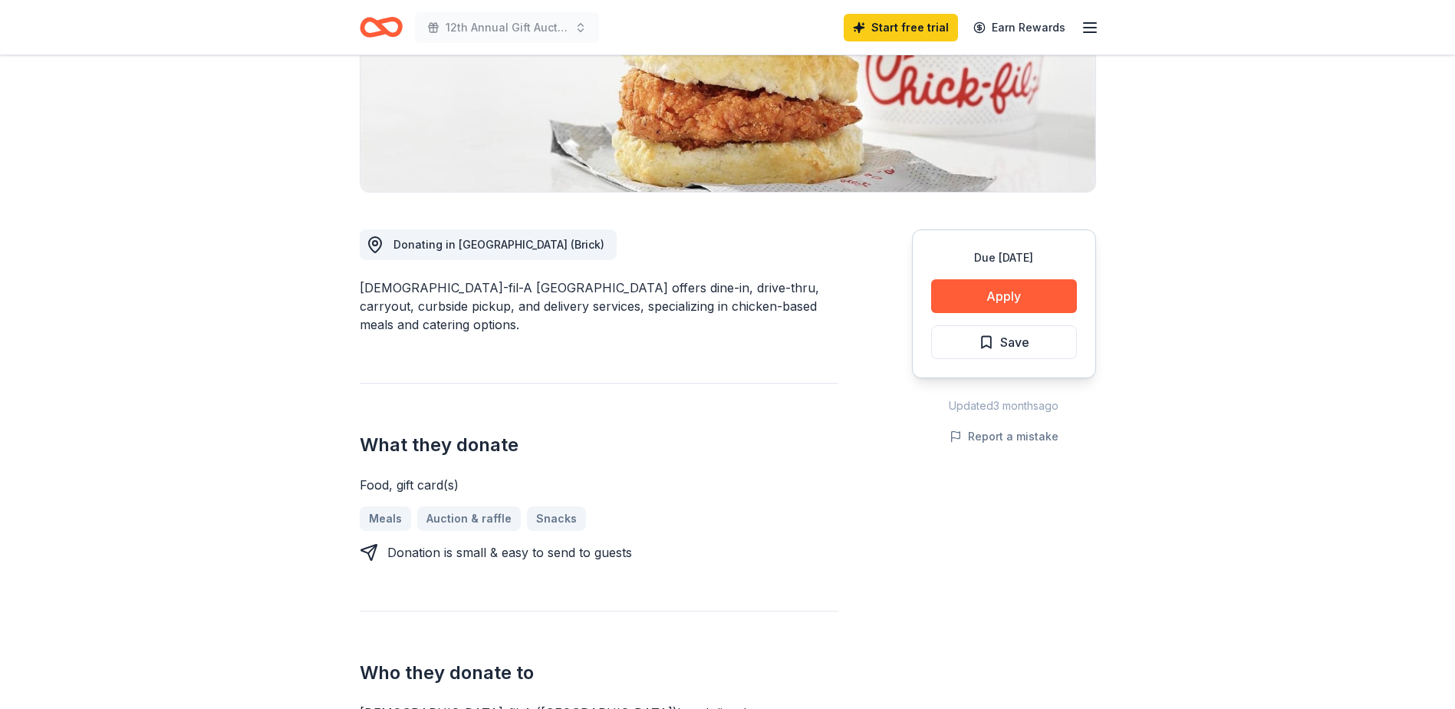
scroll to position [307, 0]
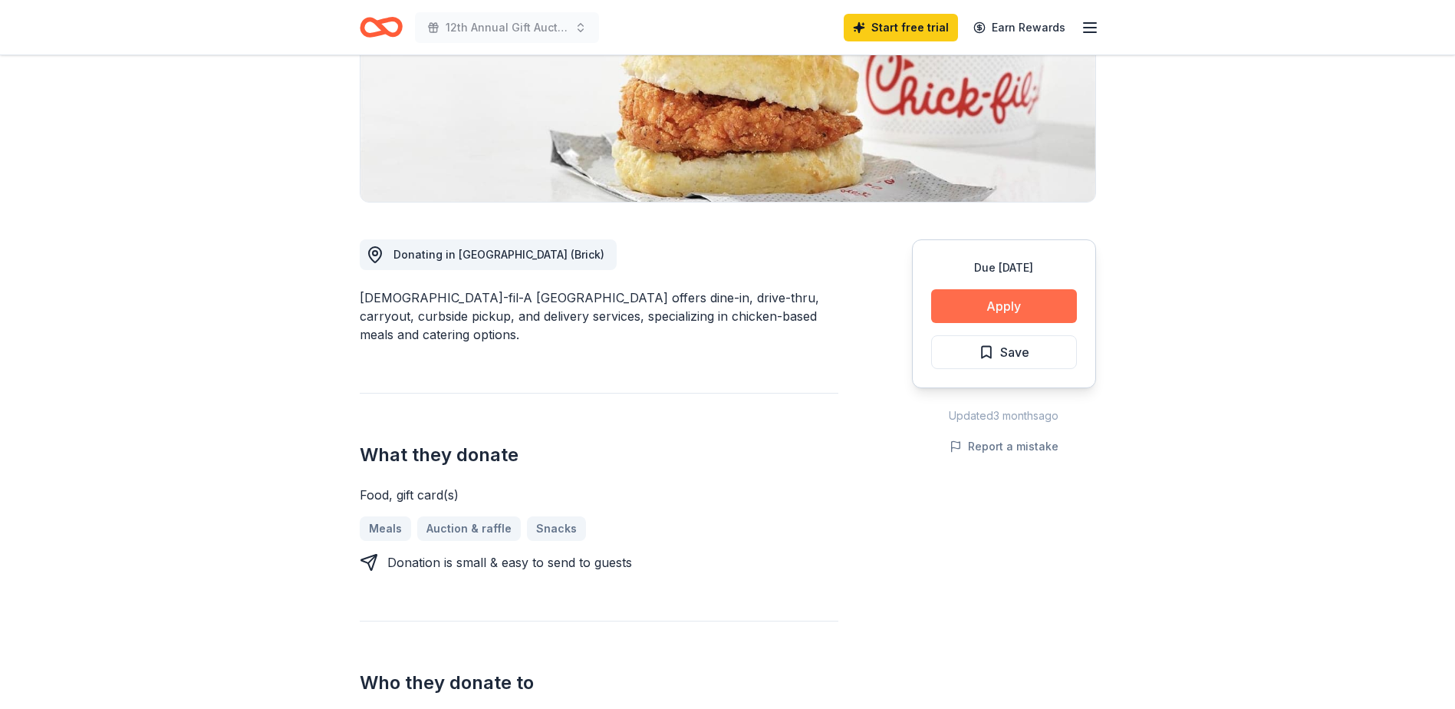
click at [1003, 289] on button "Apply" at bounding box center [1004, 306] width 146 height 34
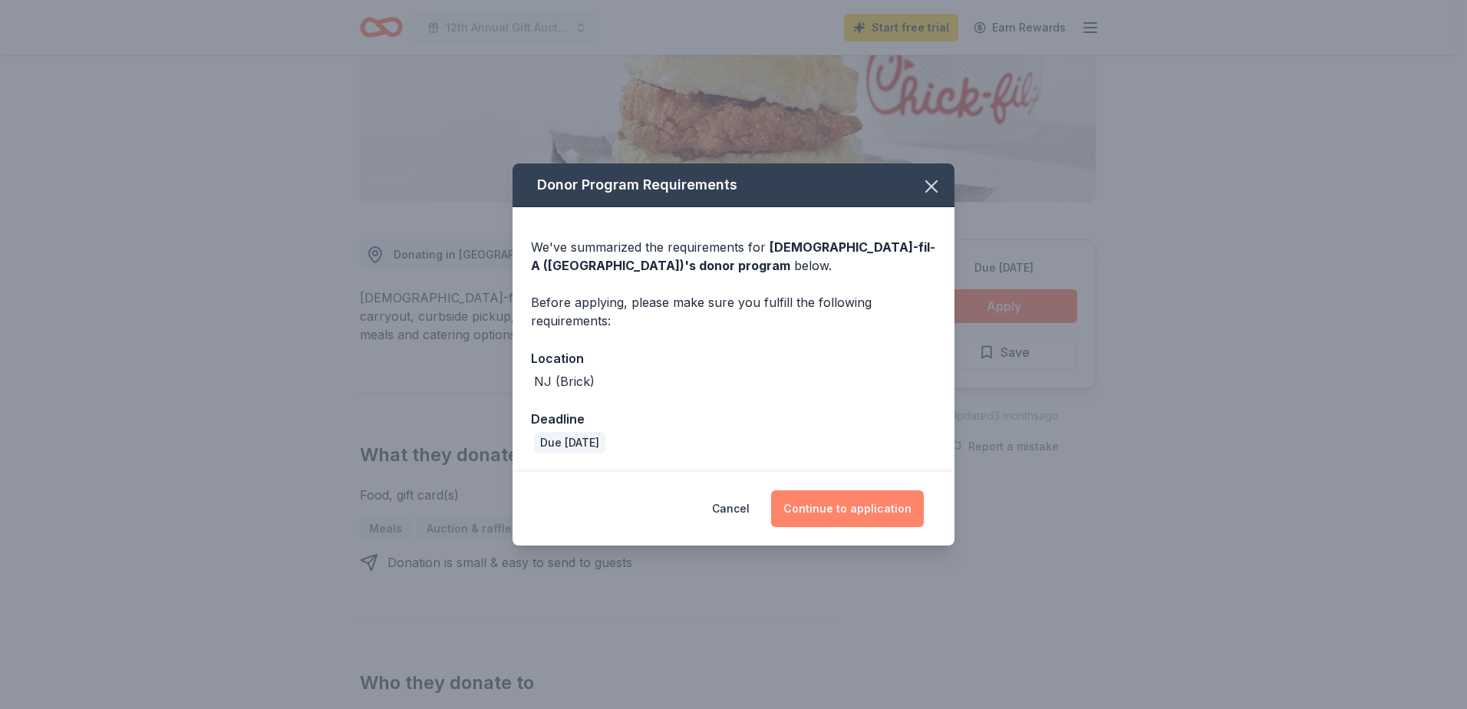
click at [865, 508] on button "Continue to application" at bounding box center [847, 508] width 153 height 37
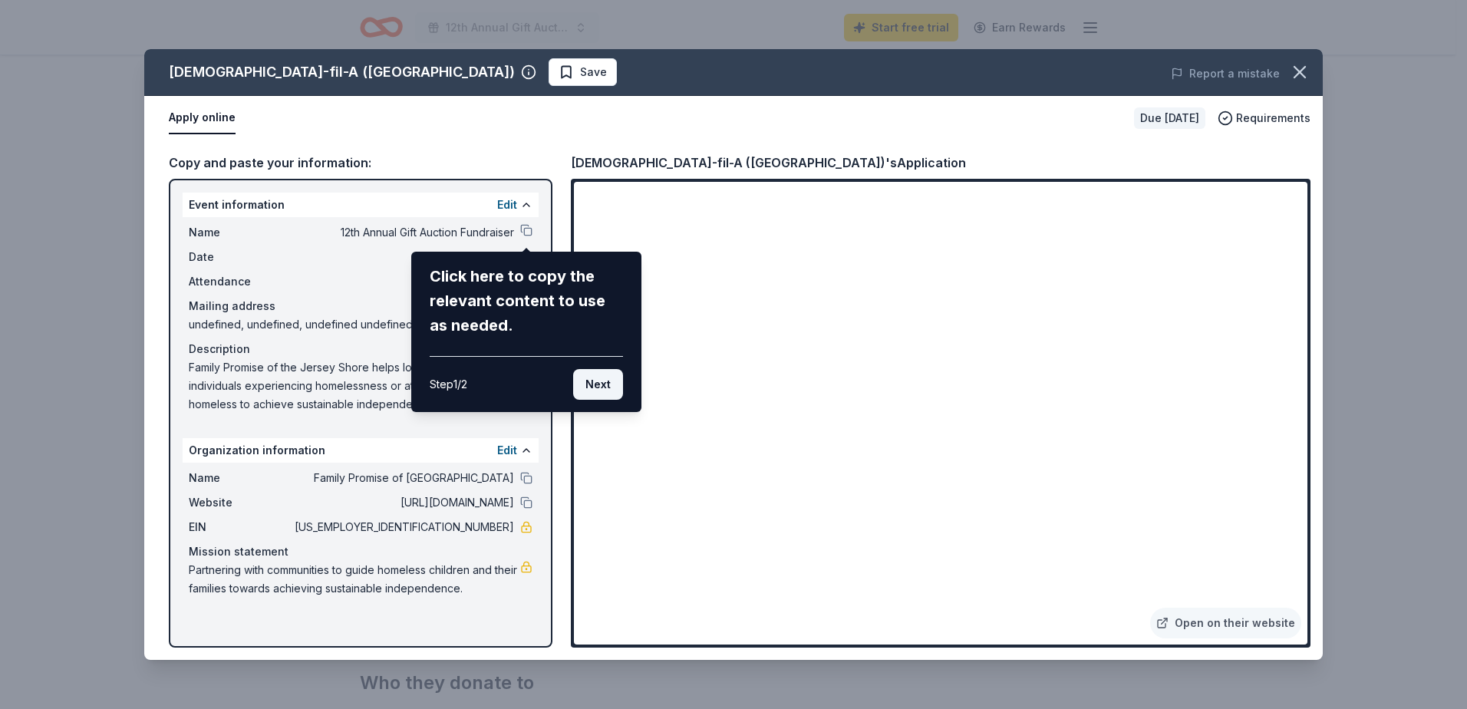
click at [591, 383] on button "Next" at bounding box center [598, 384] width 50 height 31
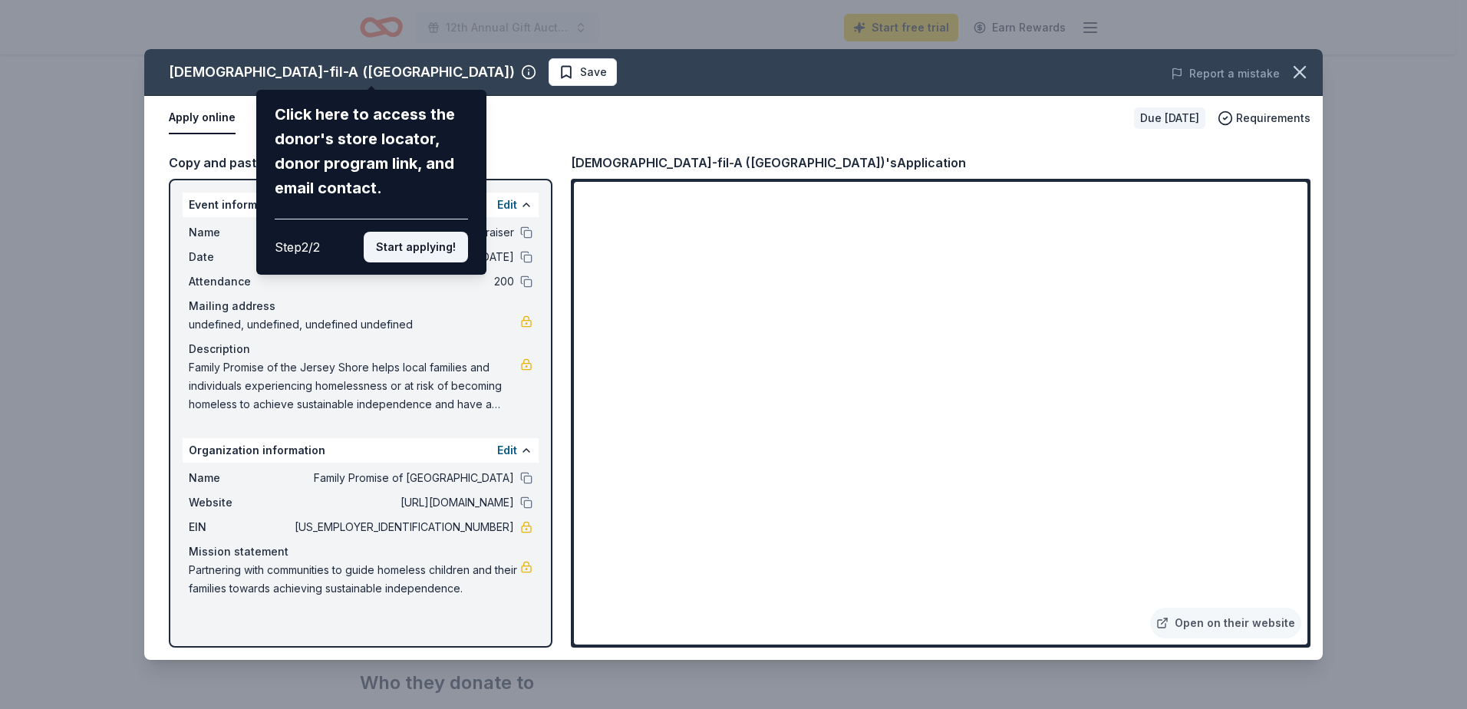
click at [429, 243] on button "Start applying!" at bounding box center [416, 247] width 104 height 31
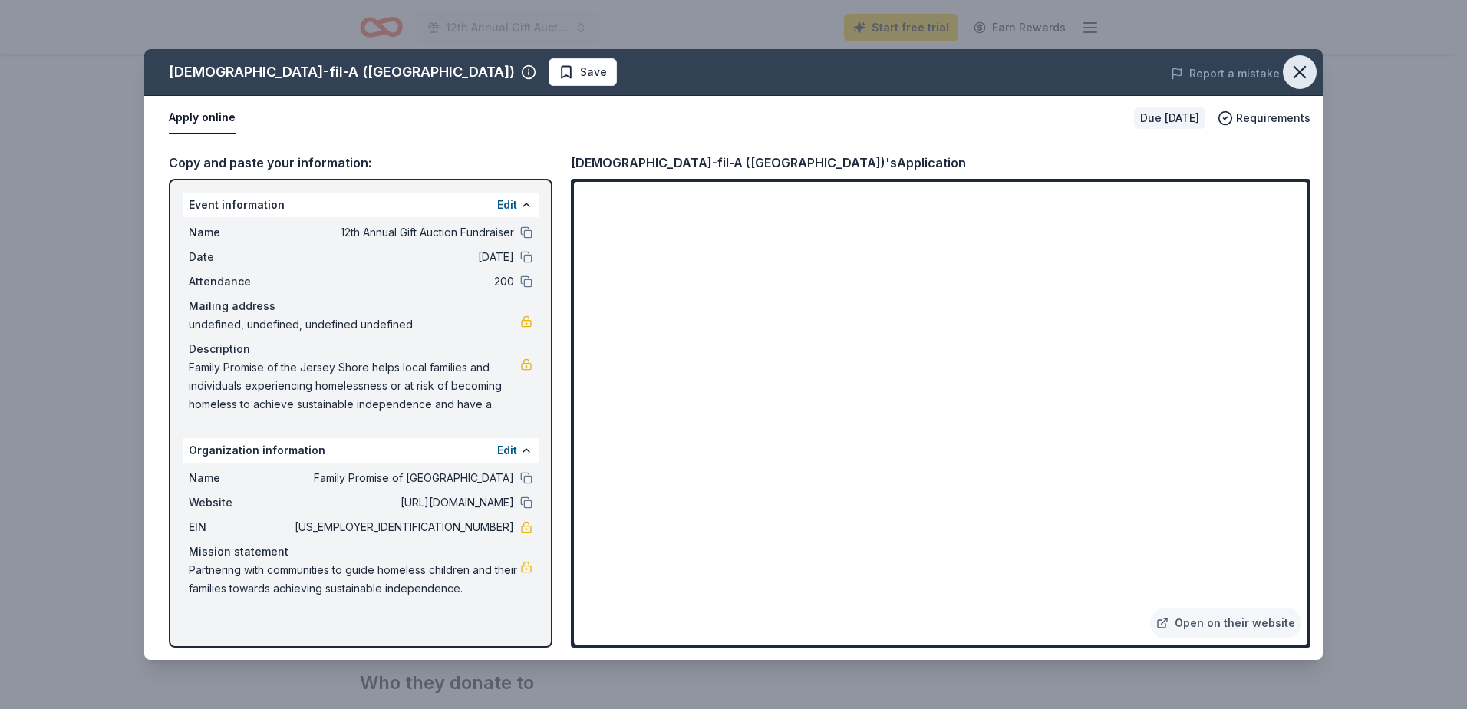
click at [1299, 73] on icon "button" at bounding box center [1299, 72] width 11 height 11
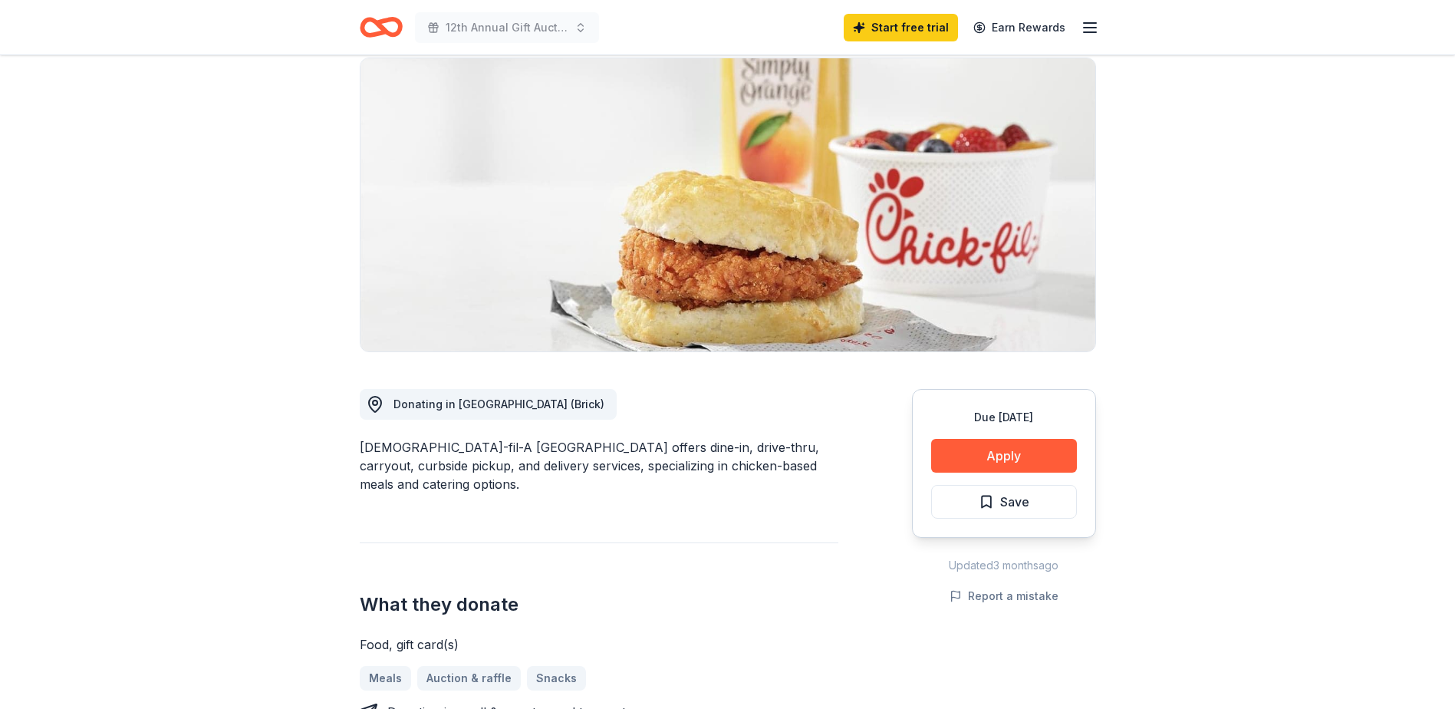
scroll to position [153, 0]
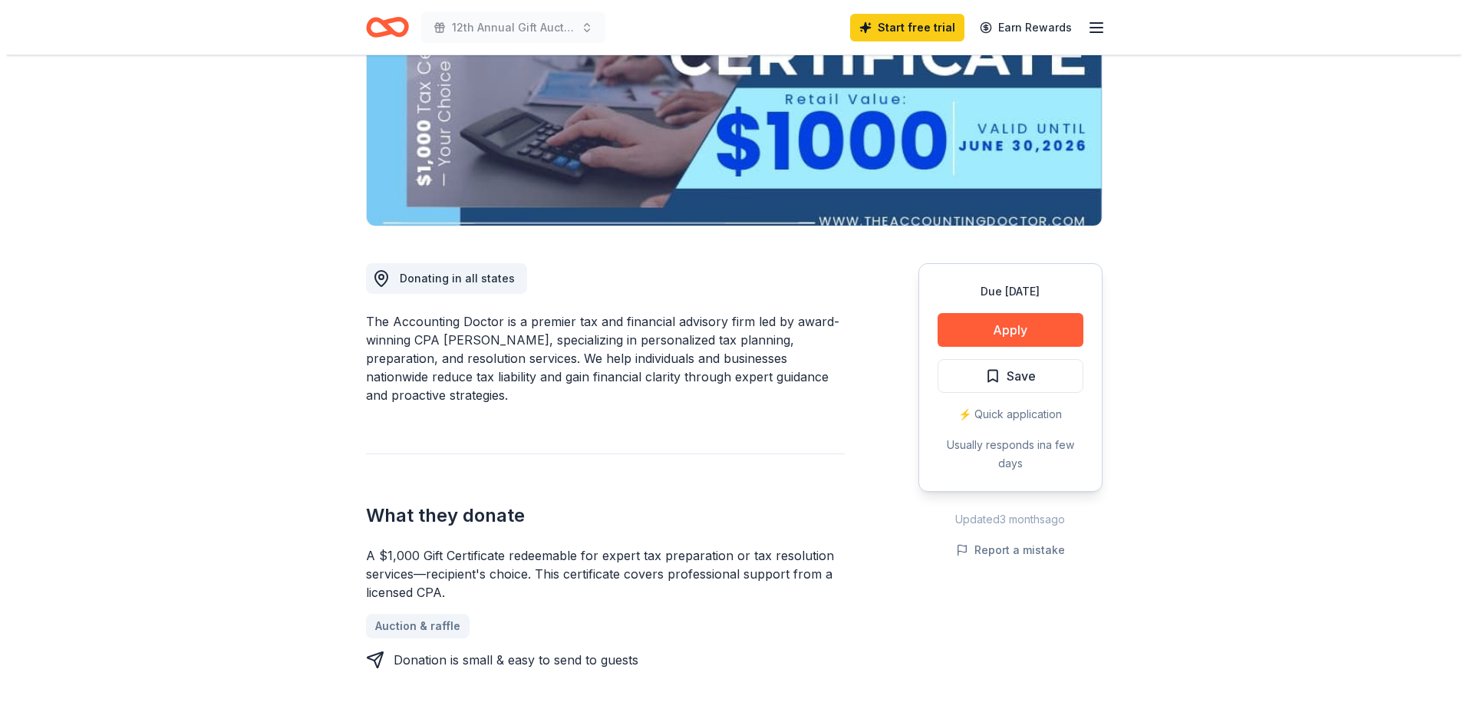
scroll to position [307, 0]
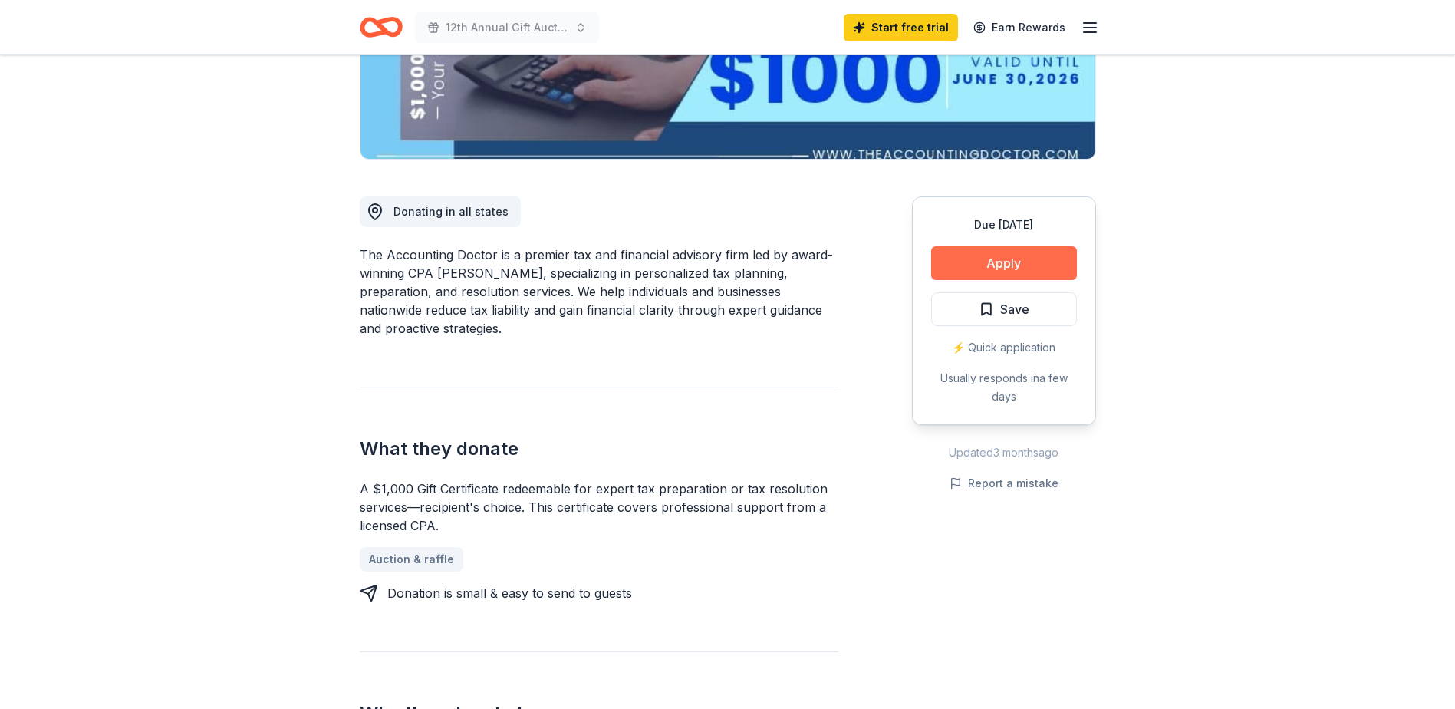
click at [999, 260] on button "Apply" at bounding box center [1004, 263] width 146 height 34
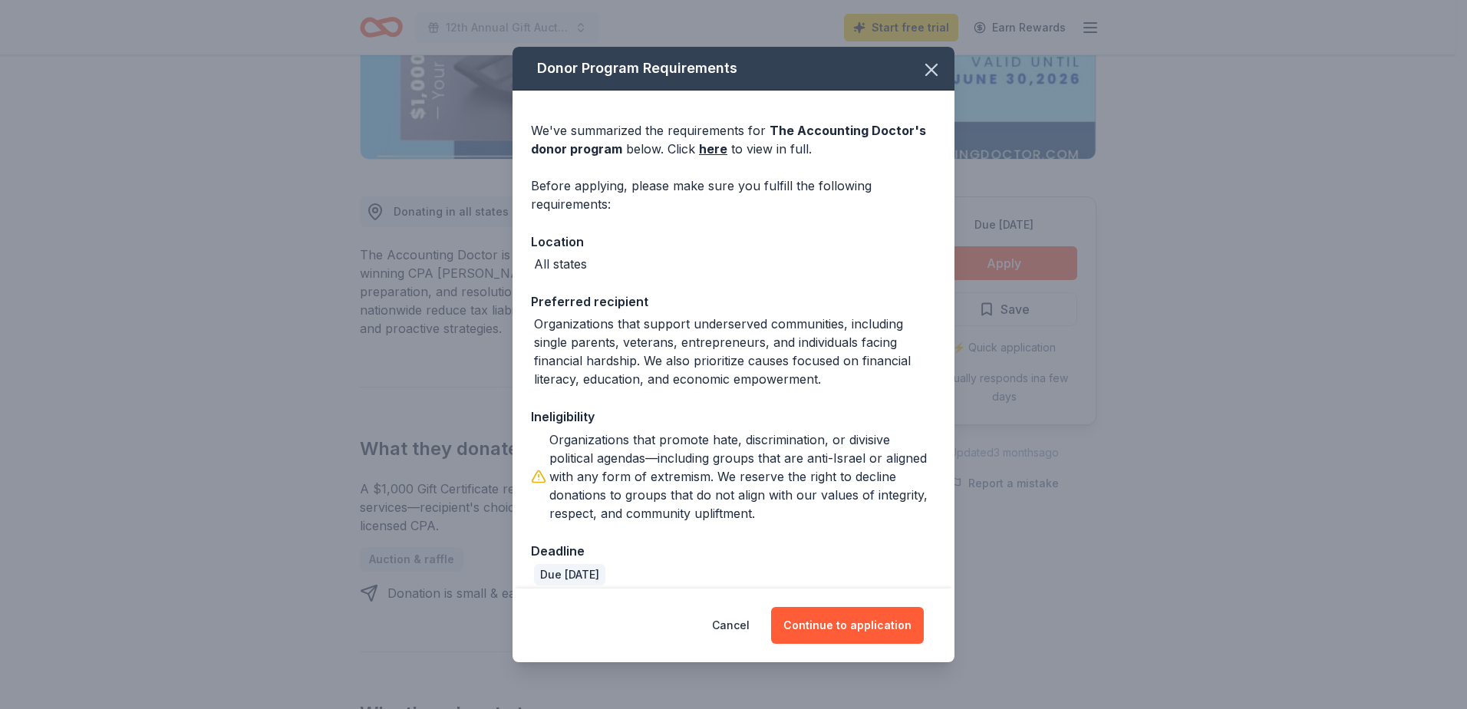
scroll to position [15, 0]
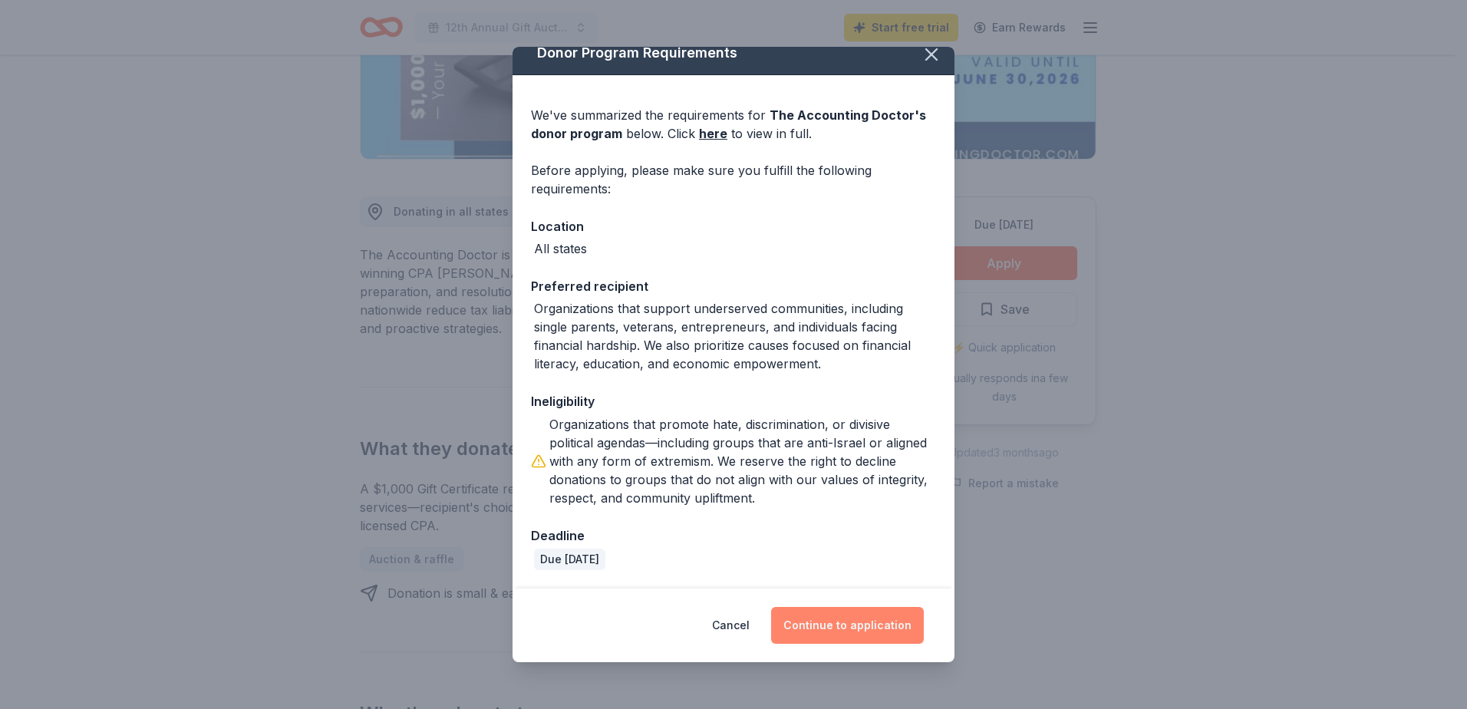
click at [841, 620] on button "Continue to application" at bounding box center [847, 625] width 153 height 37
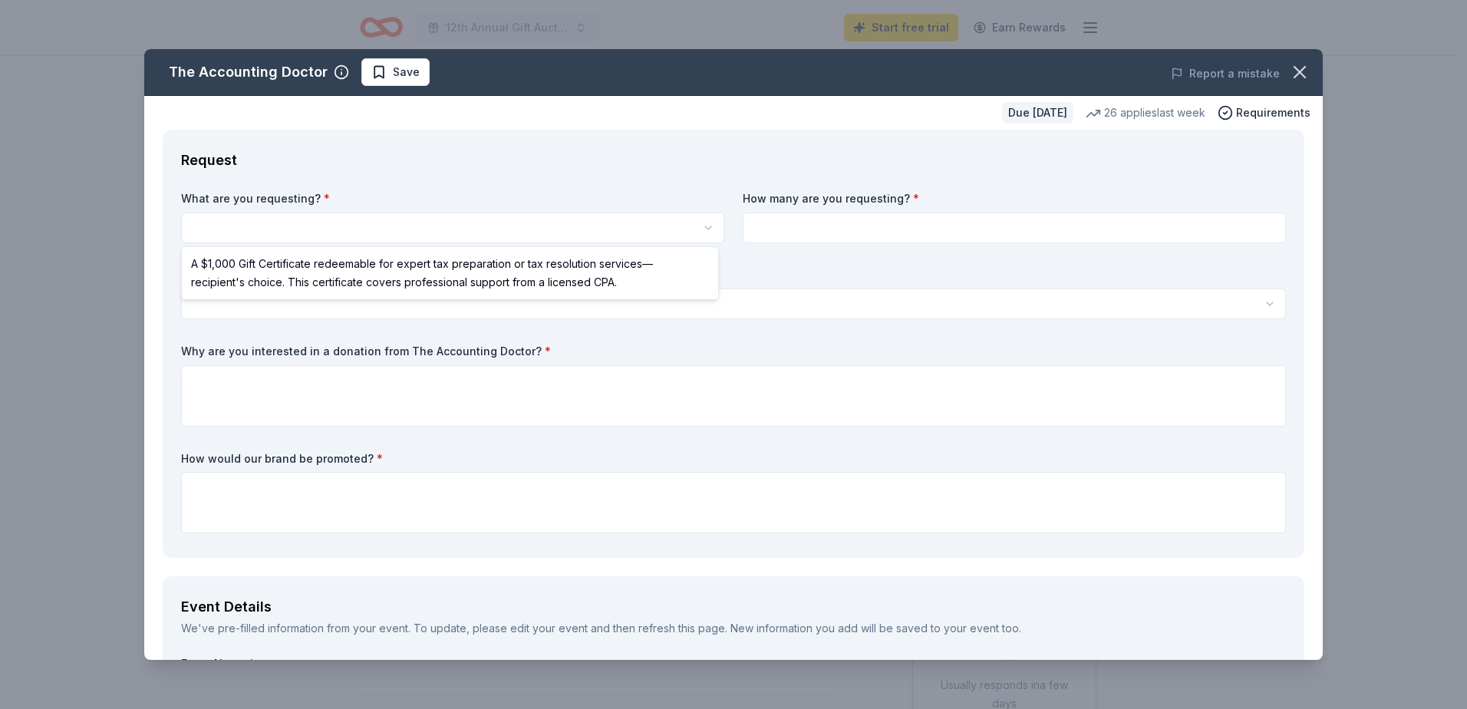
scroll to position [0, 0]
click at [294, 233] on html "12th Annual Gift Auction Fundraiser Start free trial Earn Rewards Due in 45 day…" at bounding box center [733, 354] width 1467 height 709
select select "A $1,000 Gift Certificate redeemable for expert tax preparation or tax resoluti…"
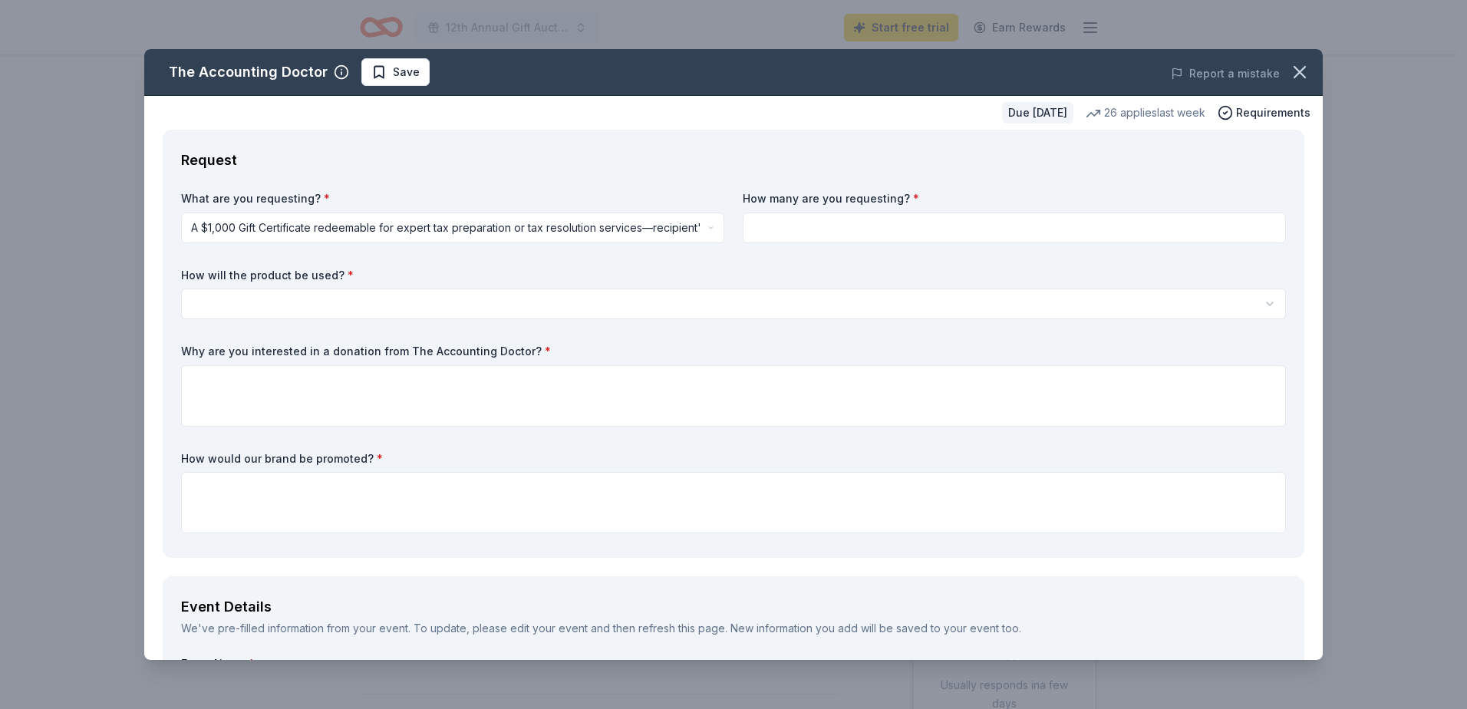
click at [828, 225] on input at bounding box center [1014, 227] width 543 height 31
type input "2"
click at [357, 303] on html "12th Annual Gift Auction Fundraiser Start free trial Earn Rewards Due in 45 day…" at bounding box center [733, 354] width 1467 height 709
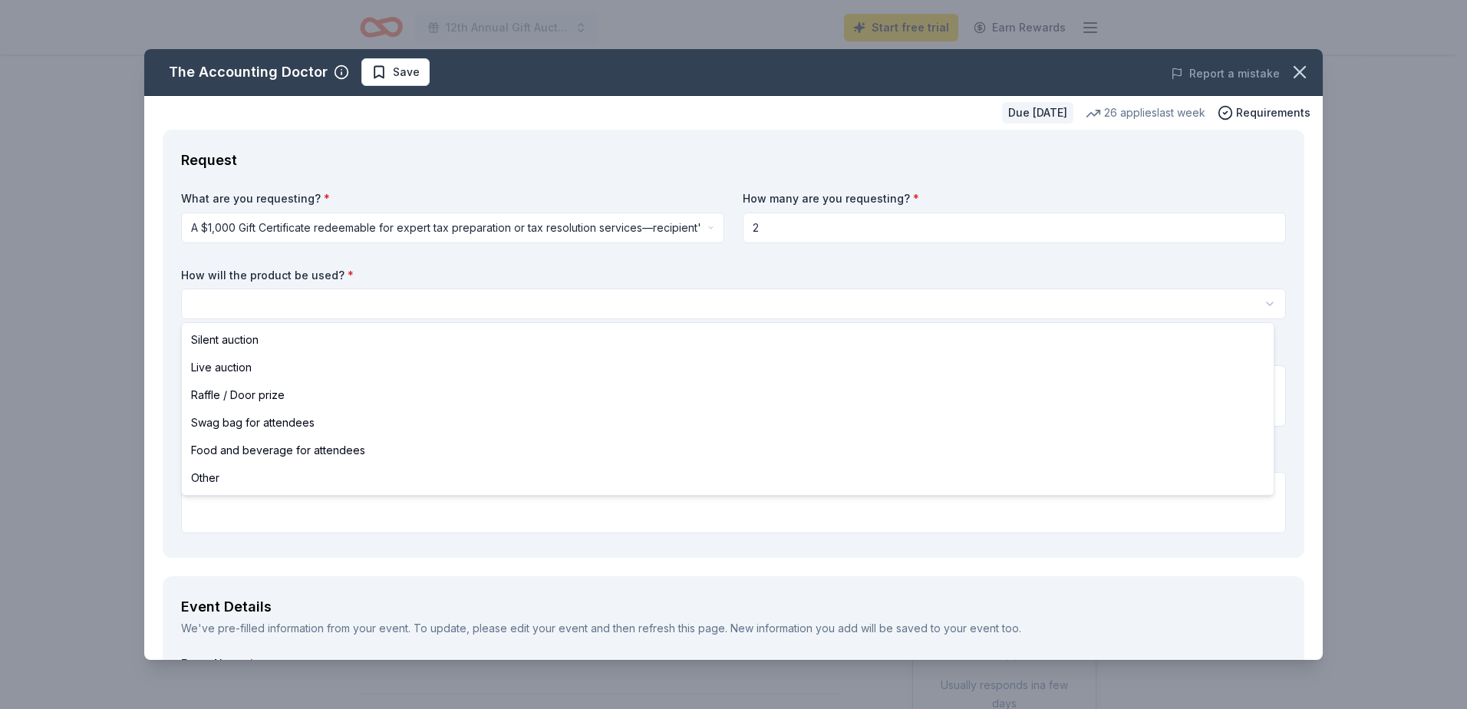
select select "raffleDoorPrize"
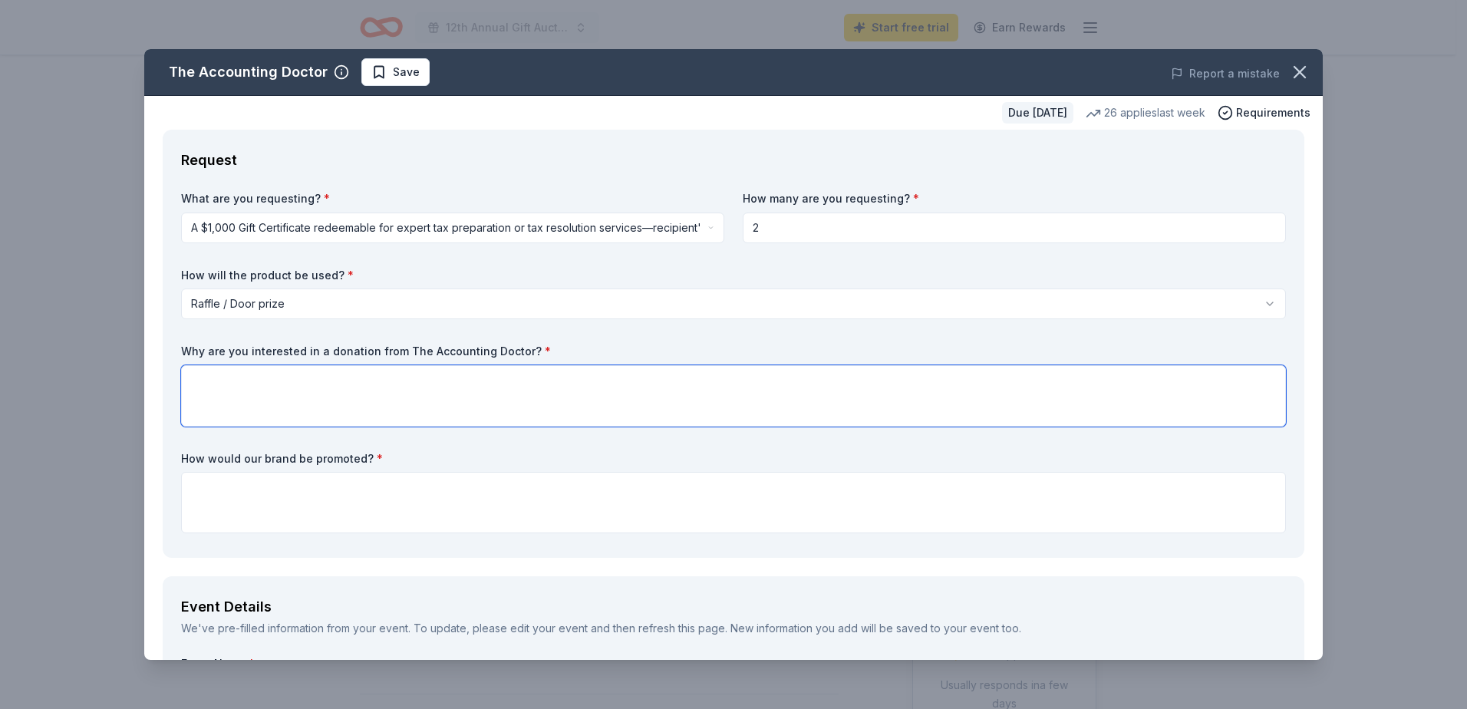
click at [242, 374] on textarea at bounding box center [733, 395] width 1105 height 61
type textarea "I"
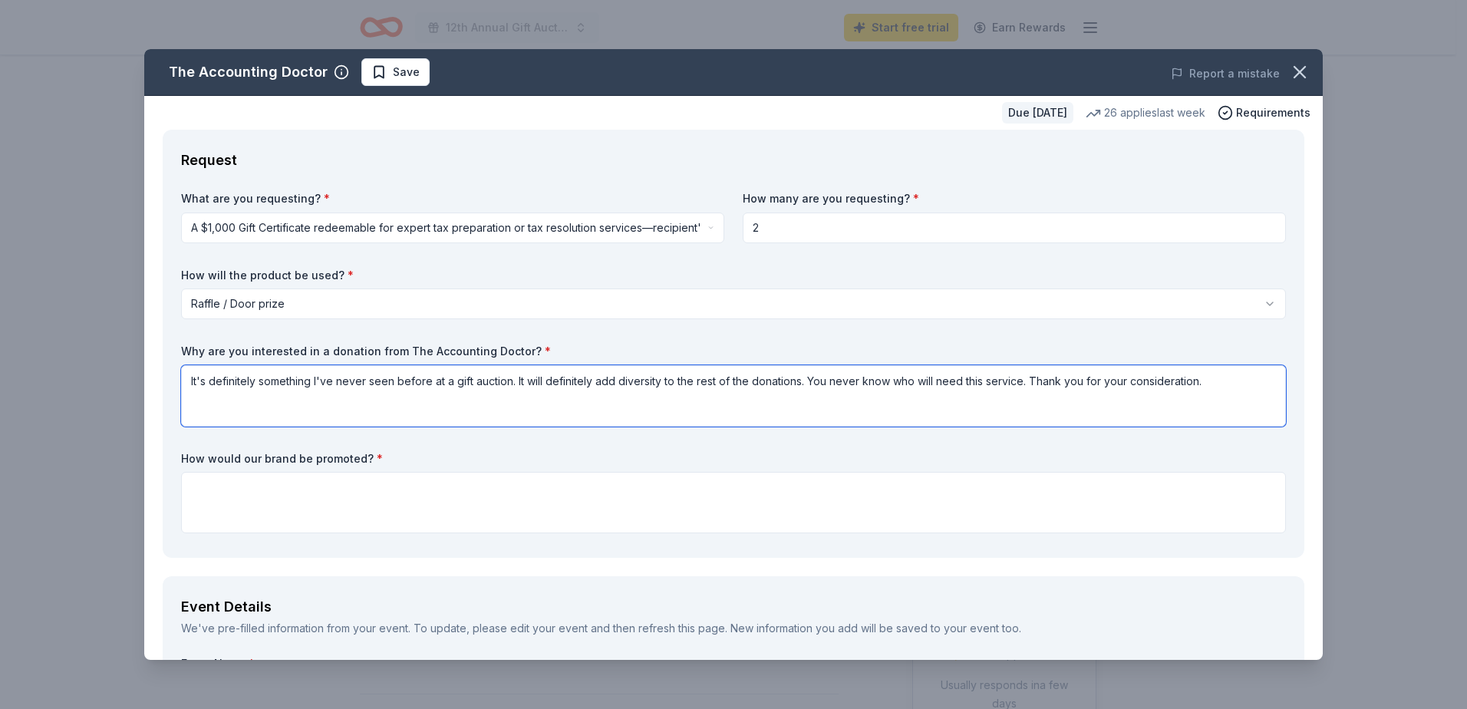
type textarea "It's definitely something I've never seen before at a gift auction. It will def…"
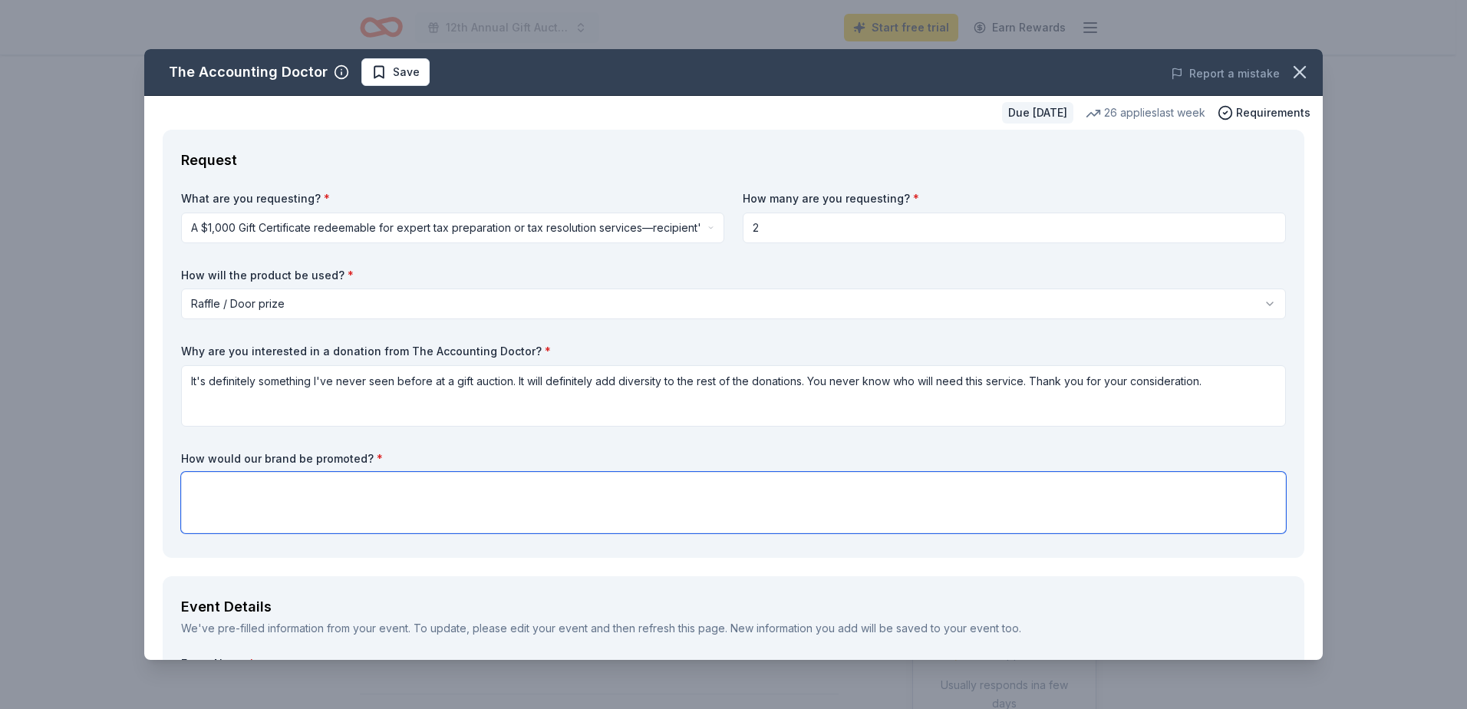
click at [352, 482] on textarea at bounding box center [733, 502] width 1105 height 61
type textarea "y"
type textarea "T"
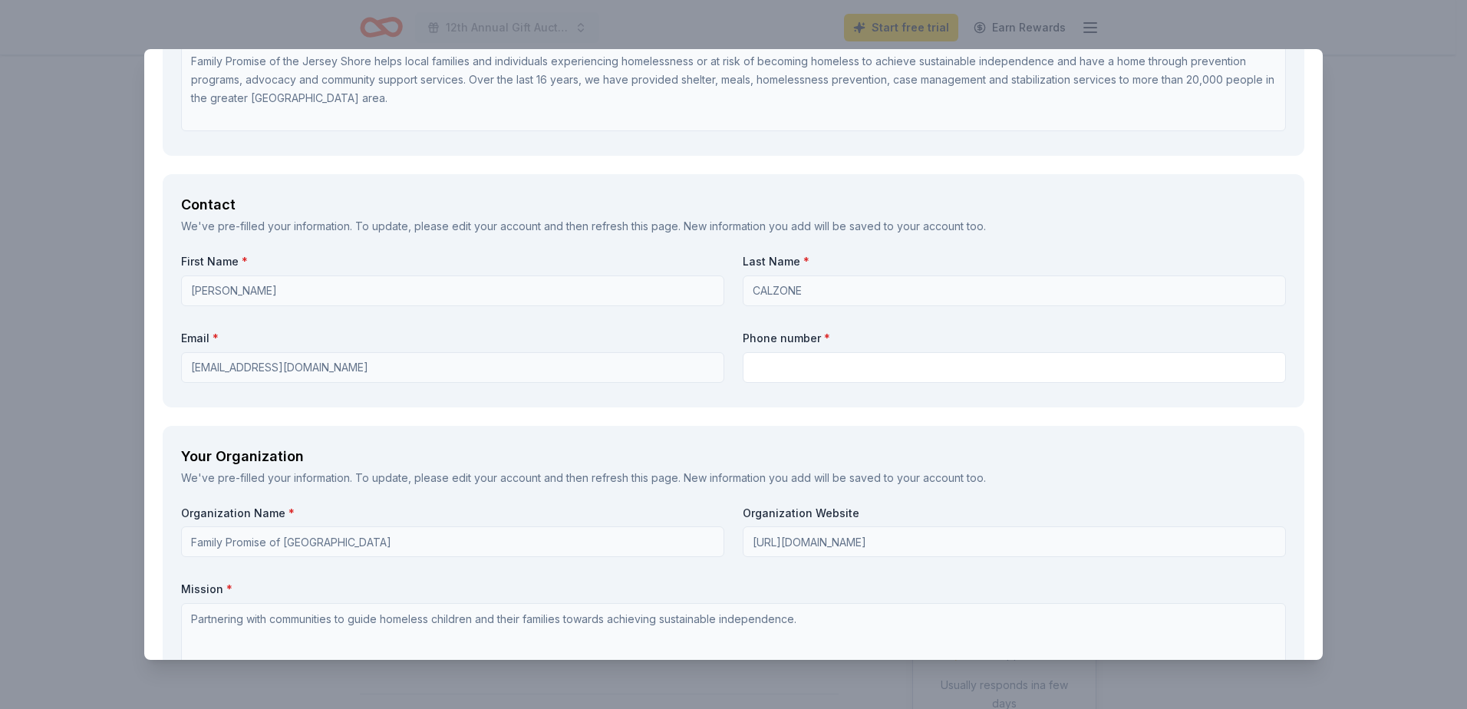
scroll to position [997, 0]
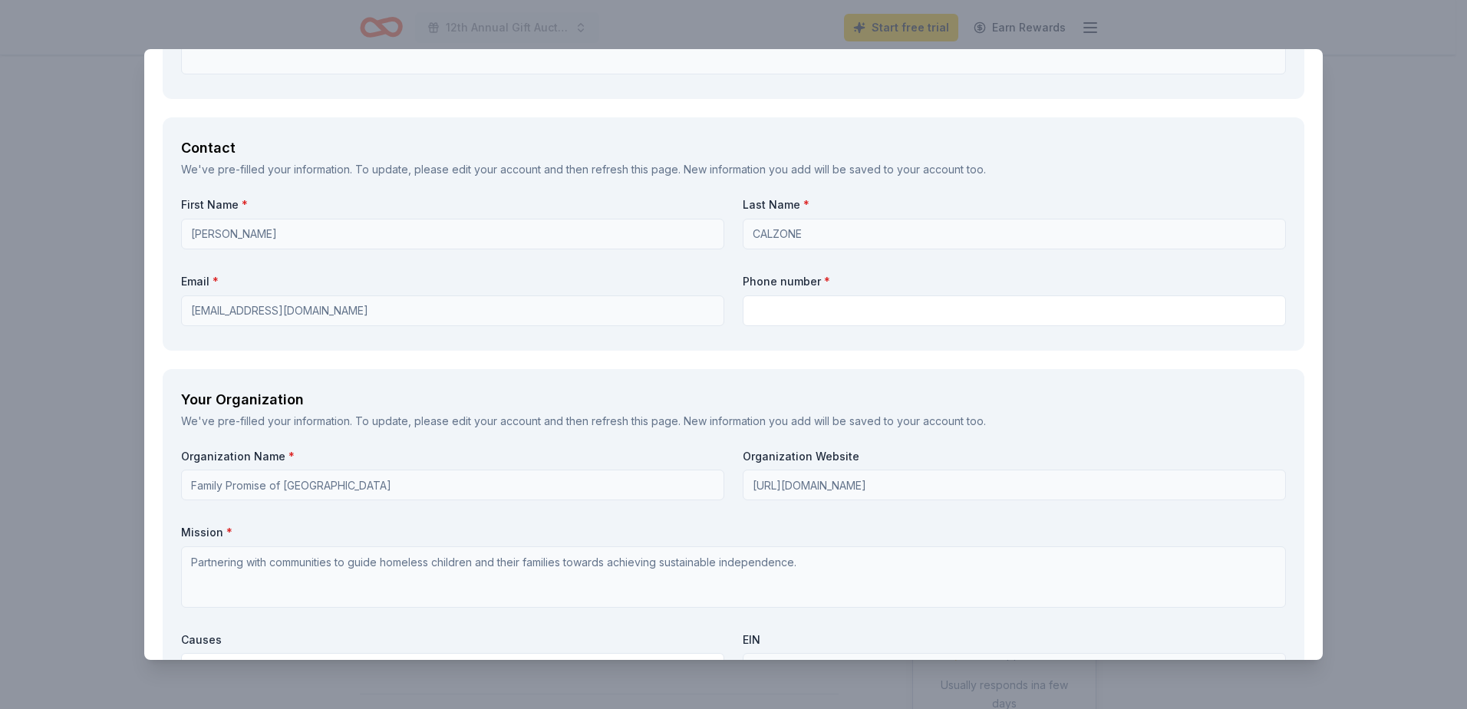
type textarea "You will be listed in our event program brochure."
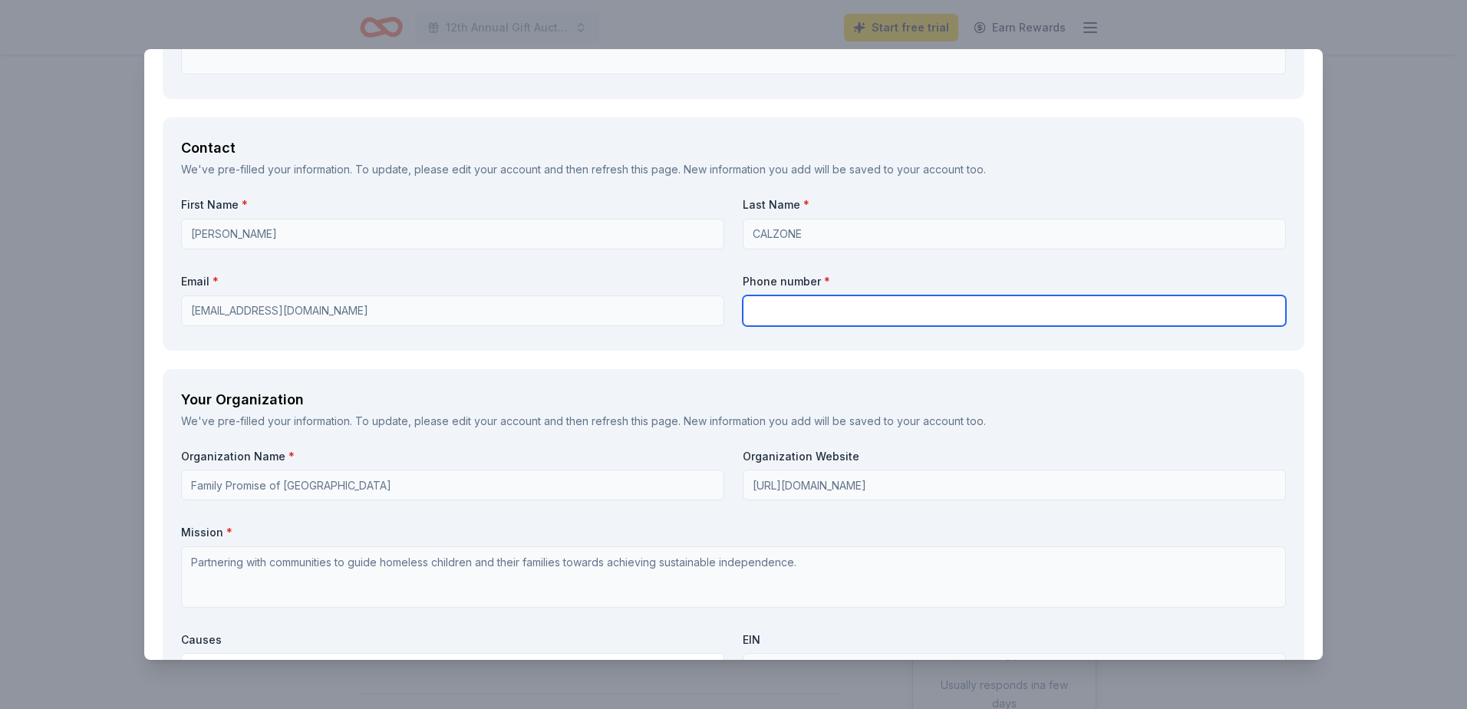
click at [765, 308] on input "text" at bounding box center [1014, 310] width 543 height 31
type input "6098484879"
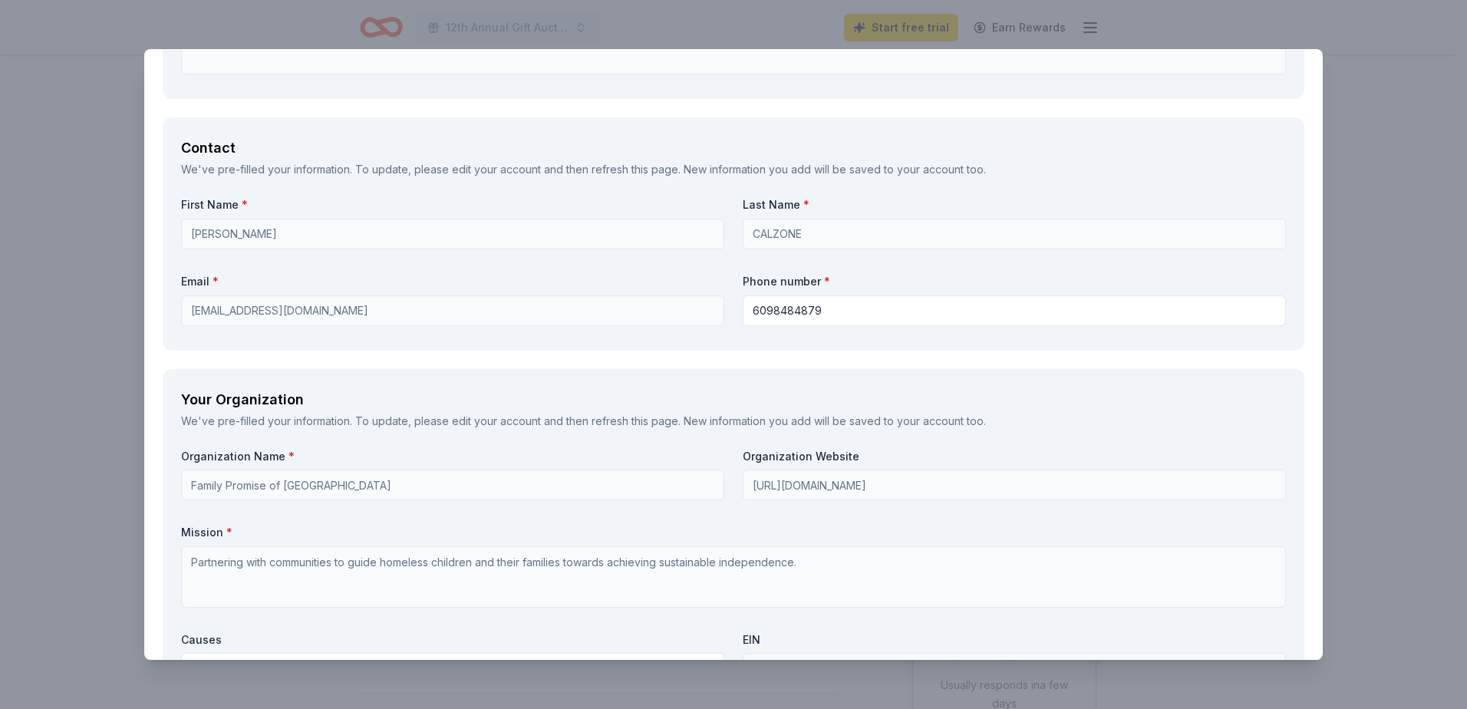
click at [721, 272] on div "First Name * Barbara Last Name * CALZONE Email * barbcalzone@gmail.com Phone nu…" at bounding box center [733, 264] width 1105 height 134
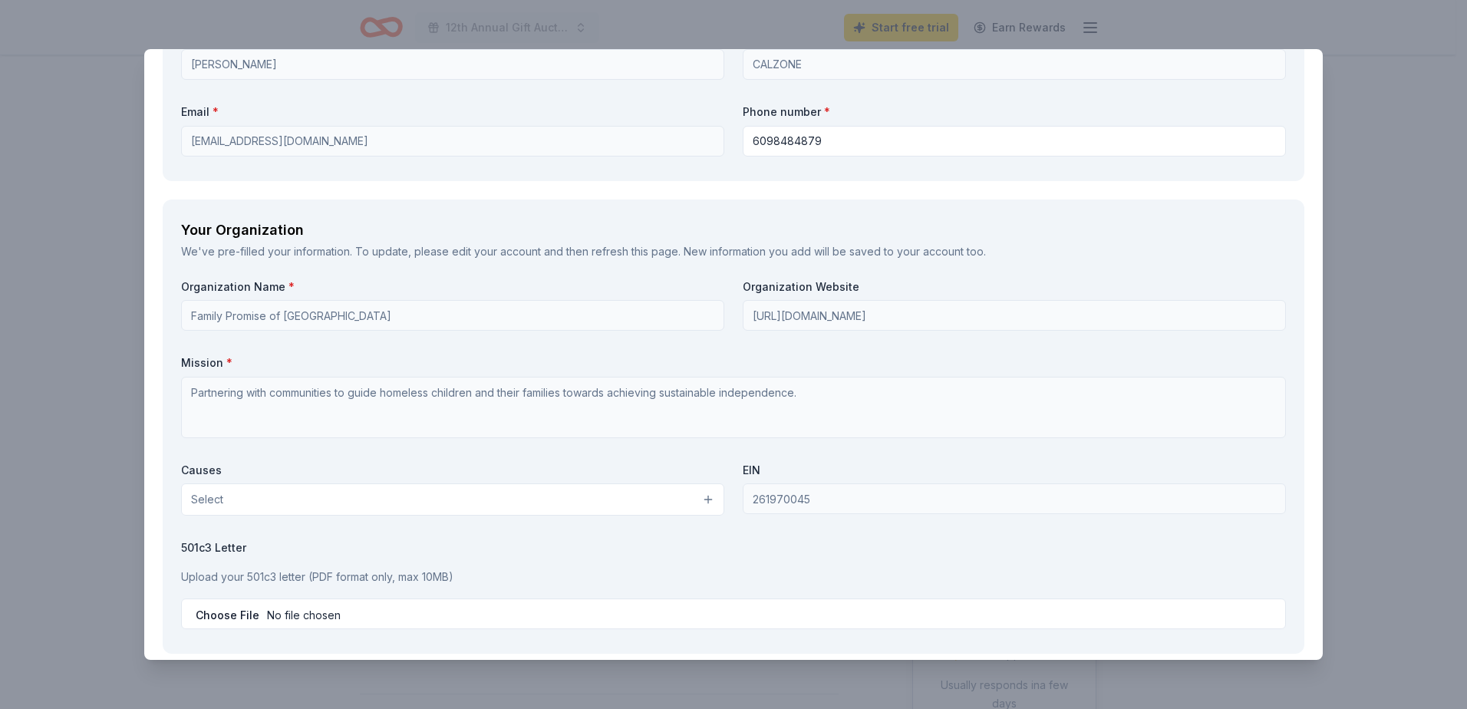
scroll to position [1227, 0]
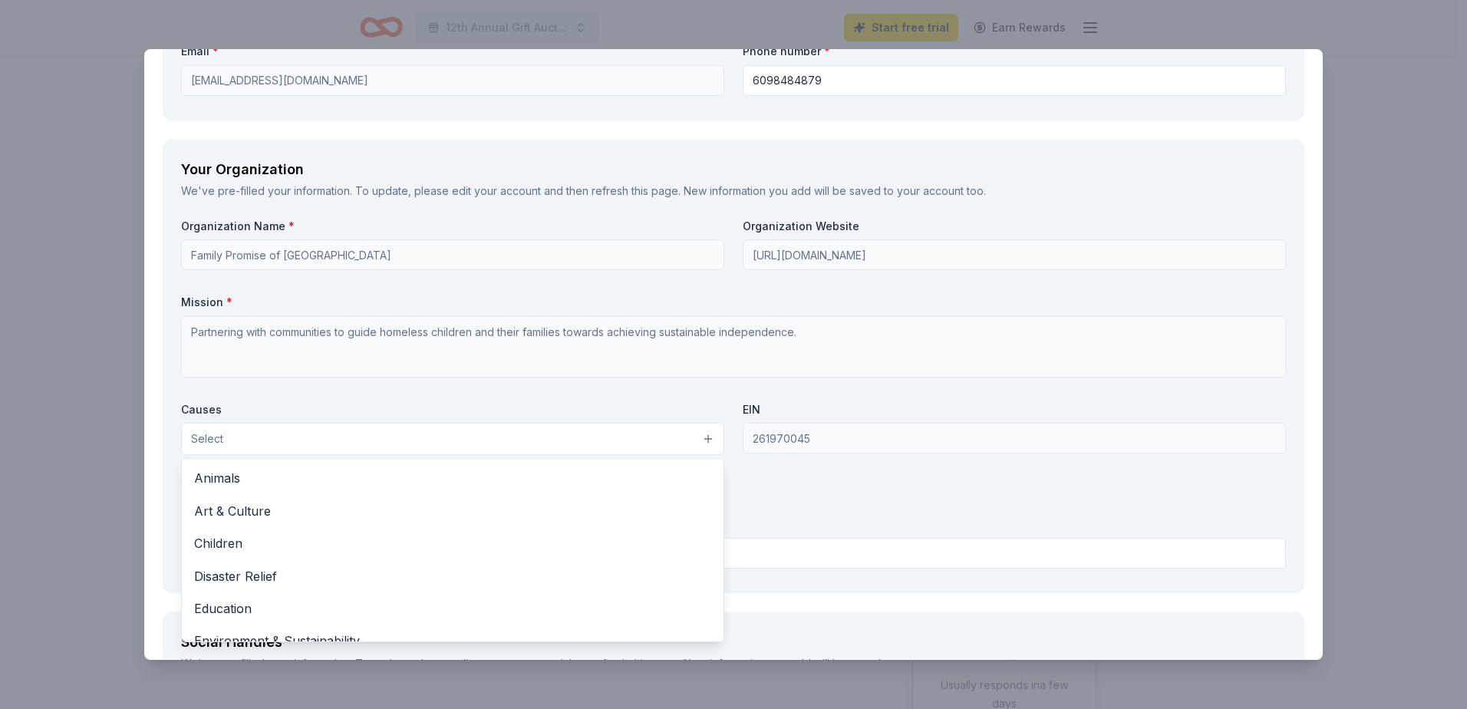
click at [476, 438] on button "Select" at bounding box center [452, 439] width 543 height 32
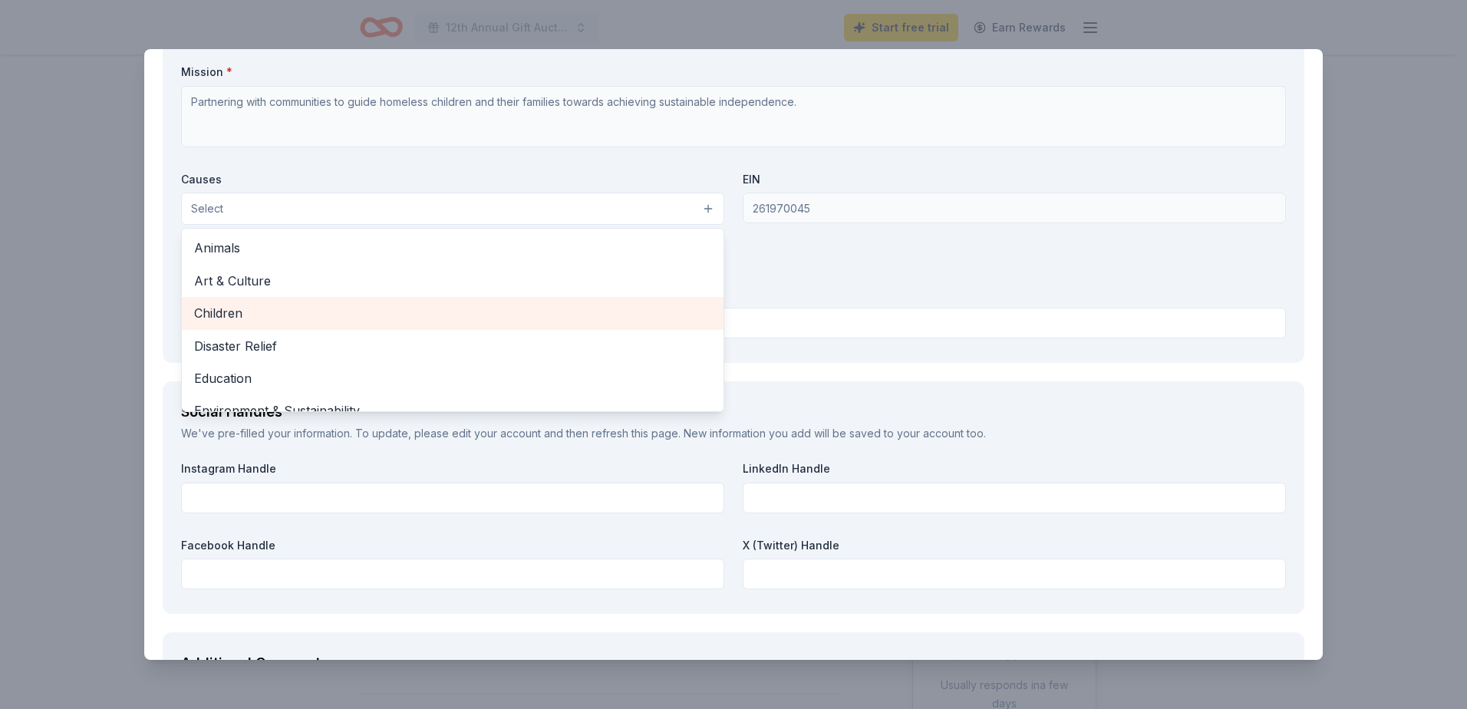
scroll to position [1381, 0]
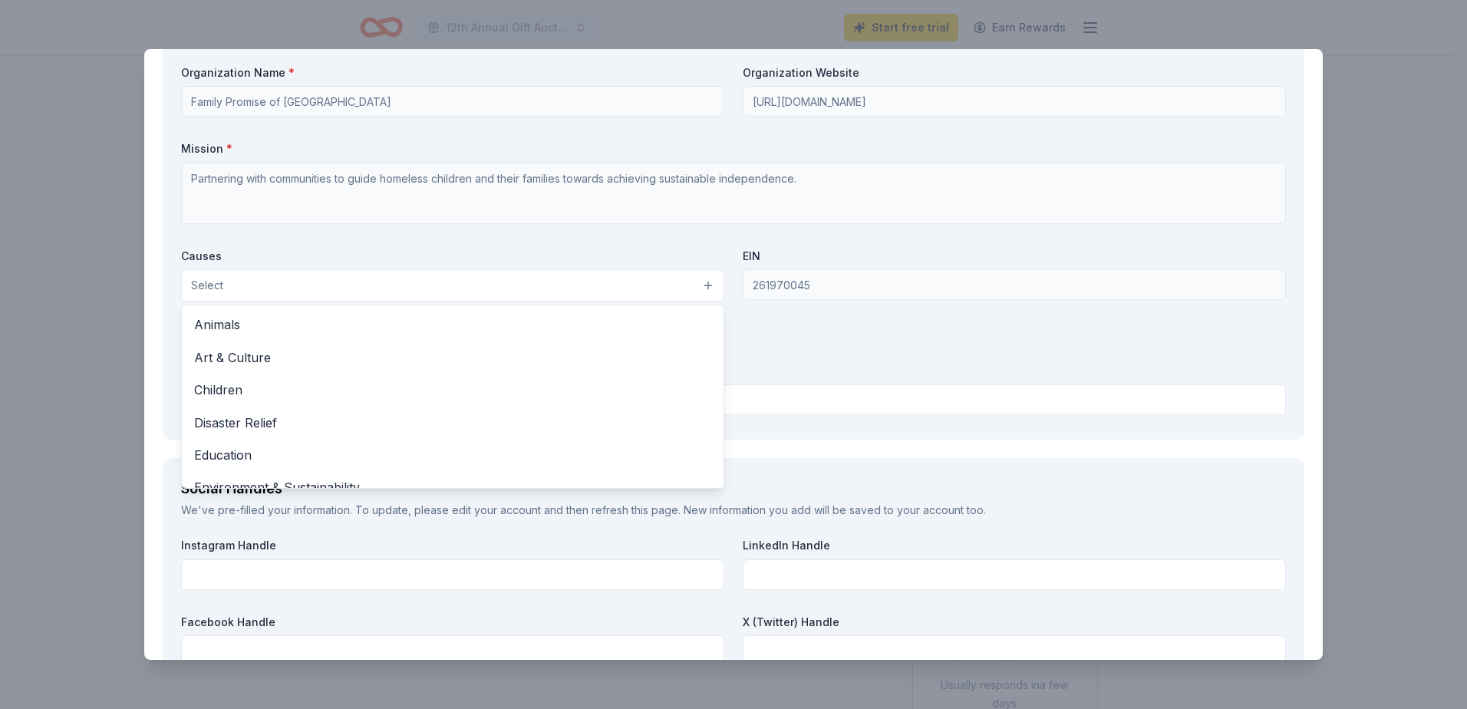
click at [450, 249] on div "Causes Select Animals Art & Culture Children Disaster Relief Education Environm…" at bounding box center [452, 276] width 543 height 54
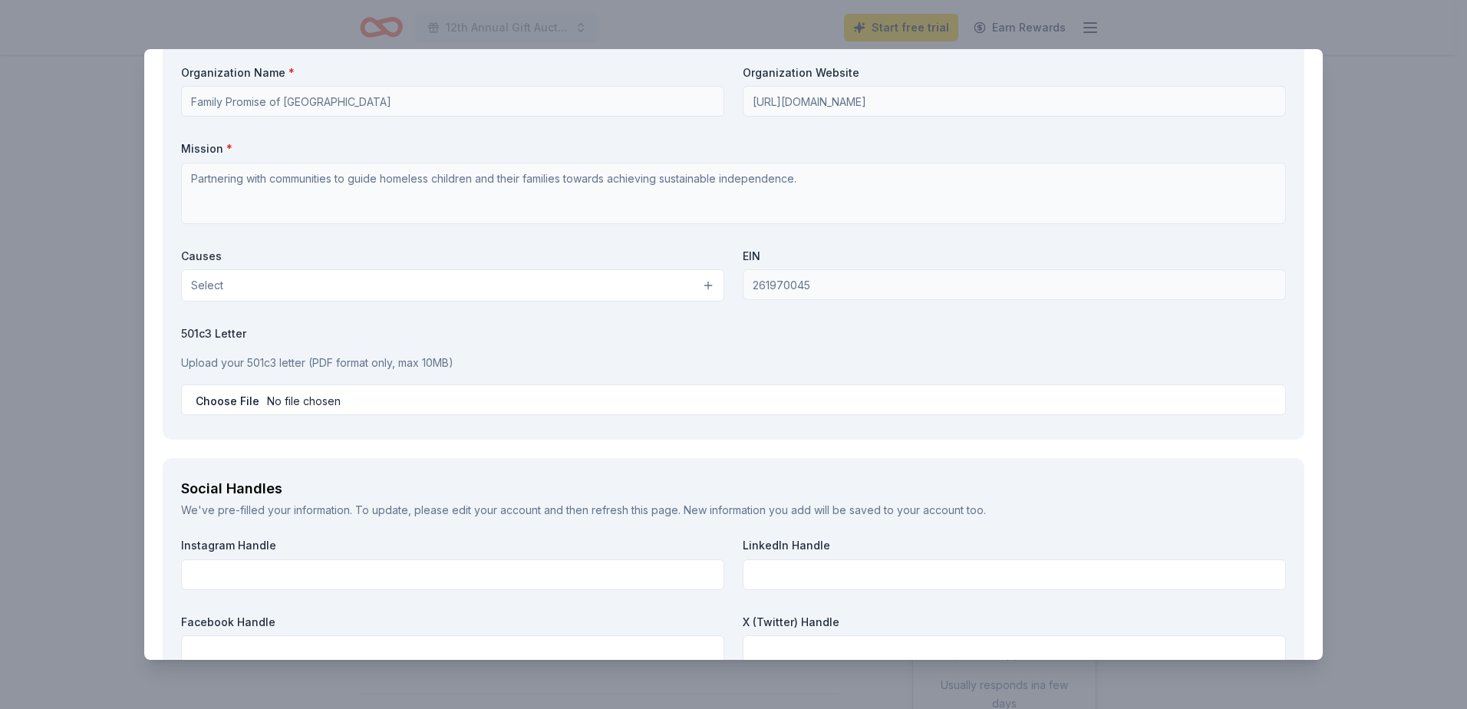
click at [354, 285] on button "Select" at bounding box center [452, 285] width 543 height 32
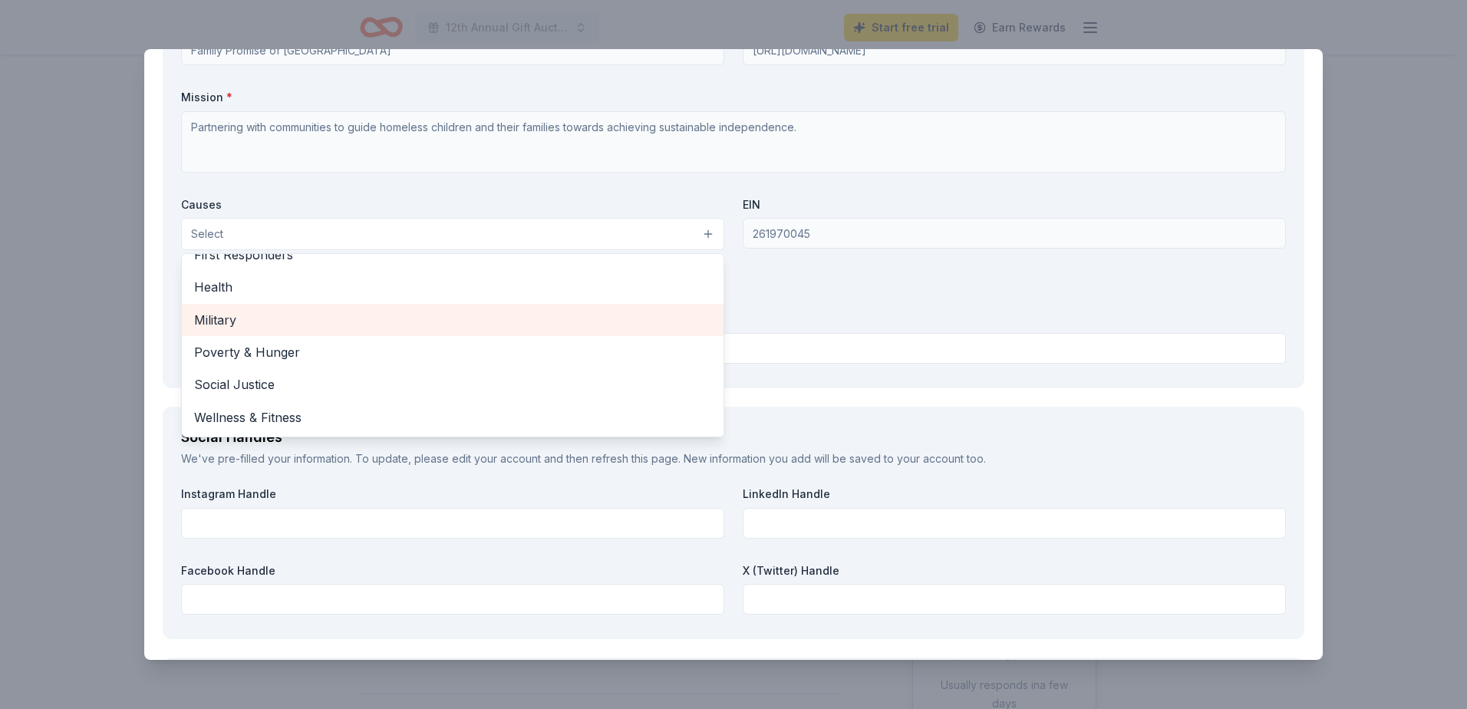
scroll to position [1457, 0]
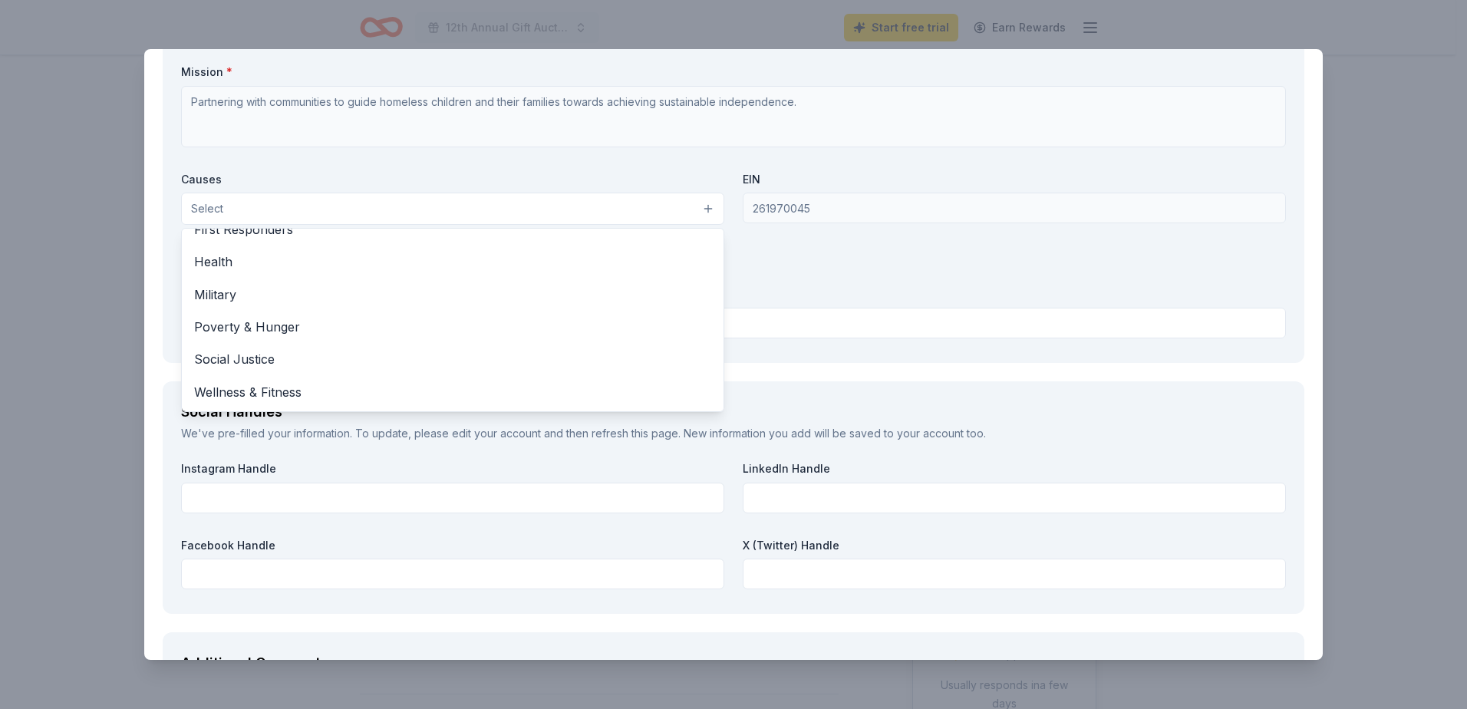
click at [166, 224] on div "Your Organization We've pre-filled your information. To update, please edit you…" at bounding box center [733, 136] width 1141 height 454
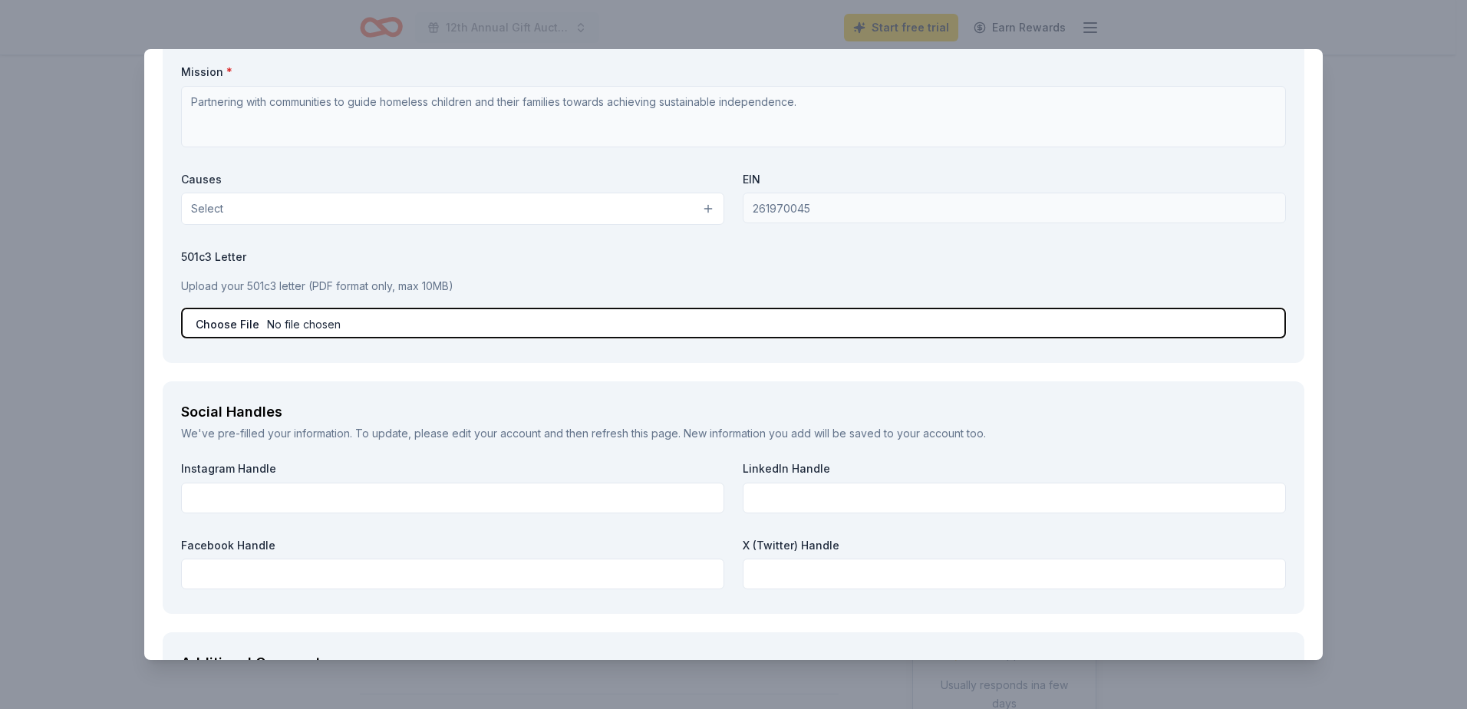
click at [261, 323] on input "file" at bounding box center [733, 323] width 1105 height 31
type input "C:\fakepath\FP Tax ID Cert.pdf"
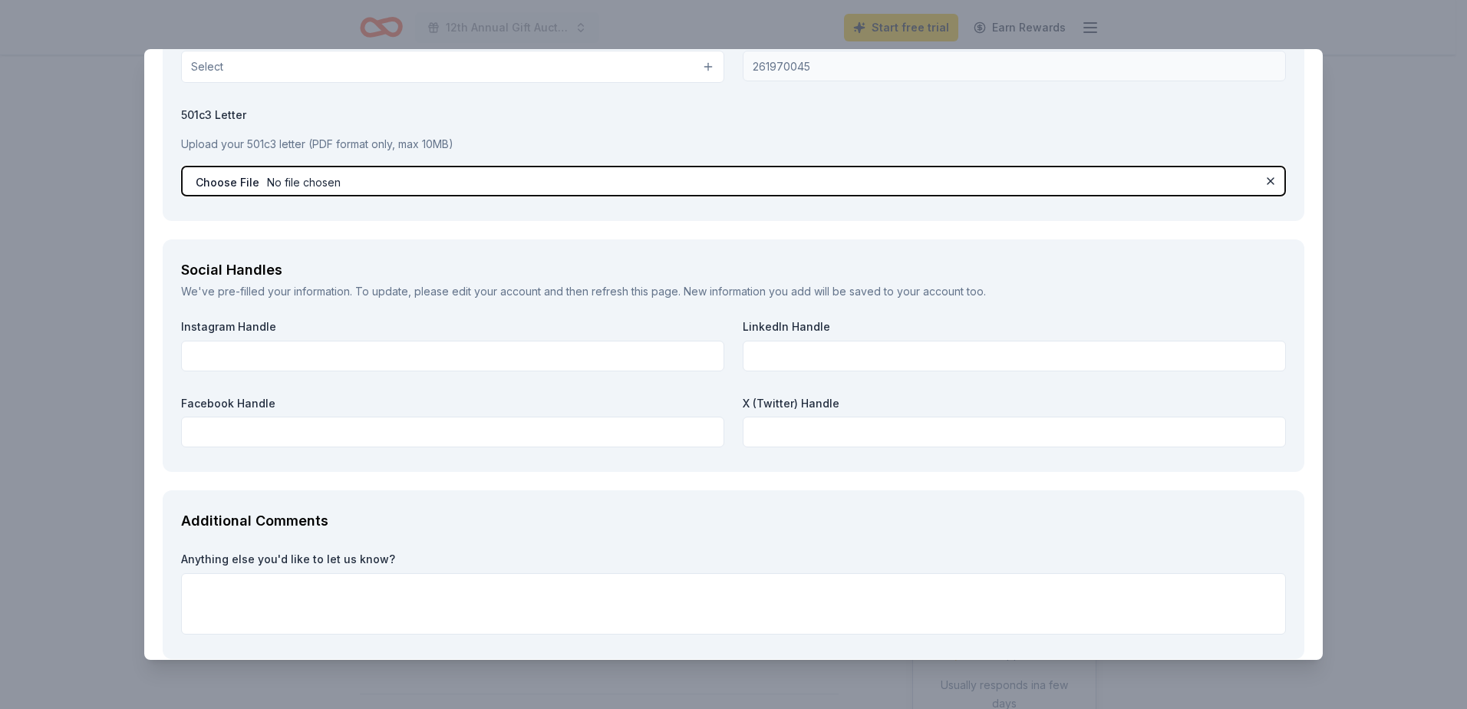
scroll to position [1611, 0]
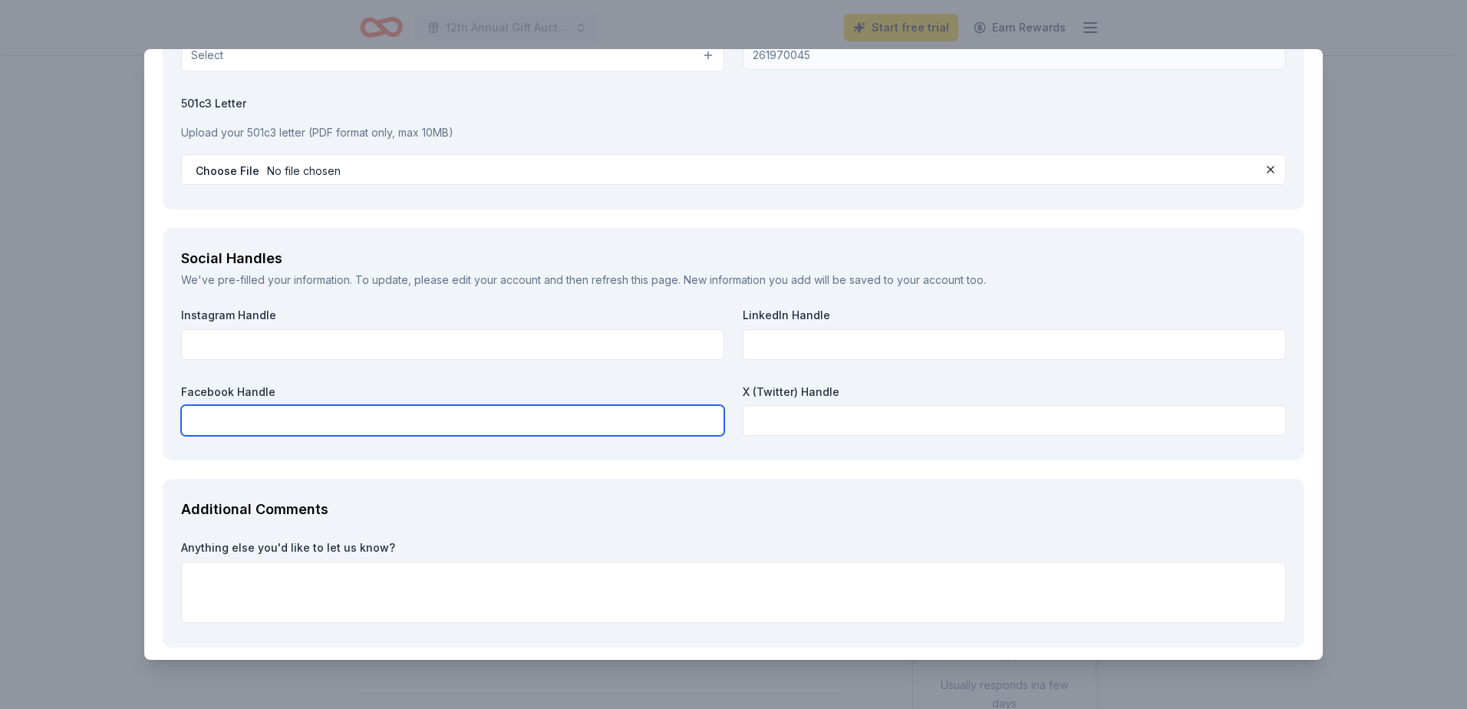
click at [222, 420] on input "text" at bounding box center [452, 420] width 543 height 31
paste input "https://www.facebook.com/FamilyPromisejerseyshore"
type input "https://www.facebook.com/FamilyPromisejerseyshore"
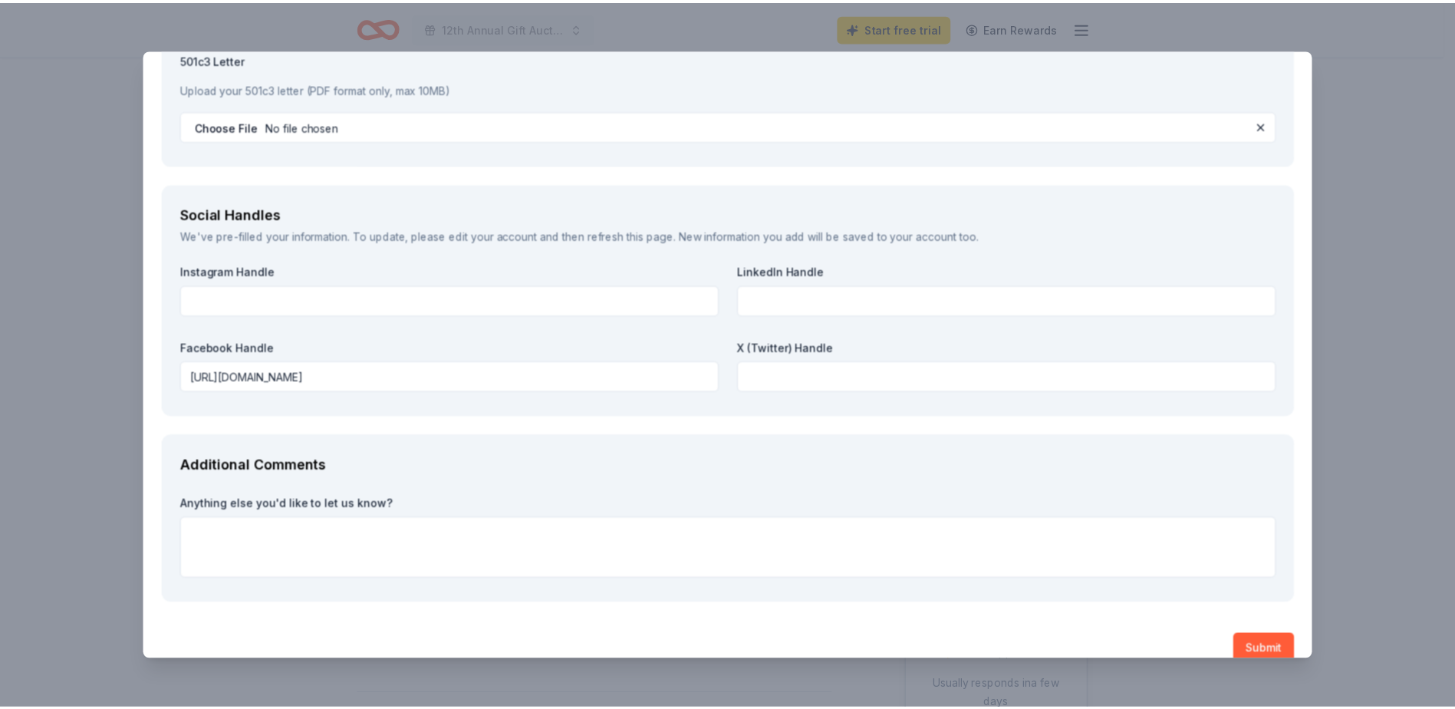
scroll to position [1678, 0]
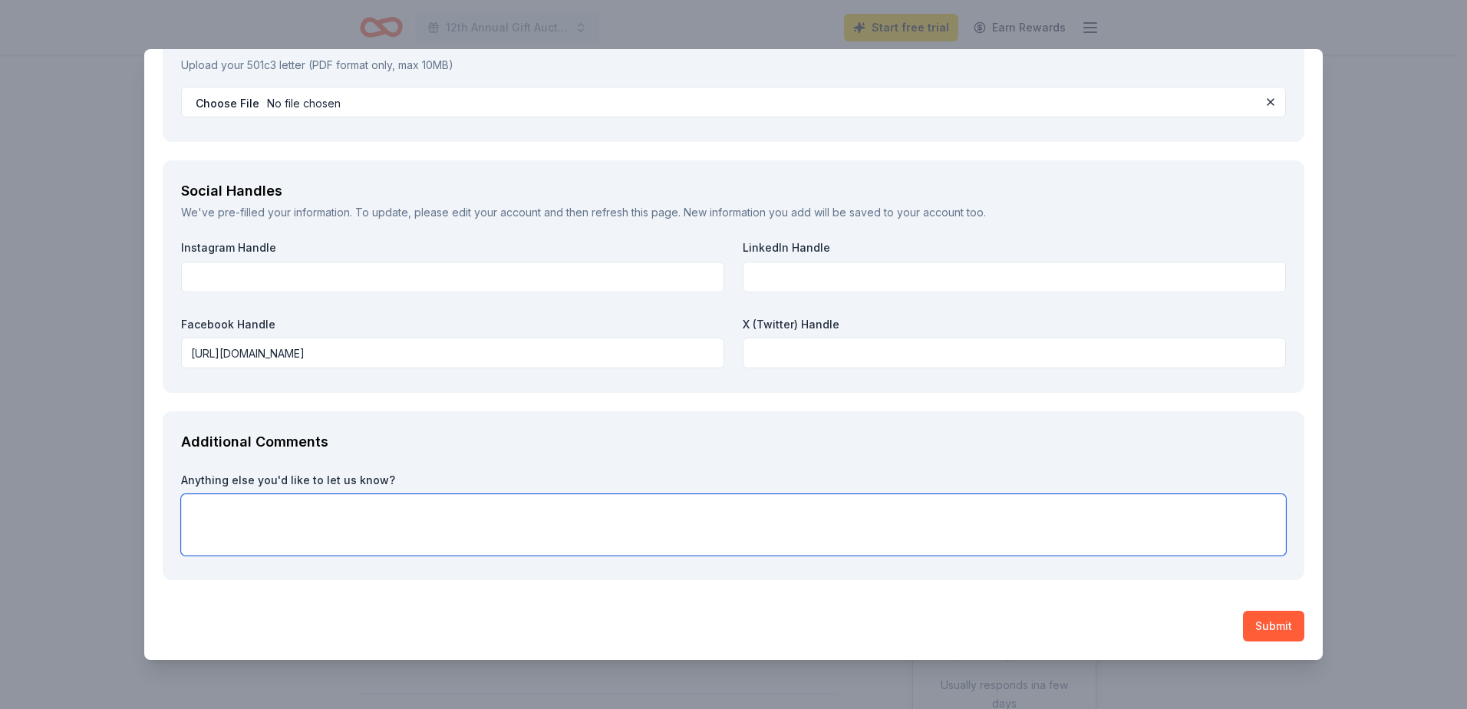
click at [313, 511] on textarea at bounding box center [733, 524] width 1105 height 61
type textarea "Thank you for your consideration."
click at [1273, 618] on button "Submit" at bounding box center [1273, 626] width 61 height 31
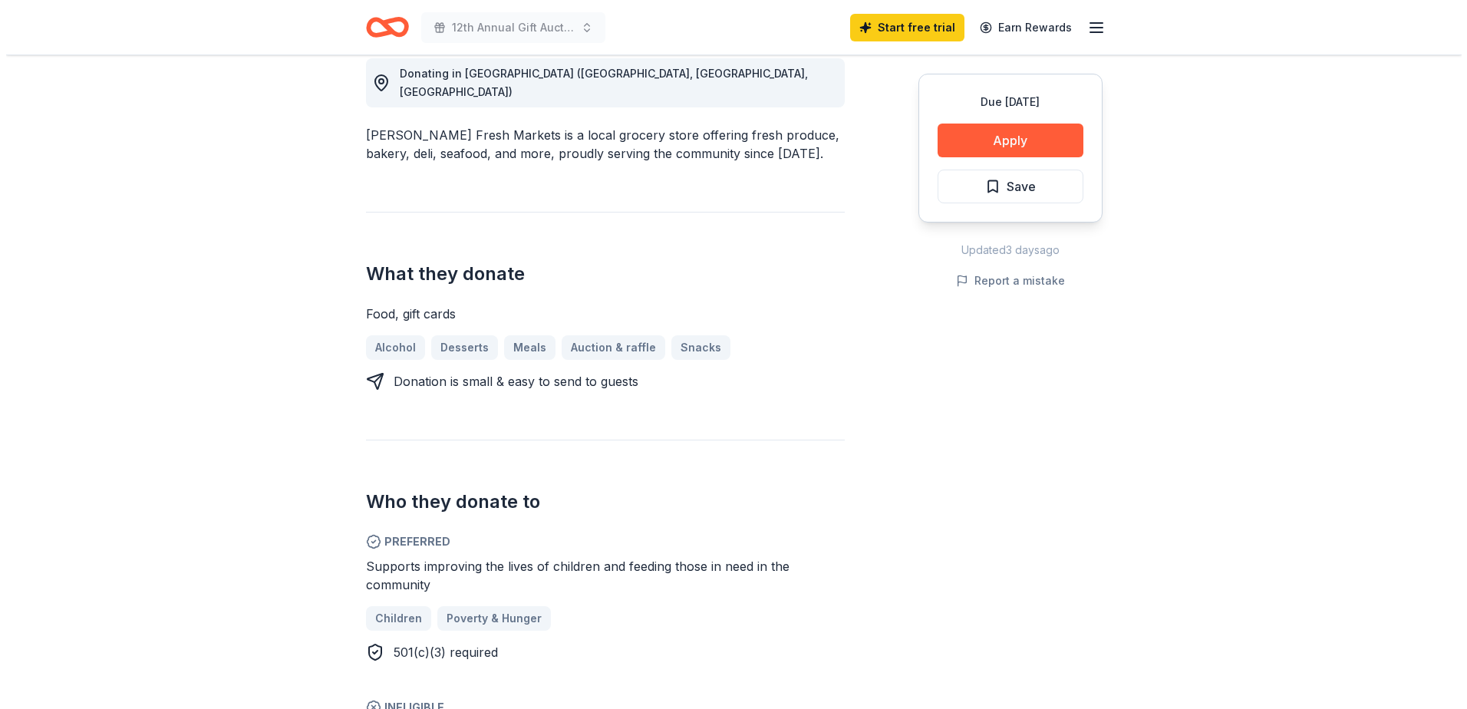
scroll to position [537, 0]
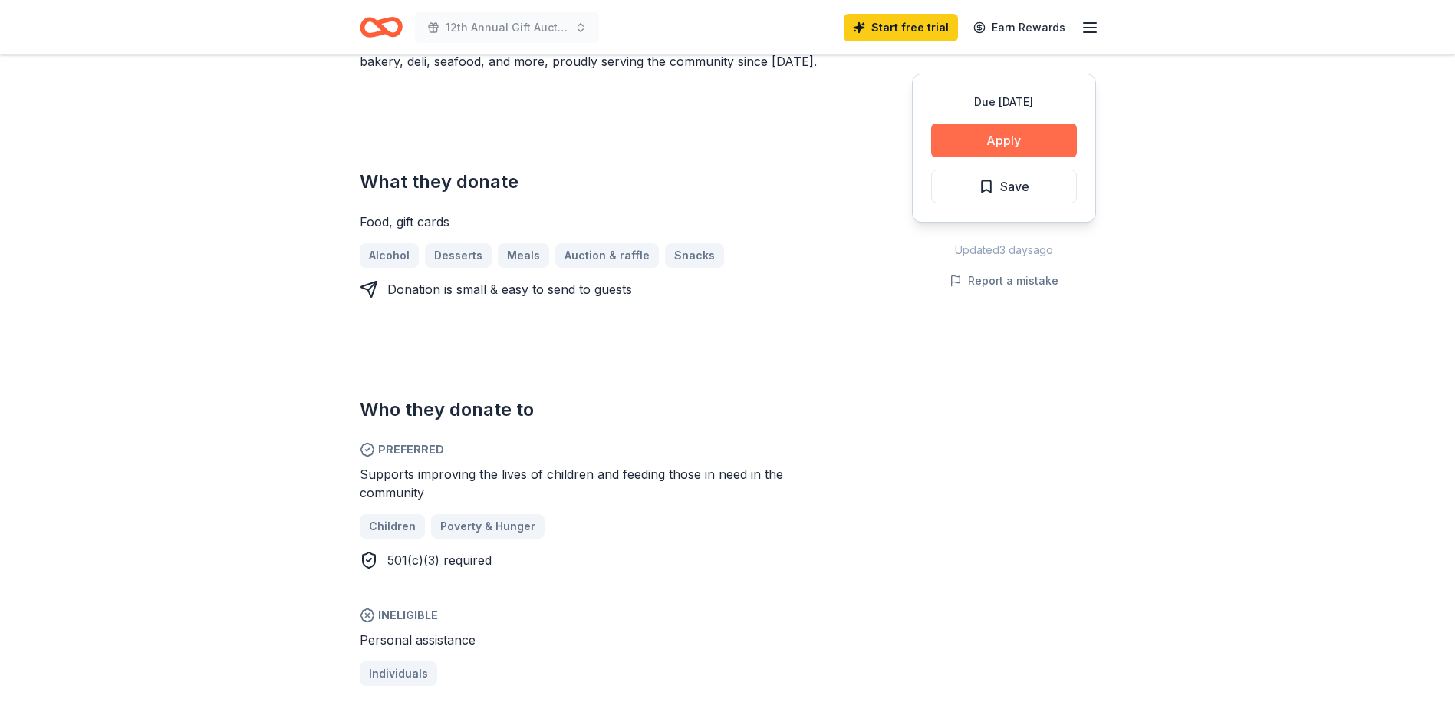
click at [1011, 136] on button "Apply" at bounding box center [1004, 141] width 146 height 34
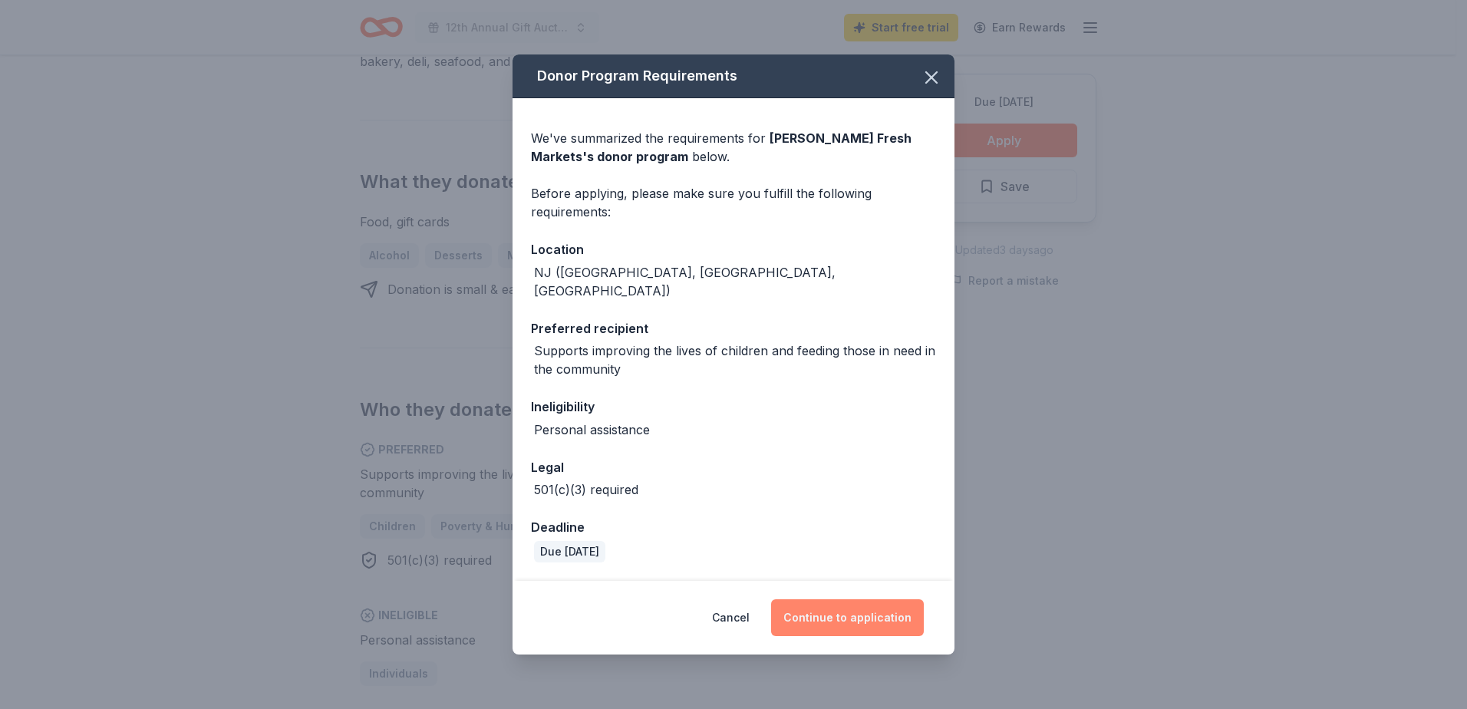
click at [859, 606] on button "Continue to application" at bounding box center [847, 617] width 153 height 37
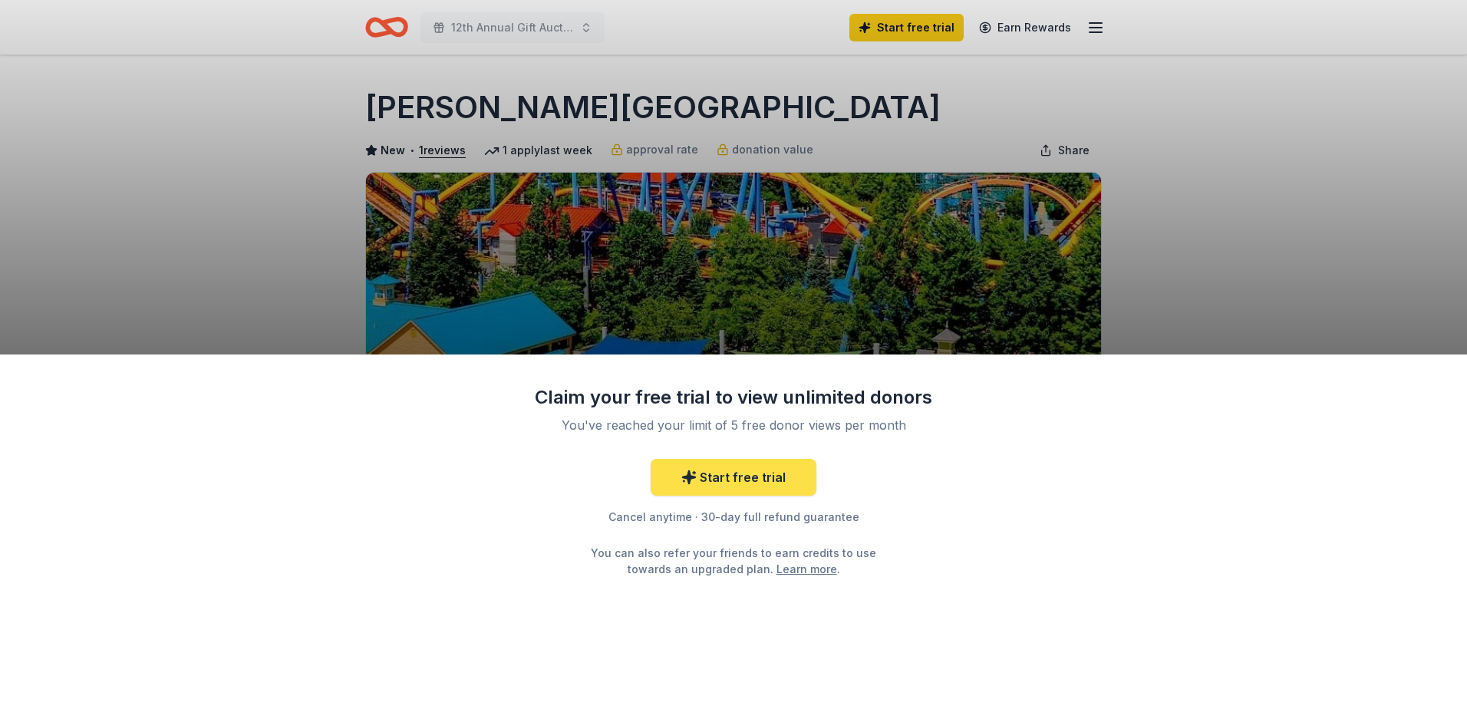
click at [733, 478] on link "Start free trial" at bounding box center [733, 477] width 166 height 37
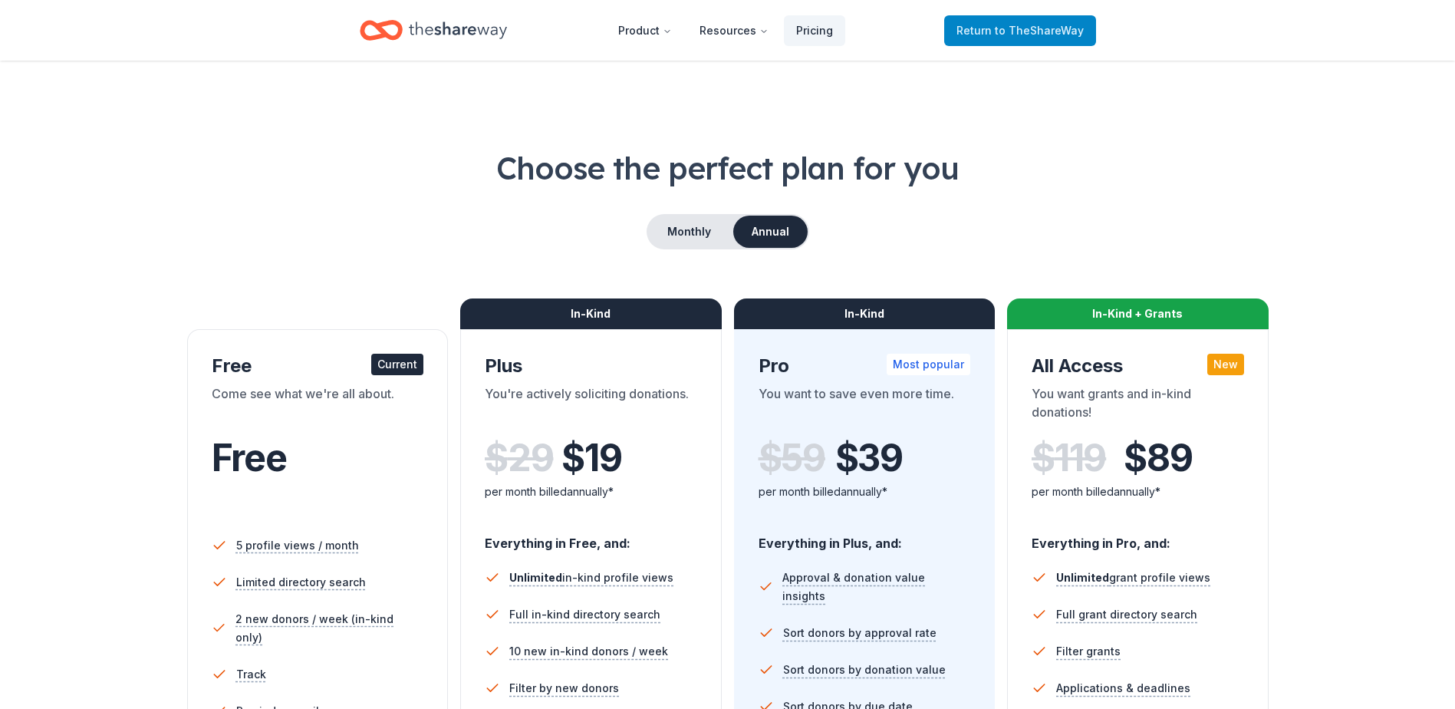
click at [1003, 26] on span "to TheShareWay" at bounding box center [1039, 30] width 89 height 13
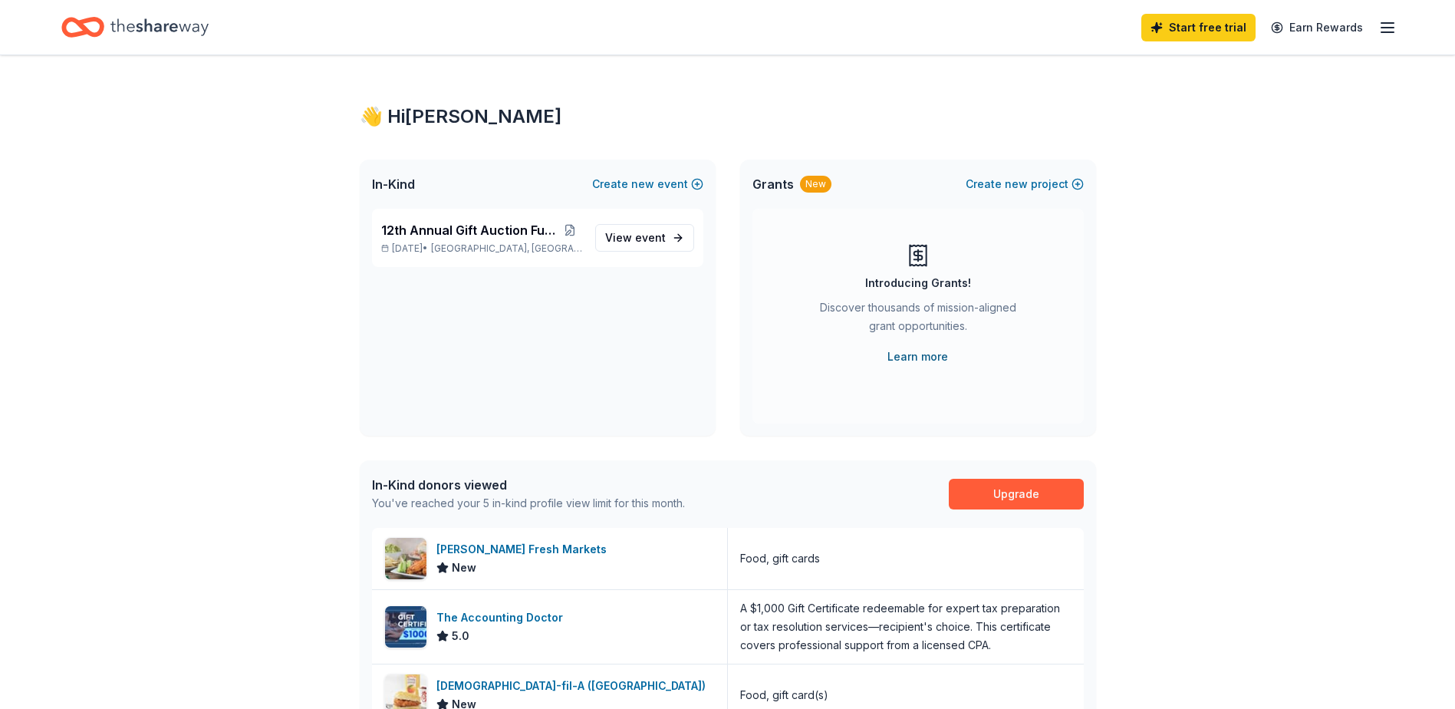
click at [919, 358] on link "Learn more" at bounding box center [918, 356] width 61 height 18
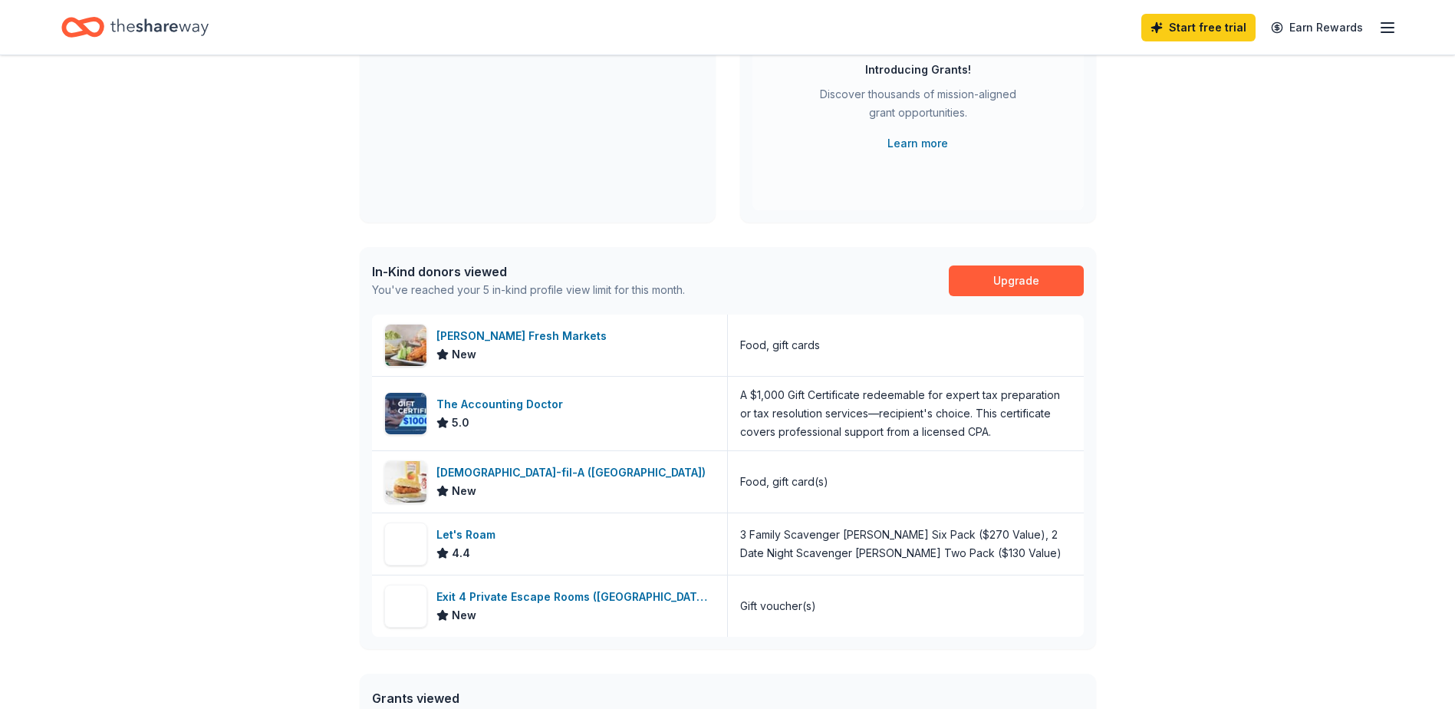
scroll to position [307, 0]
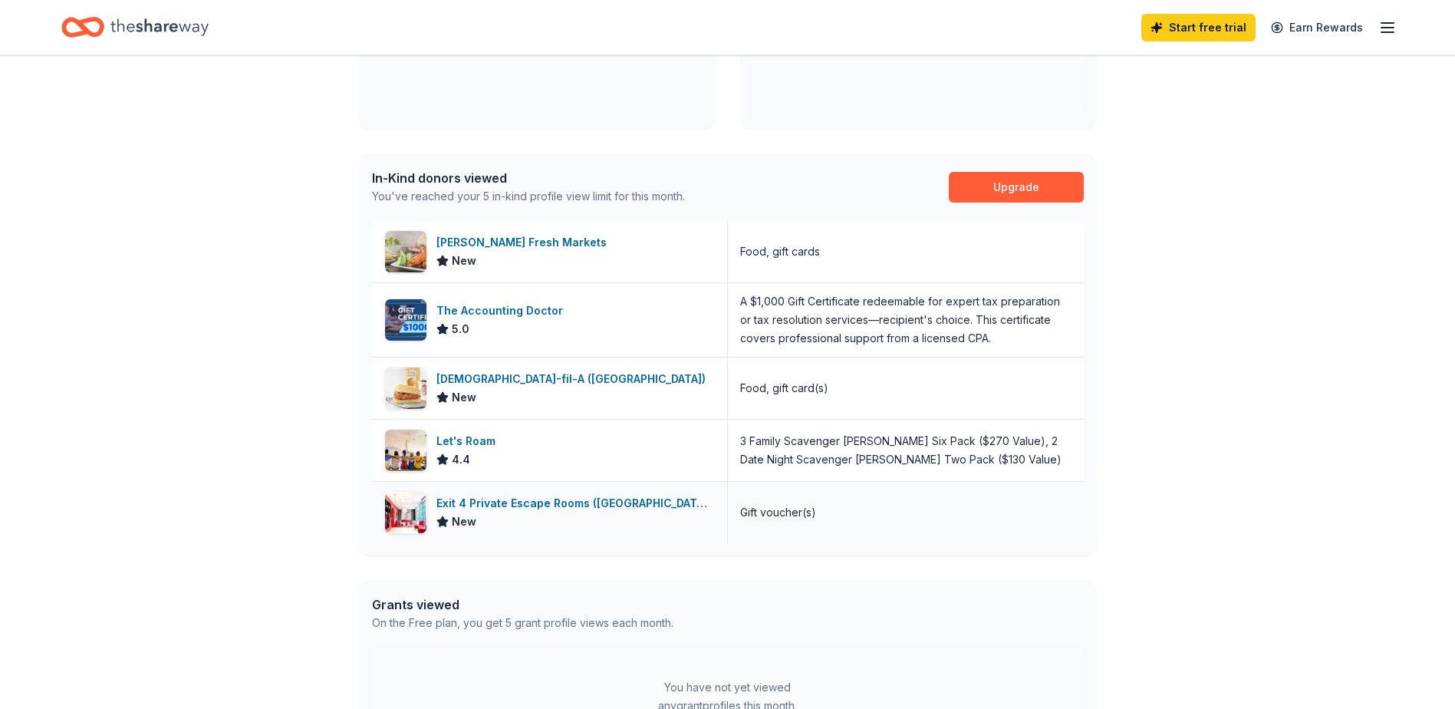
click at [529, 502] on div "Exit 4 Private Escape Rooms ([GEOGRAPHIC_DATA])" at bounding box center [575, 503] width 278 height 18
click at [477, 445] on div "Let's Roam" at bounding box center [468, 441] width 65 height 18
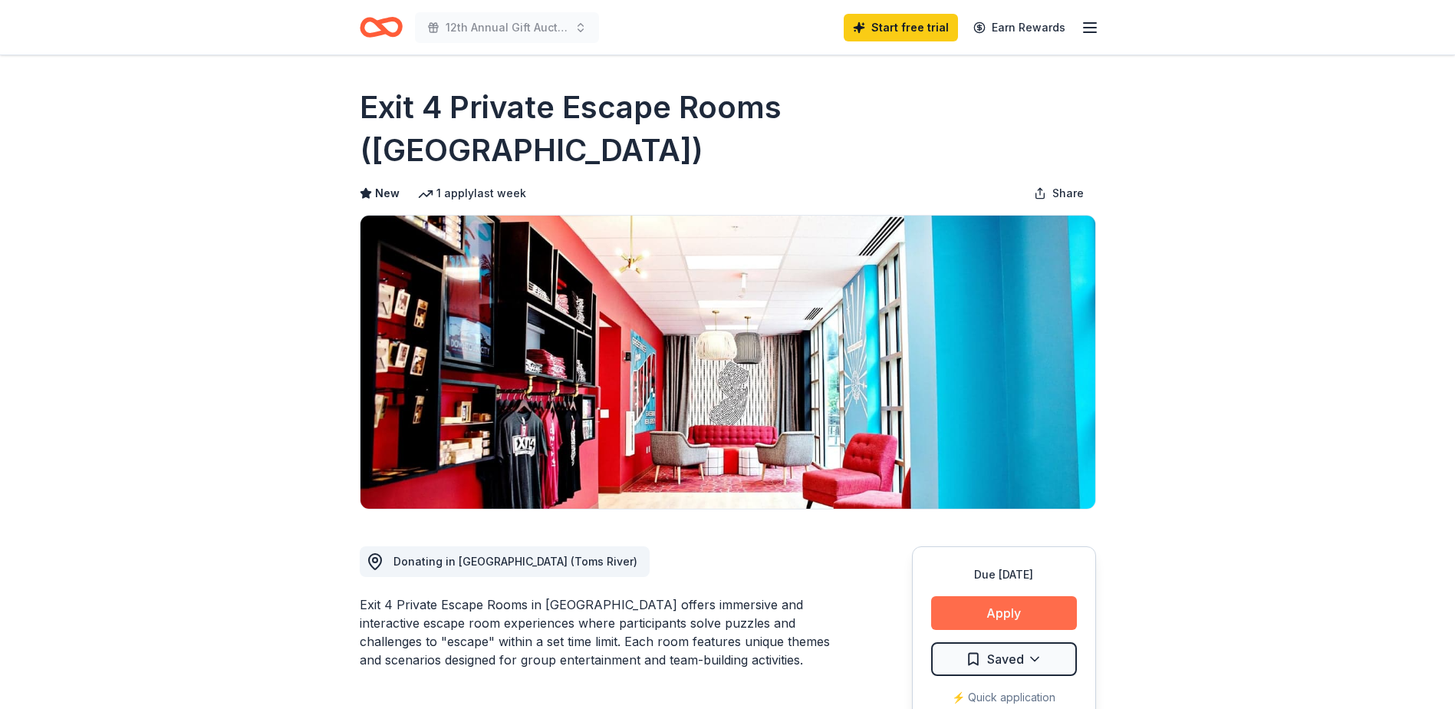
click at [1005, 596] on button "Apply" at bounding box center [1004, 613] width 146 height 34
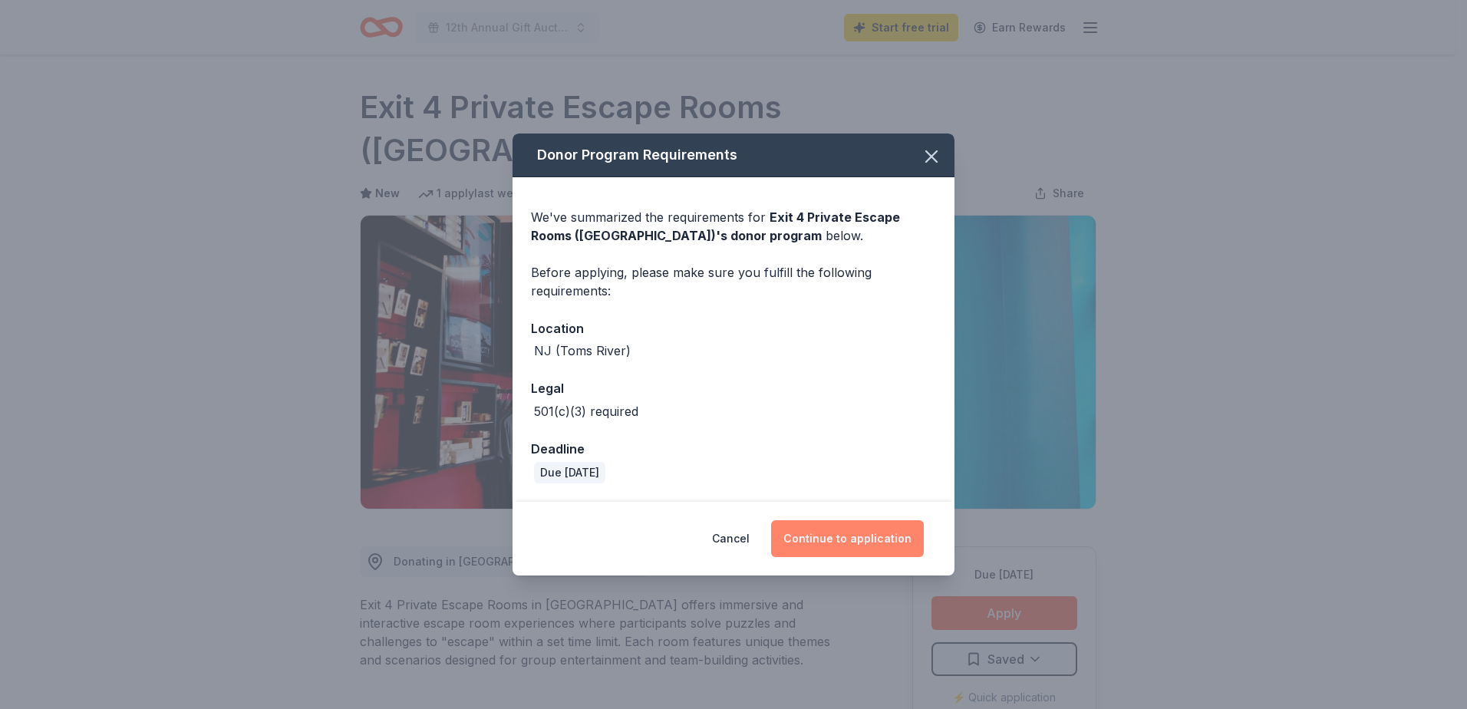
click at [848, 535] on button "Continue to application" at bounding box center [847, 538] width 153 height 37
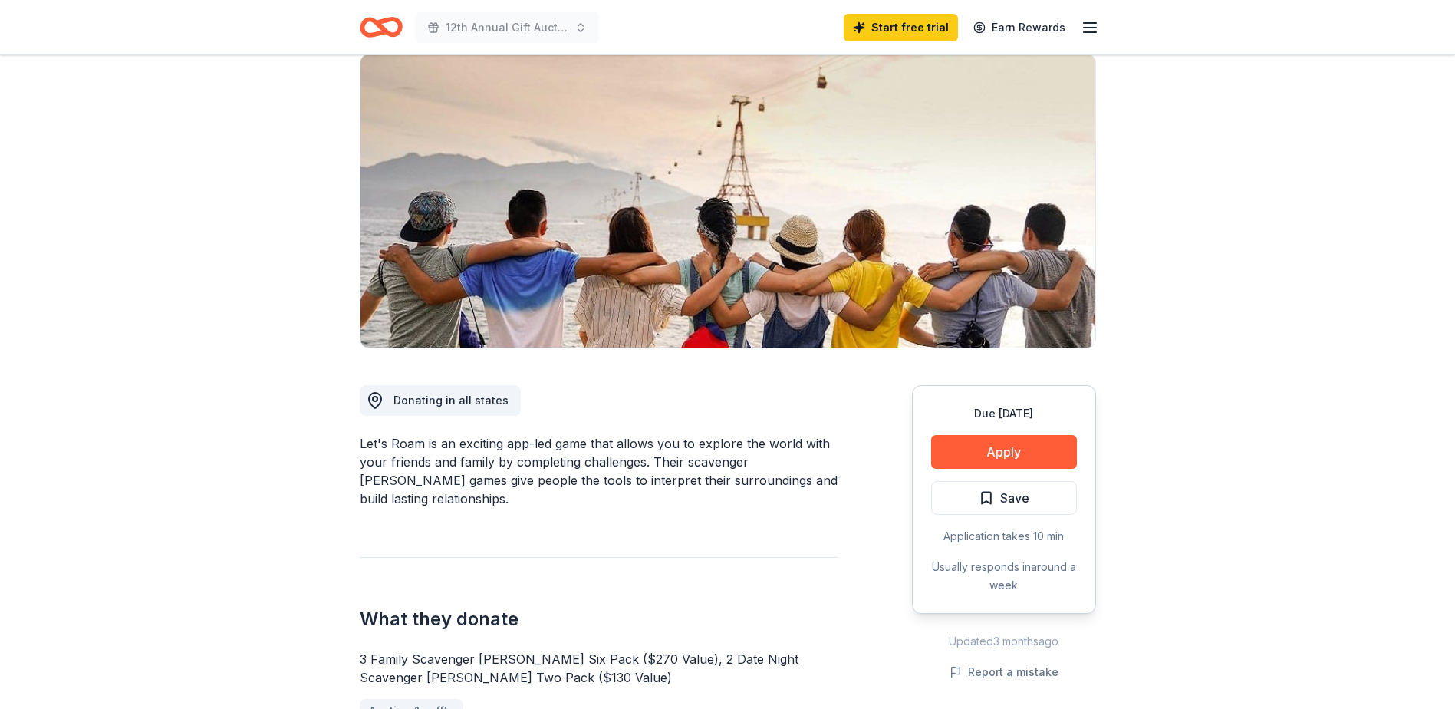
scroll to position [230, 0]
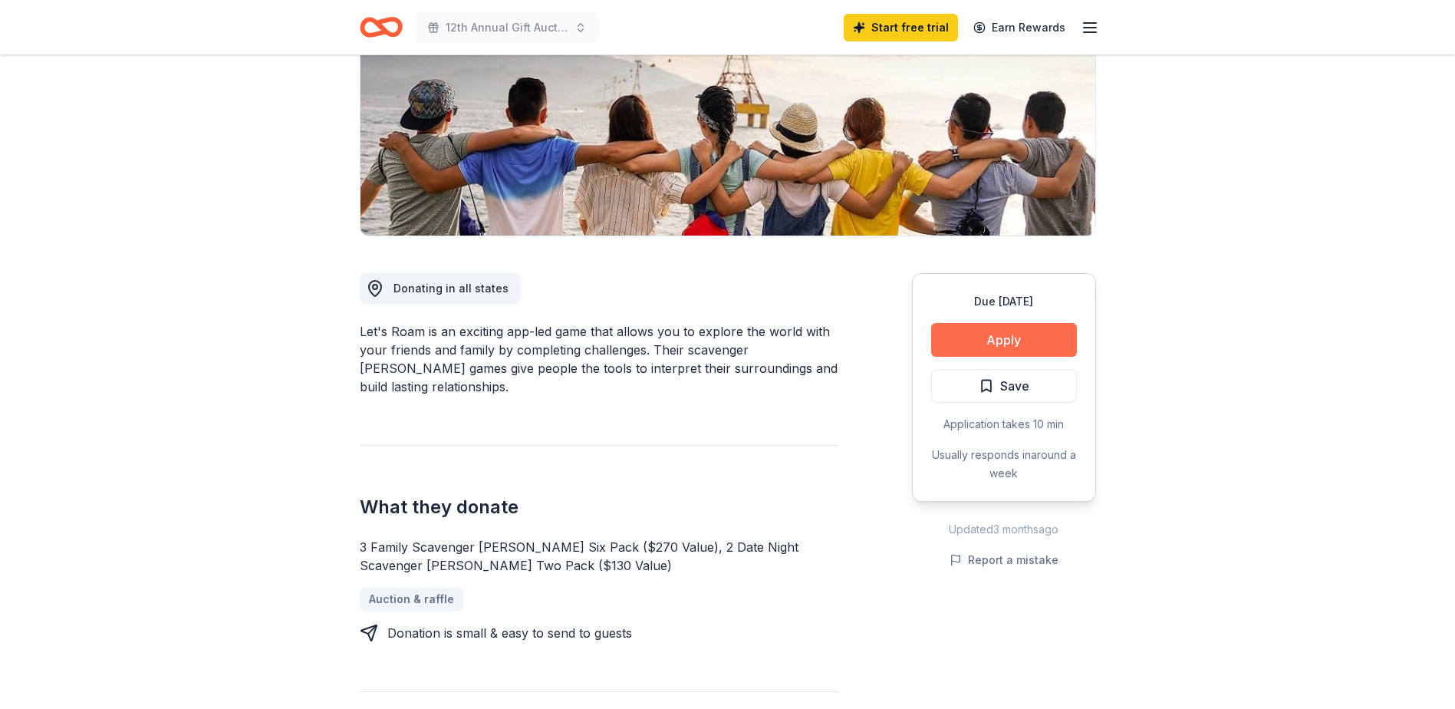
click at [1011, 336] on button "Apply" at bounding box center [1004, 340] width 146 height 34
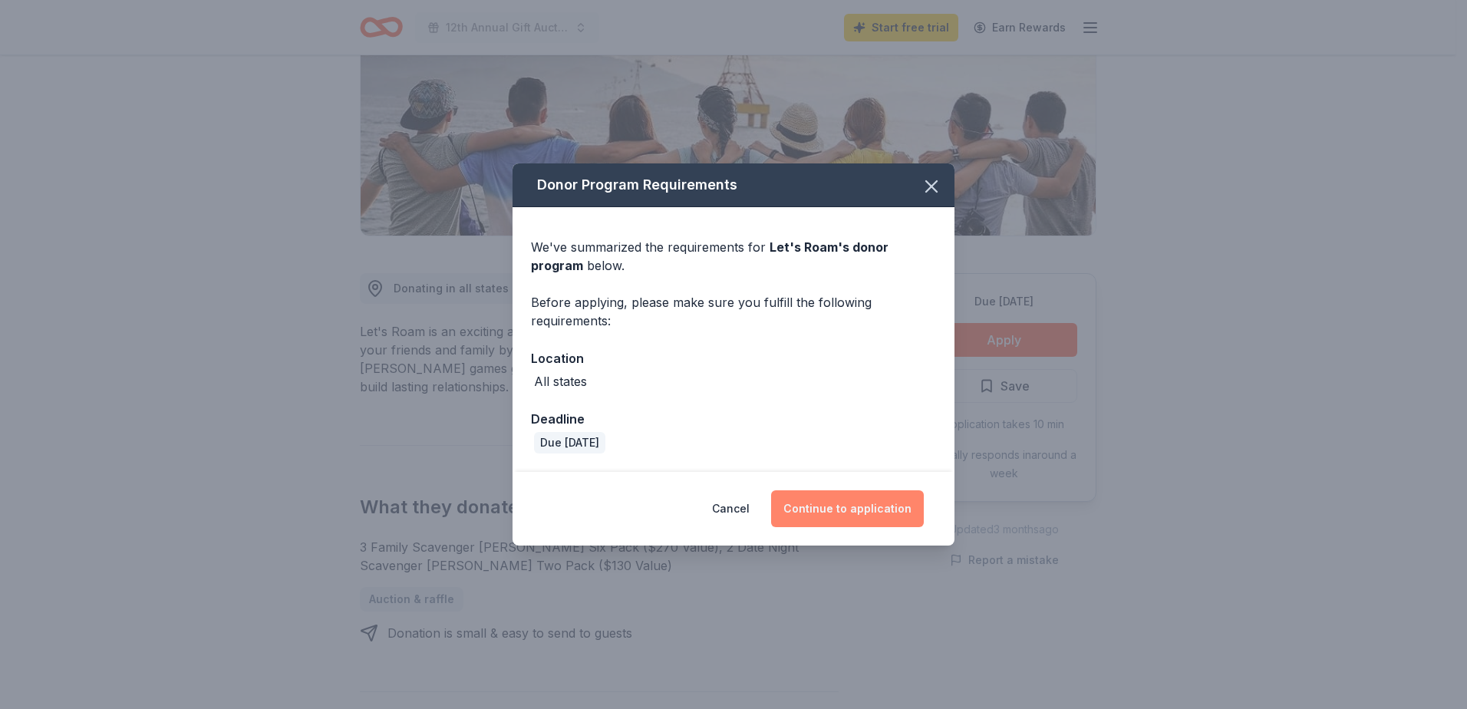
click at [863, 506] on button "Continue to application" at bounding box center [847, 508] width 153 height 37
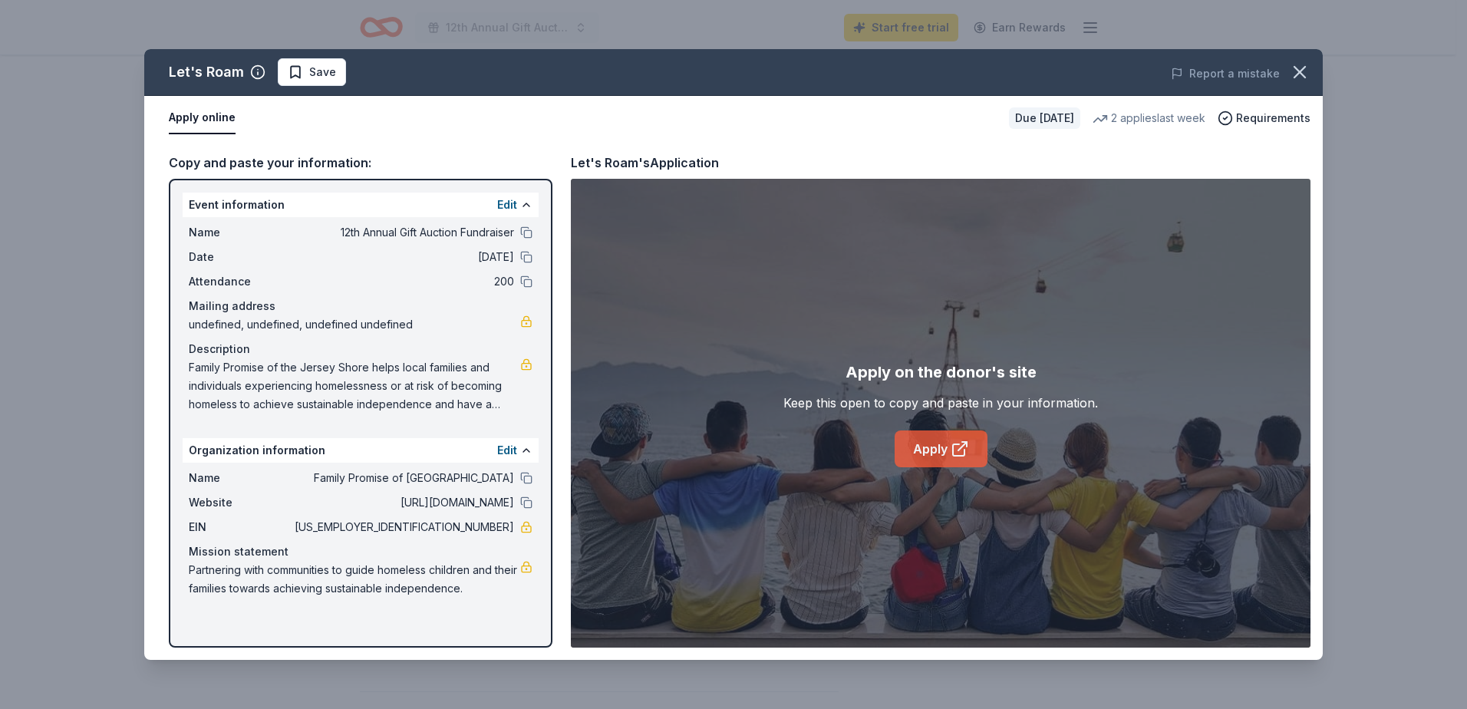
click at [938, 446] on link "Apply" at bounding box center [940, 448] width 93 height 37
click at [1299, 71] on icon "button" at bounding box center [1299, 72] width 11 height 11
